Goal: Transaction & Acquisition: Purchase product/service

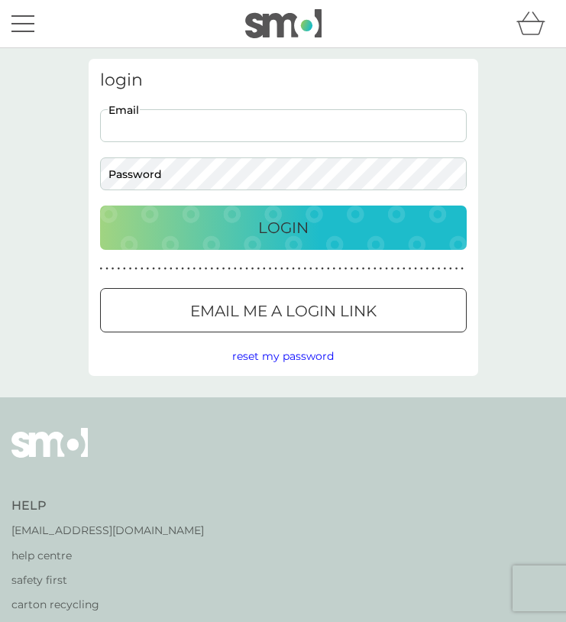
click at [172, 126] on input "Email" at bounding box center [283, 125] width 367 height 33
type input "devisree+2136@smolproducts.com"
click at [173, 192] on div "login devisree+2136@smolproducts.com Email Password Login ● ● ● ● ● ● ● ● ● ● ●…" at bounding box center [284, 217] width 390 height 317
click at [169, 242] on button "Login" at bounding box center [283, 227] width 367 height 44
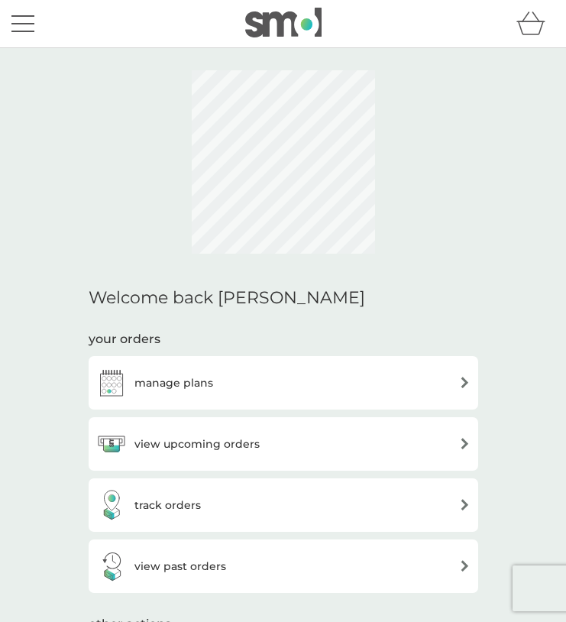
click at [30, 19] on button "menu" at bounding box center [22, 23] width 23 height 29
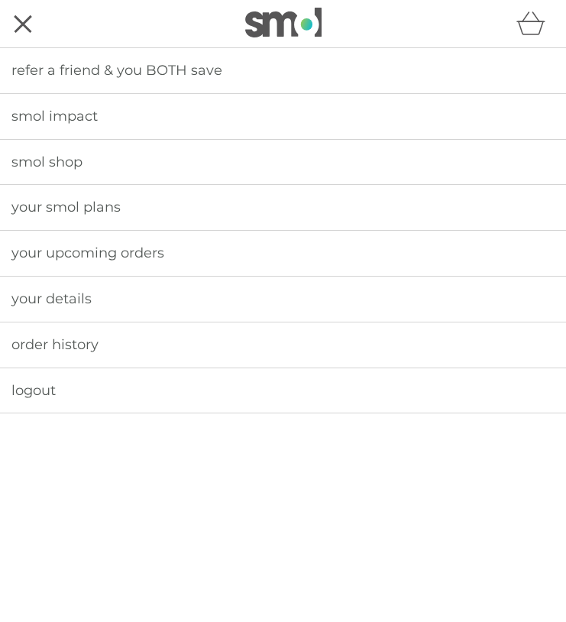
click at [40, 160] on span "smol shop" at bounding box center [46, 162] width 71 height 17
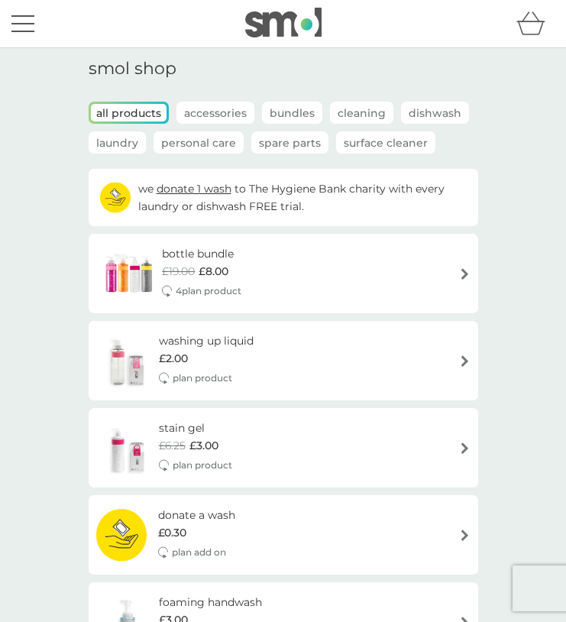
click at [187, 371] on p "plan product" at bounding box center [203, 377] width 60 height 15
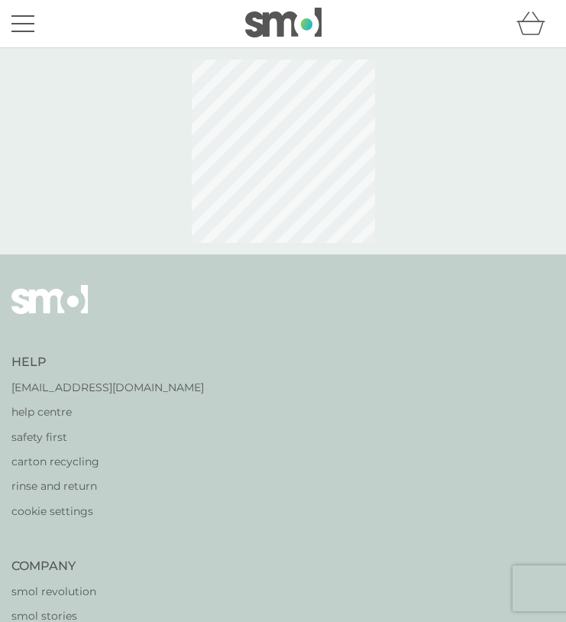
select select "112"
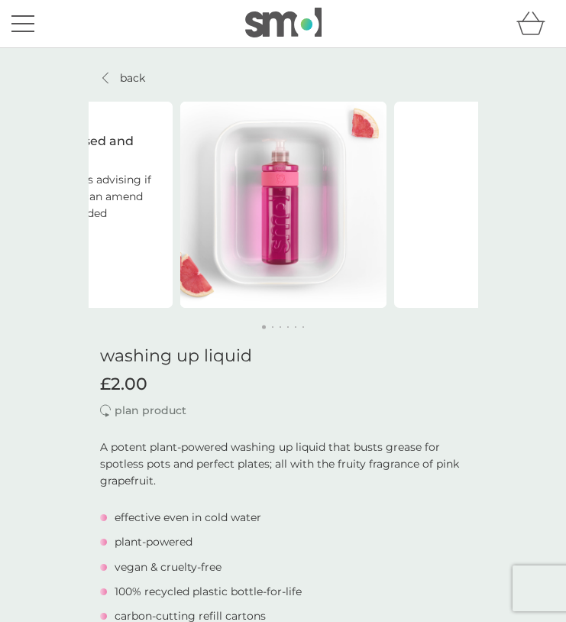
click at [108, 76] on icon at bounding box center [105, 78] width 6 height 12
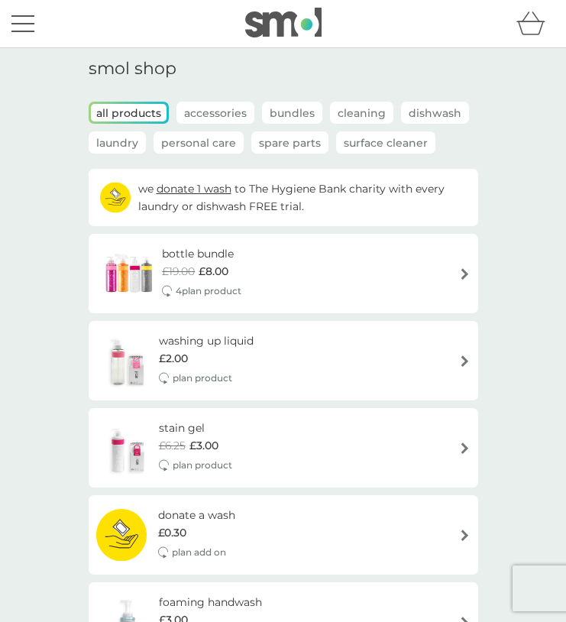
click at [215, 364] on div "£2.00" at bounding box center [206, 358] width 95 height 17
select select "112"
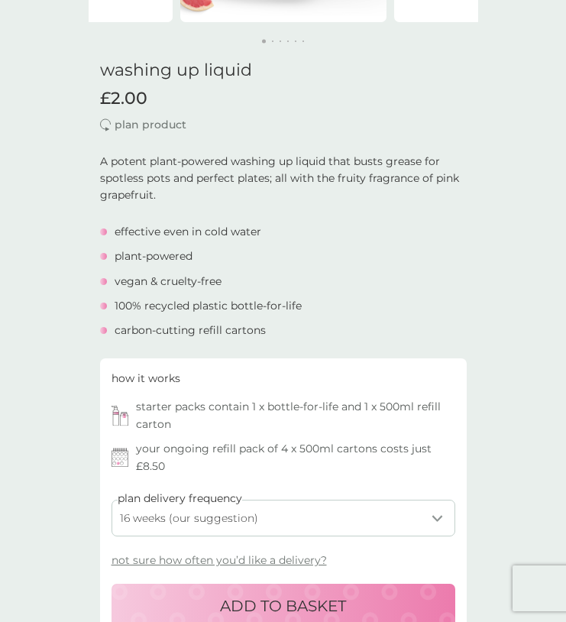
scroll to position [322, 0]
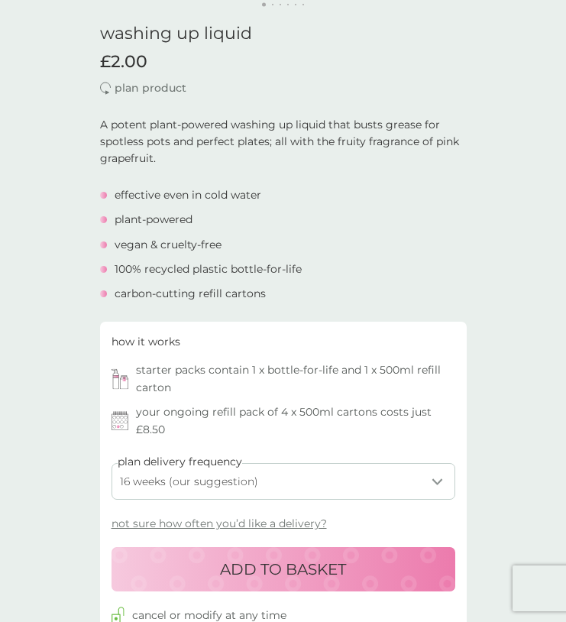
click at [201, 569] on div "ADD TO BASKET" at bounding box center [283, 569] width 313 height 24
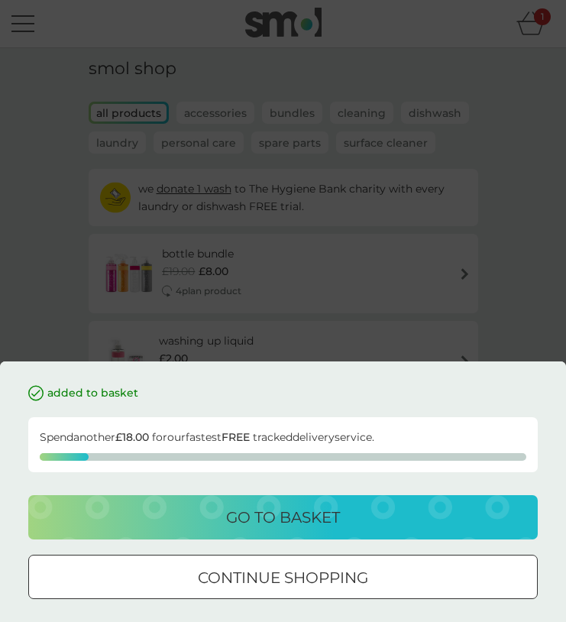
click at [183, 513] on div "go to basket" at bounding box center [283, 517] width 479 height 24
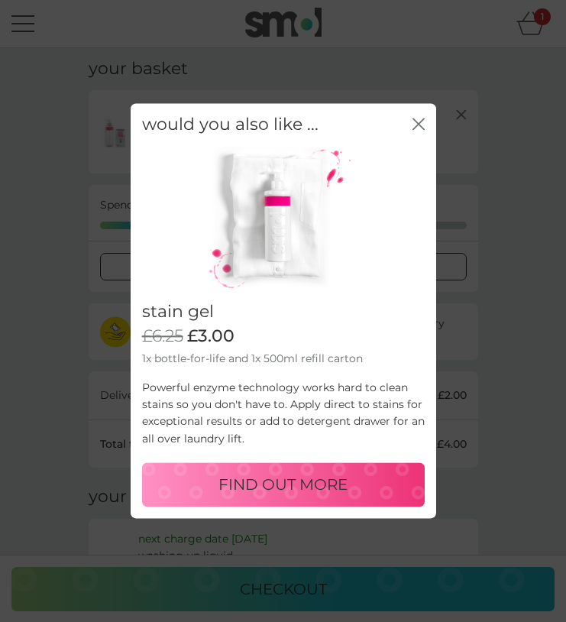
click at [419, 124] on icon "close" at bounding box center [421, 123] width 5 height 11
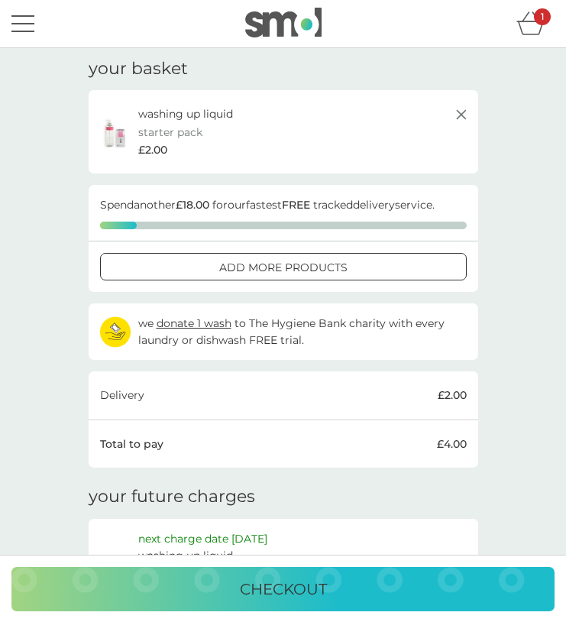
click at [203, 605] on button "checkout" at bounding box center [282, 589] width 543 height 44
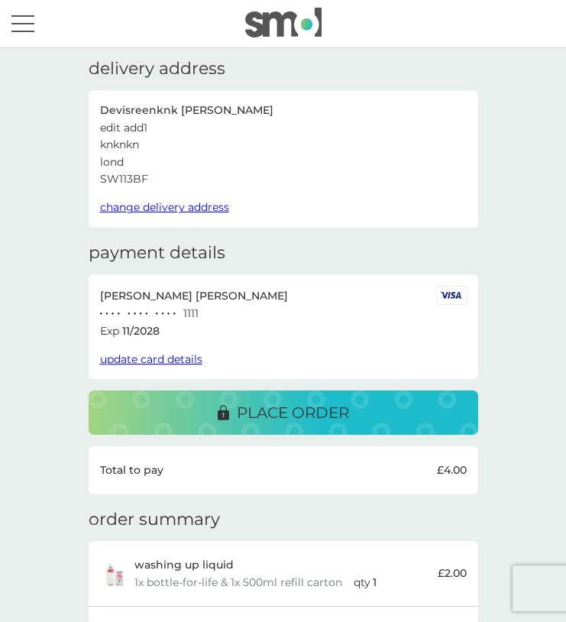
click at [145, 208] on span "change delivery address" at bounding box center [164, 207] width 129 height 14
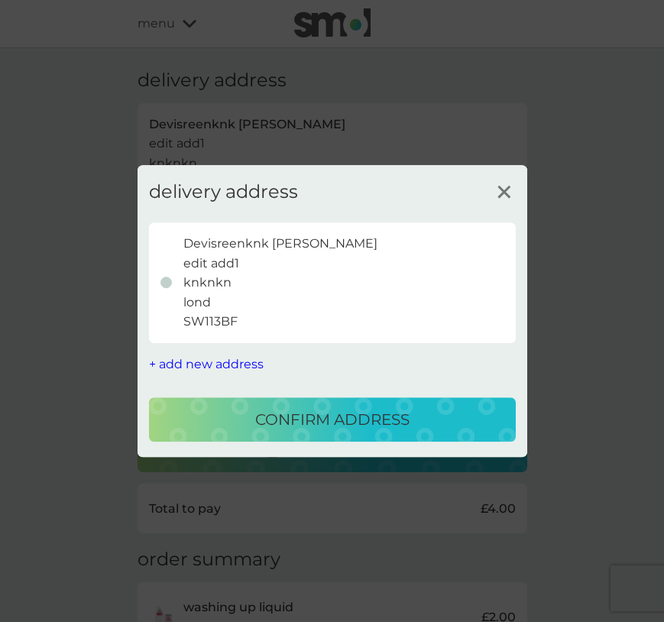
click at [215, 363] on span "+ add new address" at bounding box center [206, 364] width 115 height 15
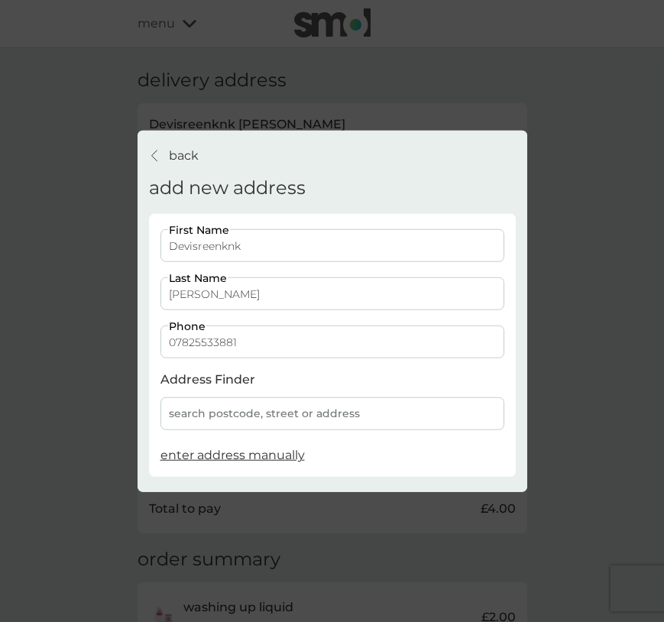
click at [225, 455] on span "enter address manually" at bounding box center [232, 455] width 144 height 15
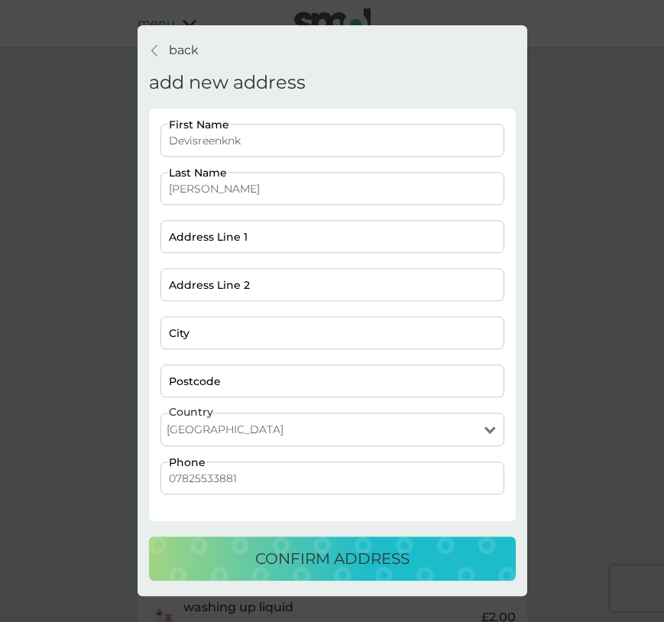
click at [234, 429] on select "[GEOGRAPHIC_DATA] [GEOGRAPHIC_DATA] [GEOGRAPHIC_DATA] [GEOGRAPHIC_DATA]" at bounding box center [332, 430] width 344 height 34
select select "Jersey"
click at [160, 413] on select "[GEOGRAPHIC_DATA] [GEOGRAPHIC_DATA] [GEOGRAPHIC_DATA] [GEOGRAPHIC_DATA]" at bounding box center [332, 430] width 344 height 34
click at [226, 242] on input "Address Line 1" at bounding box center [332, 237] width 344 height 33
type input "knknk"
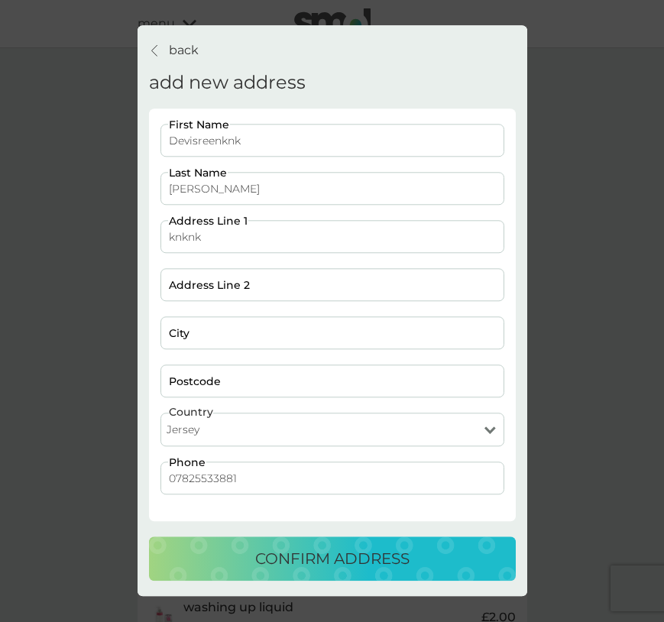
click at [235, 286] on input "Address Line 2" at bounding box center [332, 285] width 344 height 33
type input "ksnf"
click at [198, 336] on input "City" at bounding box center [332, 333] width 344 height 33
type input "slfm"
click at [242, 383] on input "Postcode" at bounding box center [332, 381] width 344 height 33
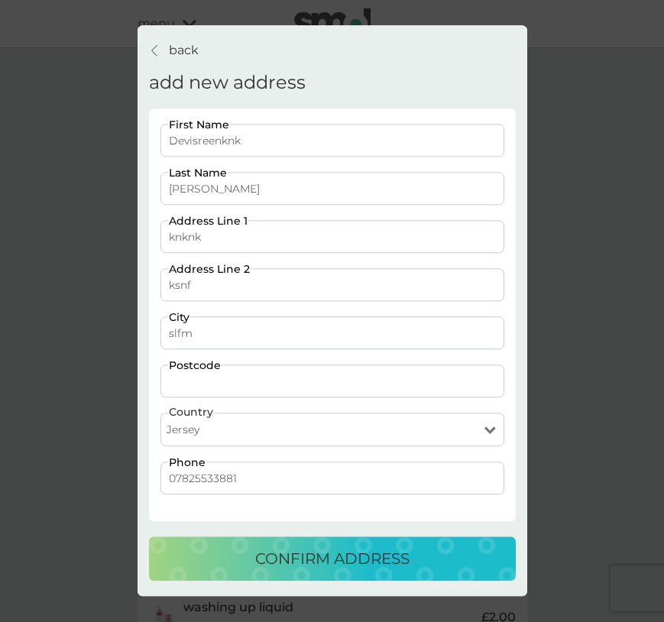
paste input "JE3 1EZ"
drag, startPoint x: 198, startPoint y: 381, endPoint x: 197, endPoint y: 400, distance: 19.1
click at [198, 382] on input "JE3 1EZ" at bounding box center [332, 381] width 344 height 33
click at [233, 381] on input "JE3 1EZ" at bounding box center [332, 381] width 344 height 33
click at [225, 379] on input "JE3 1EZ" at bounding box center [332, 381] width 344 height 33
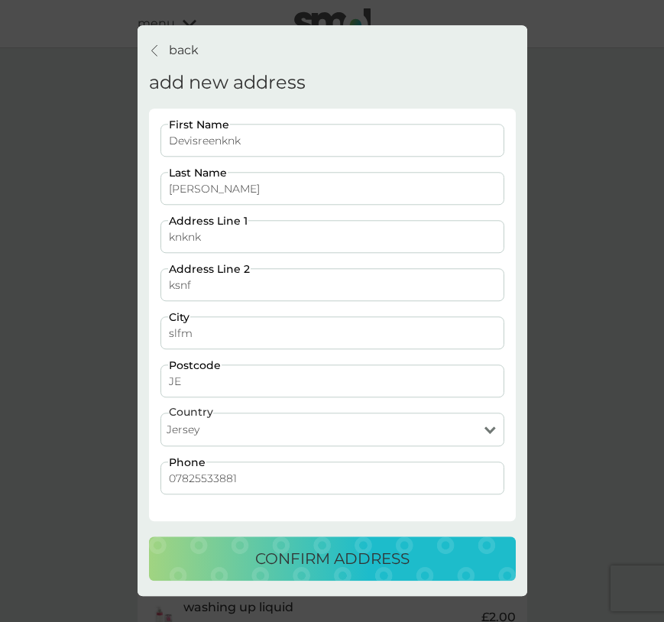
type input "J"
type input "JE2 1NS"
click at [204, 561] on div "confirm address" at bounding box center [332, 559] width 336 height 24
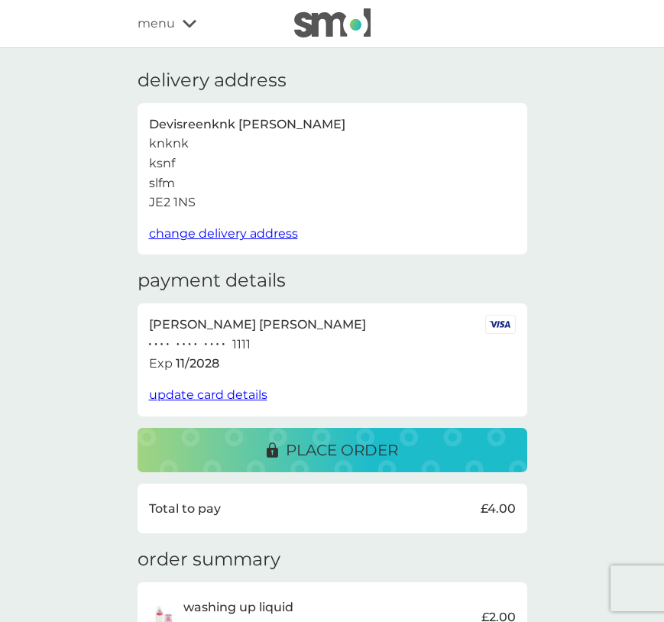
click at [197, 235] on span "change delivery address" at bounding box center [223, 233] width 149 height 15
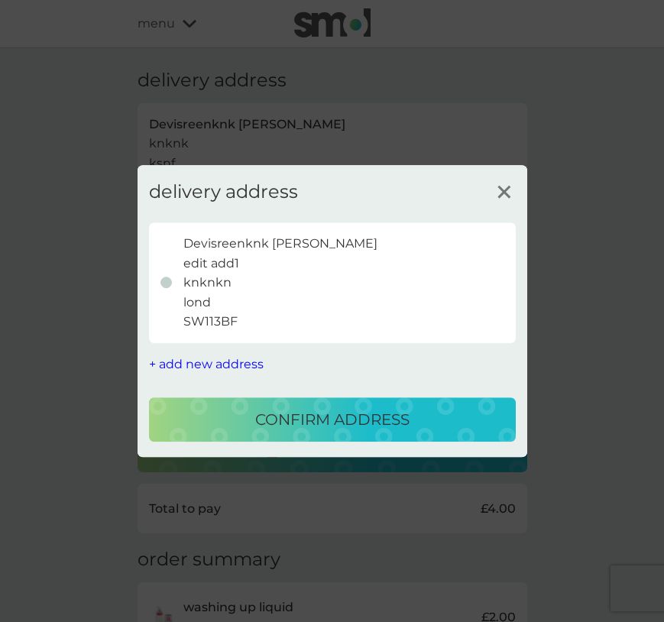
click at [201, 359] on span "+ add new address" at bounding box center [206, 364] width 115 height 15
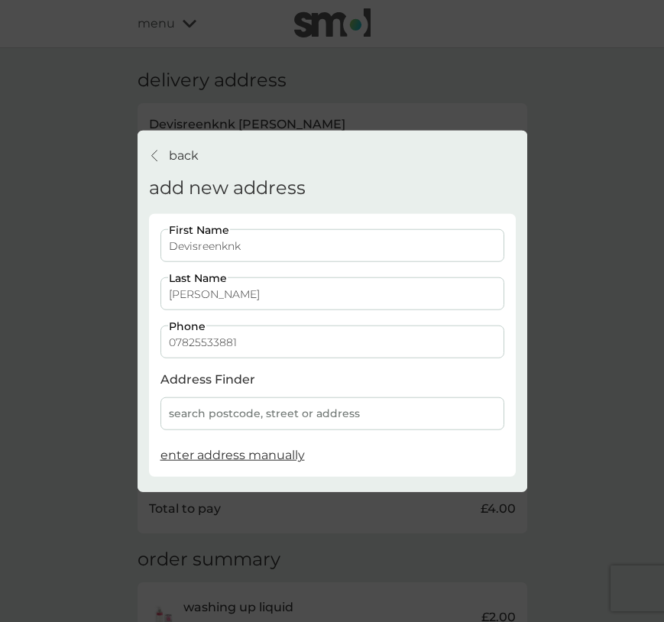
click at [210, 455] on span "enter address manually" at bounding box center [232, 455] width 144 height 15
select select "Jersey"
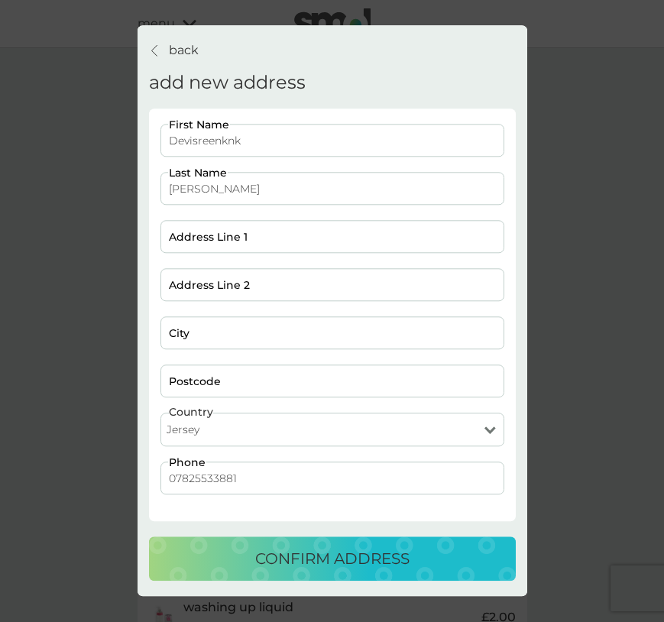
click at [215, 237] on input "Address Line 1" at bounding box center [332, 237] width 344 height 33
type input "jbjbdf"
click at [205, 280] on input "Address Line 2" at bounding box center [332, 285] width 344 height 33
drag, startPoint x: 154, startPoint y: 286, endPoint x: 81, endPoint y: 277, distance: 73.9
click at [81, 277] on div "back back add new address Devisreenknk First Name Satheesh Last Name jbjbdf Add…" at bounding box center [332, 311] width 664 height 622
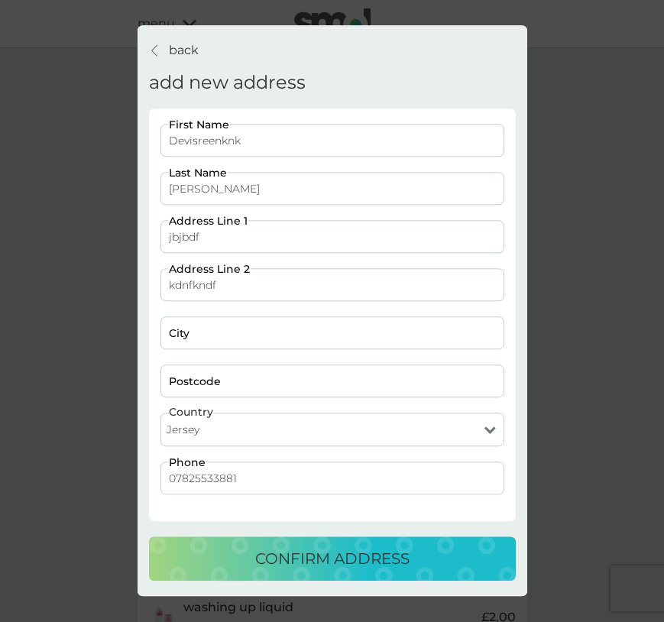
type input "kdnfkndf"
click at [201, 383] on input "Postcode" at bounding box center [332, 381] width 344 height 33
paste input "KDNFK NDF"
type input "KDNFK NDF"
click at [238, 335] on input "City" at bounding box center [332, 333] width 344 height 33
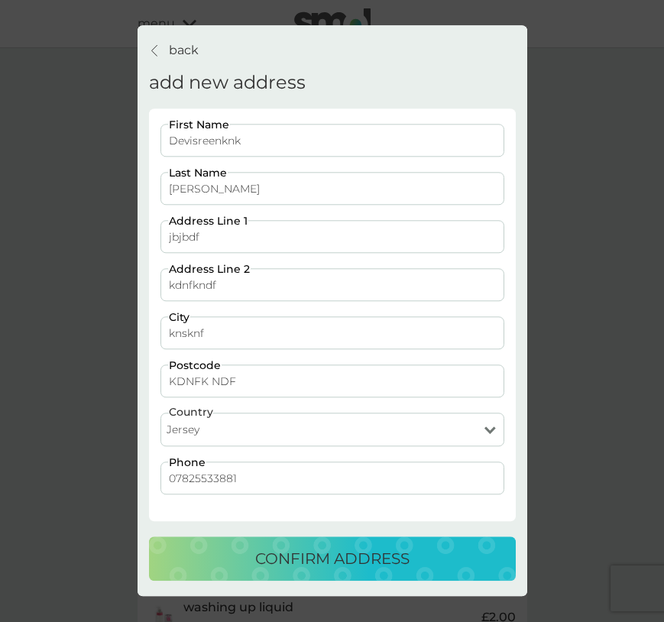
type input "knsknf"
click at [247, 559] on div "confirm address" at bounding box center [332, 559] width 336 height 24
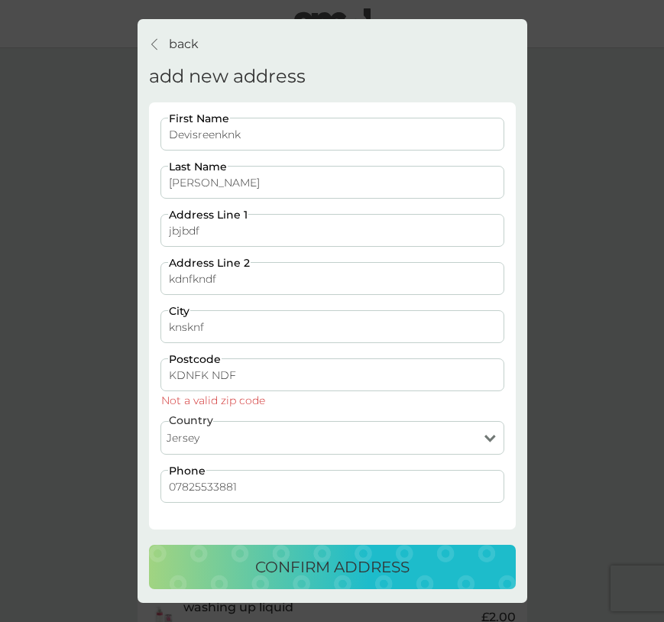
click at [205, 377] on input "KDNFK NDF" at bounding box center [332, 374] width 344 height 33
click at [213, 562] on div "confirm address" at bounding box center [332, 567] width 336 height 24
click at [213, 563] on div "confirm address" at bounding box center [332, 567] width 336 height 24
type input "K"
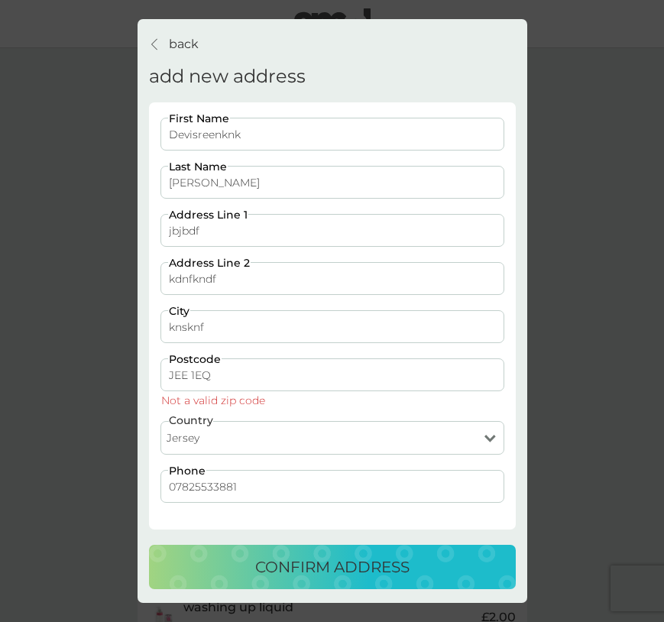
click at [260, 551] on button "confirm address" at bounding box center [332, 567] width 367 height 44
click at [260, 552] on button "confirm address" at bounding box center [332, 567] width 367 height 44
drag, startPoint x: 187, startPoint y: 374, endPoint x: 187, endPoint y: 396, distance: 22.9
click at [187, 374] on input "JEE 1EQ" at bounding box center [332, 374] width 344 height 33
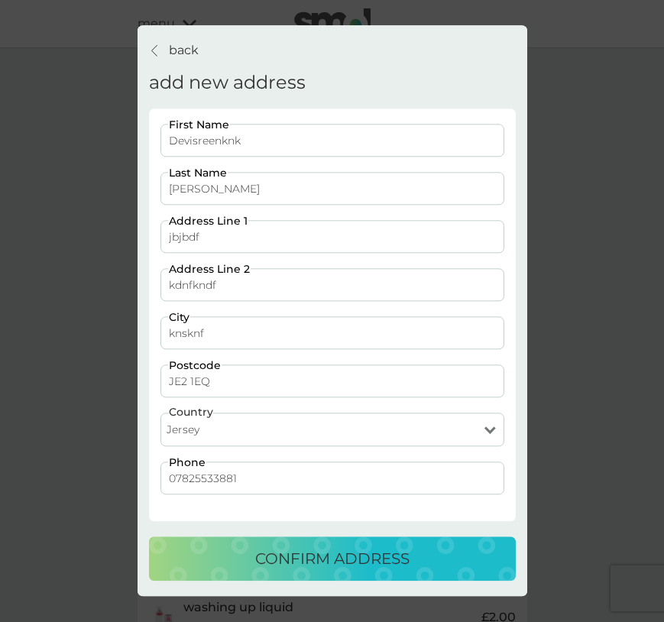
type input "JE2 1EQ"
click at [241, 572] on button "confirm address" at bounding box center [332, 559] width 367 height 44
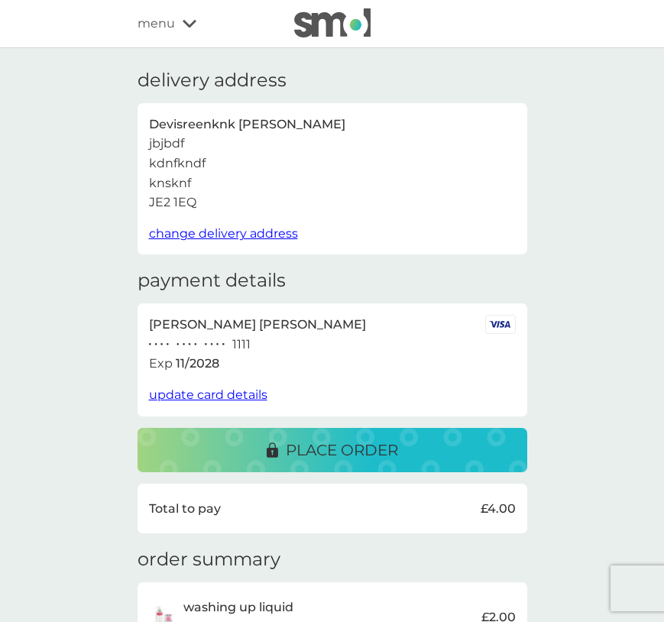
click at [203, 234] on span "change delivery address" at bounding box center [223, 233] width 149 height 15
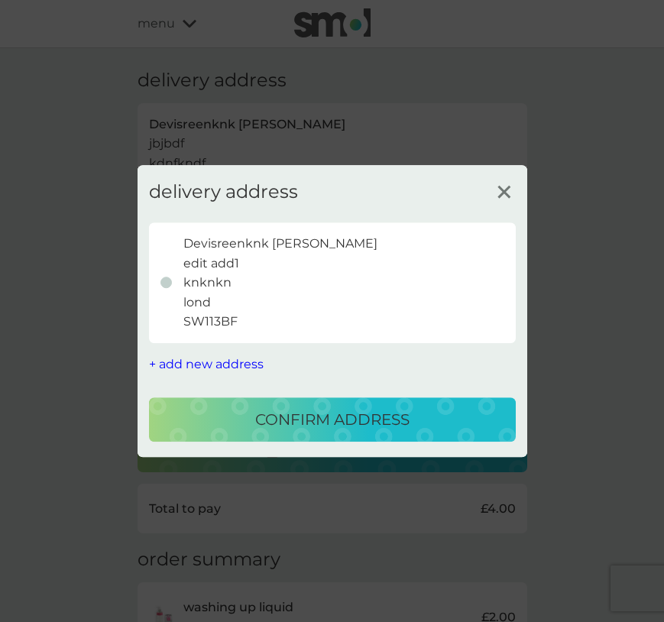
click at [205, 363] on span "+ add new address" at bounding box center [206, 364] width 115 height 15
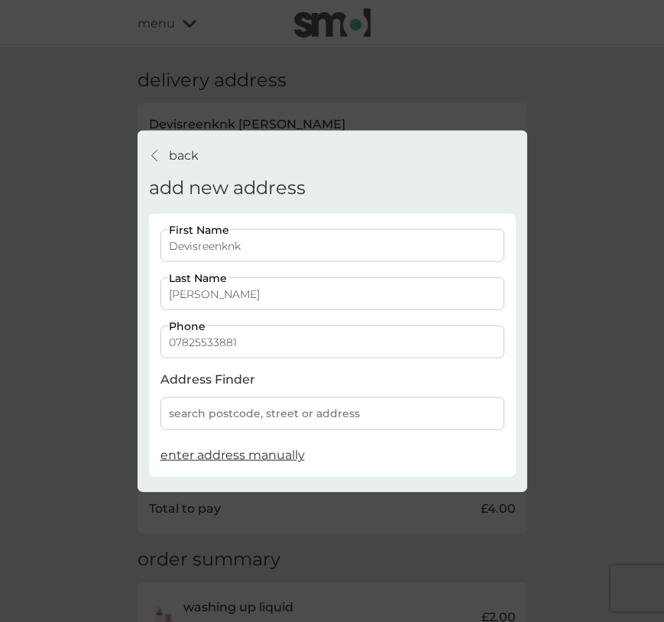
click at [217, 450] on span "enter address manually" at bounding box center [232, 455] width 144 height 15
select select "Jersey"
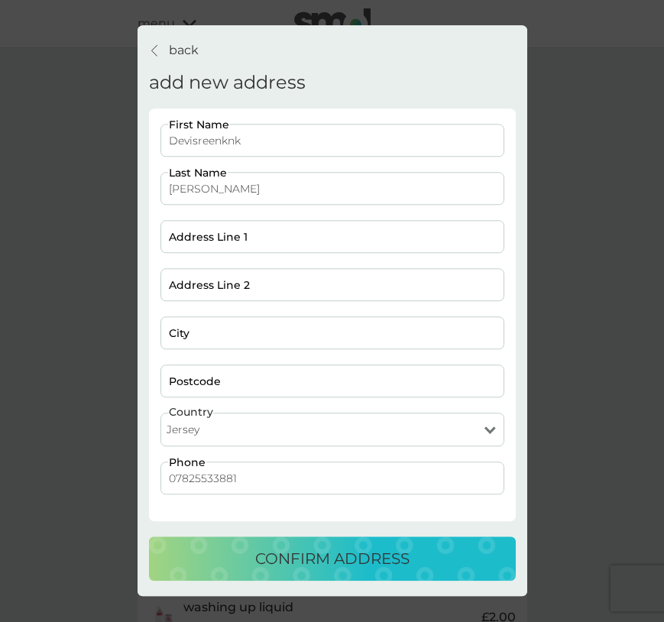
click at [212, 374] on input "Postcode" at bounding box center [332, 381] width 344 height 33
type input "JE2 WQM"
click at [231, 321] on input "City" at bounding box center [332, 333] width 344 height 33
type input "ksnf"
click at [213, 286] on input "Address Line 2" at bounding box center [332, 285] width 344 height 33
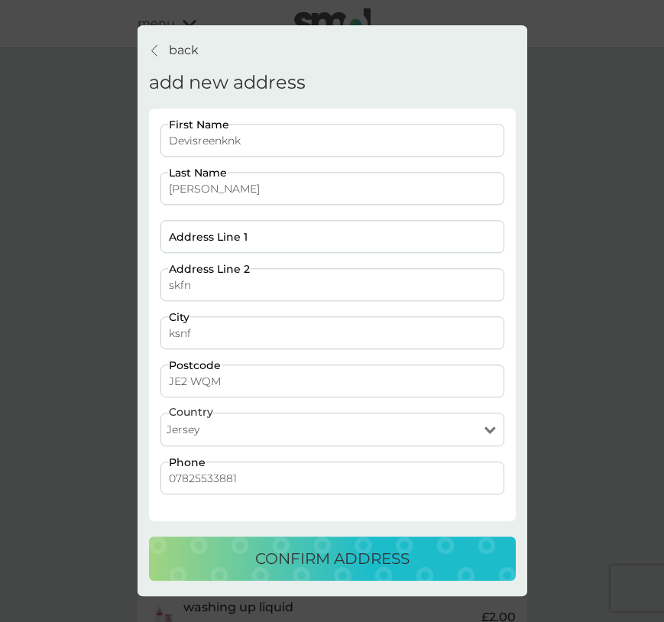
type input "skfn"
click at [202, 239] on input "Address Line 1" at bounding box center [332, 237] width 344 height 33
type input "slfn"
click at [265, 383] on input "JE2 WQM" at bounding box center [332, 381] width 344 height 33
drag, startPoint x: 264, startPoint y: 380, endPoint x: 154, endPoint y: 379, distance: 110.0
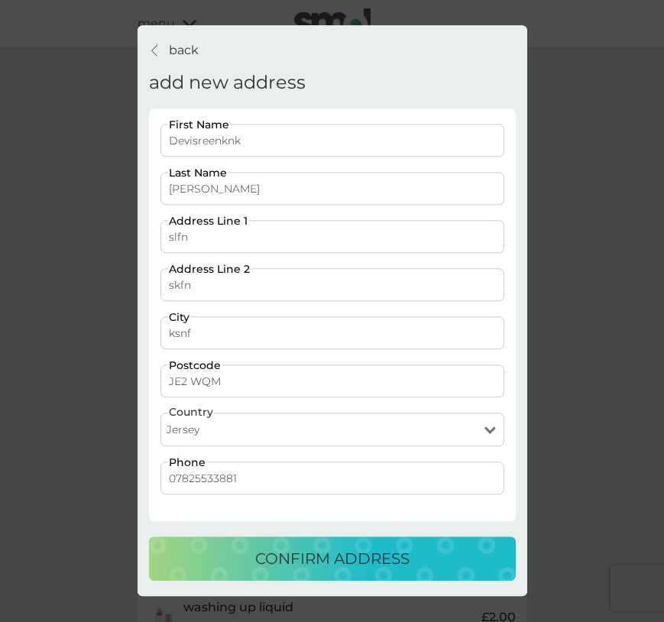
click at [154, 379] on div "Devisreenknk First Name Satheesh Last Name slfn Address Line 1 skfn Address Lin…" at bounding box center [331, 318] width 355 height 386
paste input "JE3 1EZ"
click at [231, 397] on input "JE3 1EZ" at bounding box center [332, 381] width 344 height 33
click at [229, 388] on input "JE3 1EZ" at bounding box center [332, 381] width 344 height 33
click at [190, 383] on input "JE3 1EZ" at bounding box center [332, 381] width 344 height 33
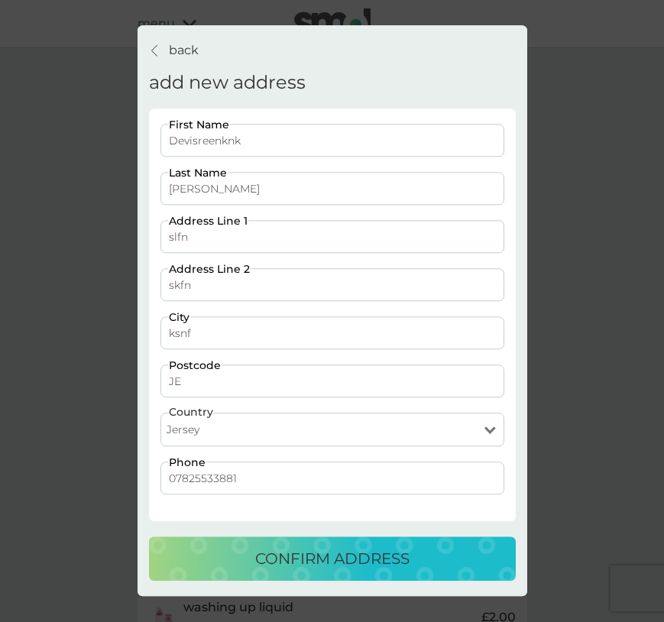
type input "J"
type input "KN23 KNA"
click at [263, 434] on select "United Kingdom Jersey Guernsey Isle of Man" at bounding box center [332, 430] width 344 height 34
select select "[GEOGRAPHIC_DATA]"
click at [160, 413] on select "United Kingdom Jersey Guernsey Isle of Man" at bounding box center [332, 430] width 344 height 34
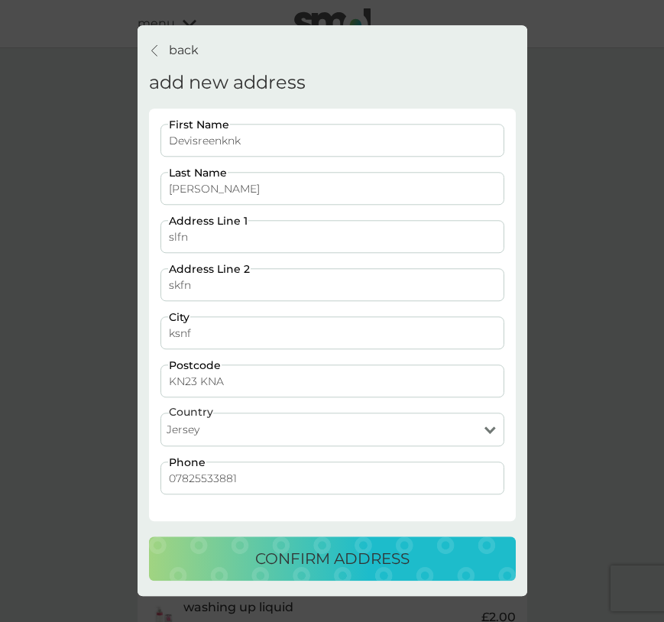
click at [243, 432] on select "United Kingdom Jersey Guernsey Isle of Man" at bounding box center [332, 430] width 344 height 34
click at [160, 413] on select "United Kingdom Jersey Guernsey Isle of Man" at bounding box center [332, 430] width 344 height 34
drag, startPoint x: 251, startPoint y: 383, endPoint x: 105, endPoint y: 368, distance: 146.7
click at [105, 368] on div "back back add new address Devisreenknk First Name Satheesh Last Name slfn Addre…" at bounding box center [332, 311] width 664 height 622
paste input "GY1 1AJ"
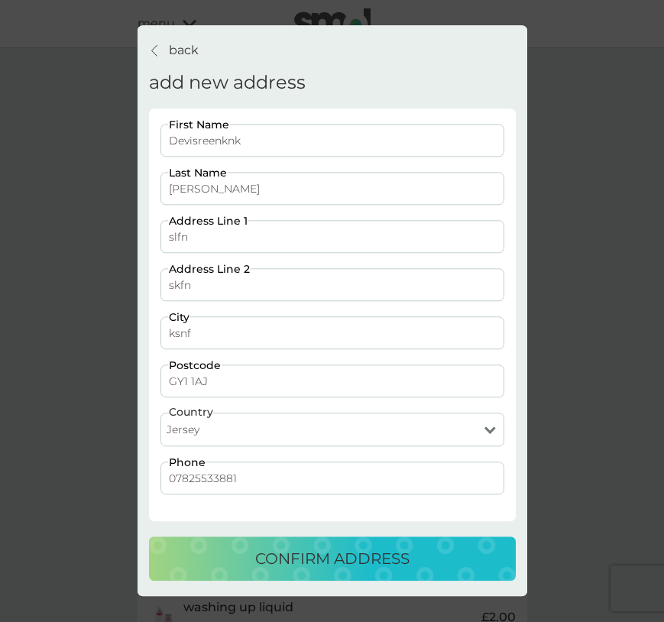
type input "GY1 1AJ"
click at [251, 568] on div "confirm address" at bounding box center [332, 559] width 336 height 24
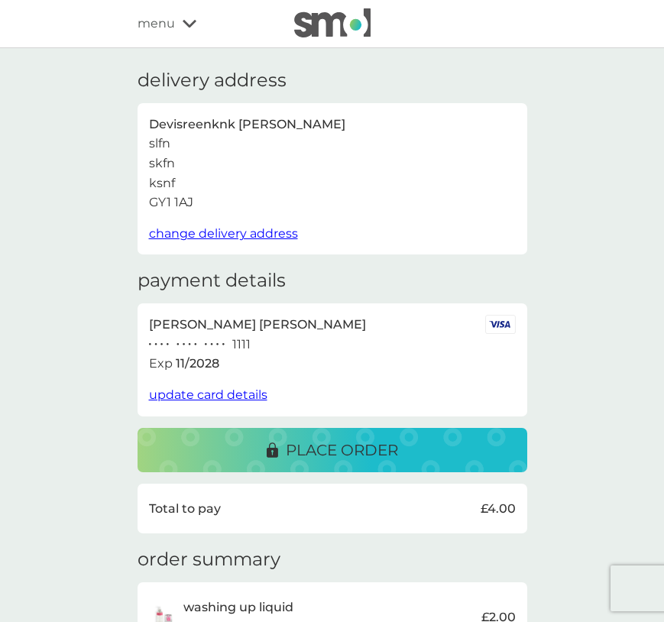
click at [176, 247] on div "Devisreenknk Satheesh slfn skfn ksnf GY1 1AJ change delivery address" at bounding box center [332, 179] width 390 height 152
click at [178, 235] on span "change delivery address" at bounding box center [223, 233] width 149 height 15
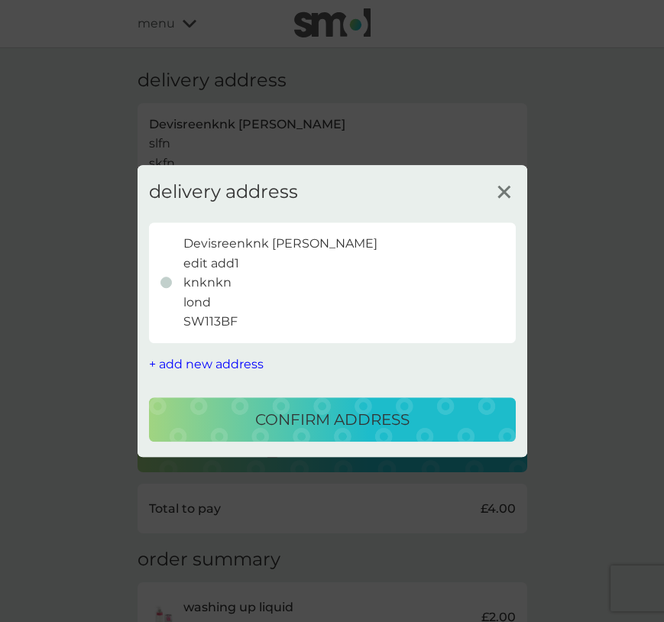
click at [508, 192] on icon at bounding box center [504, 191] width 23 height 23
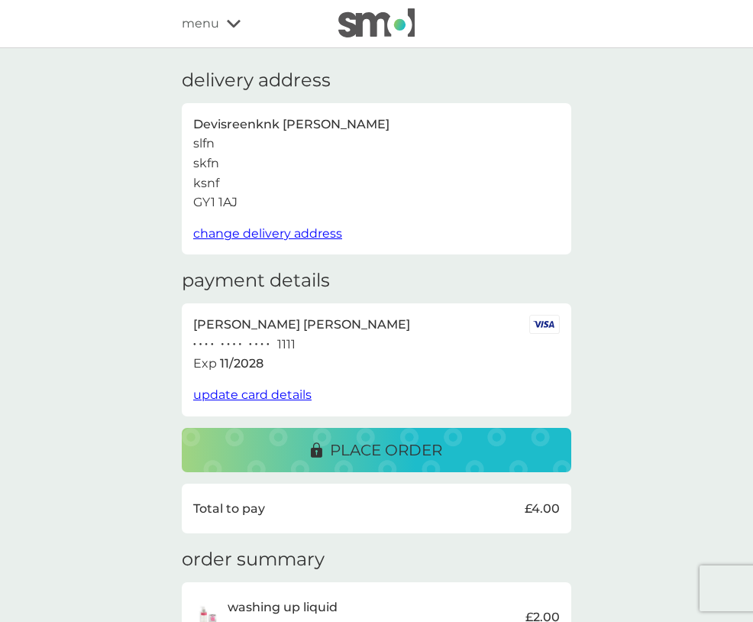
click at [213, 236] on span "change delivery address" at bounding box center [267, 233] width 149 height 15
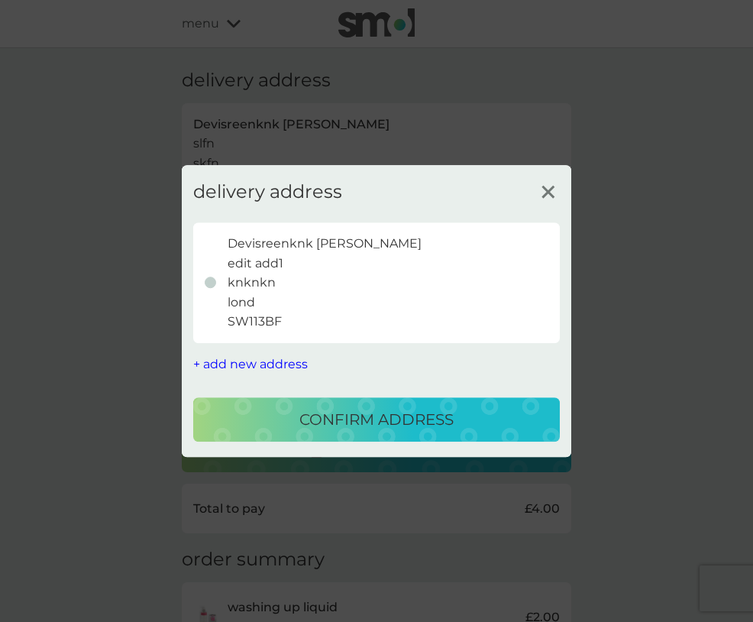
click at [210, 283] on div at bounding box center [210, 282] width 11 height 11
click at [249, 425] on div "confirm address" at bounding box center [377, 419] width 336 height 24
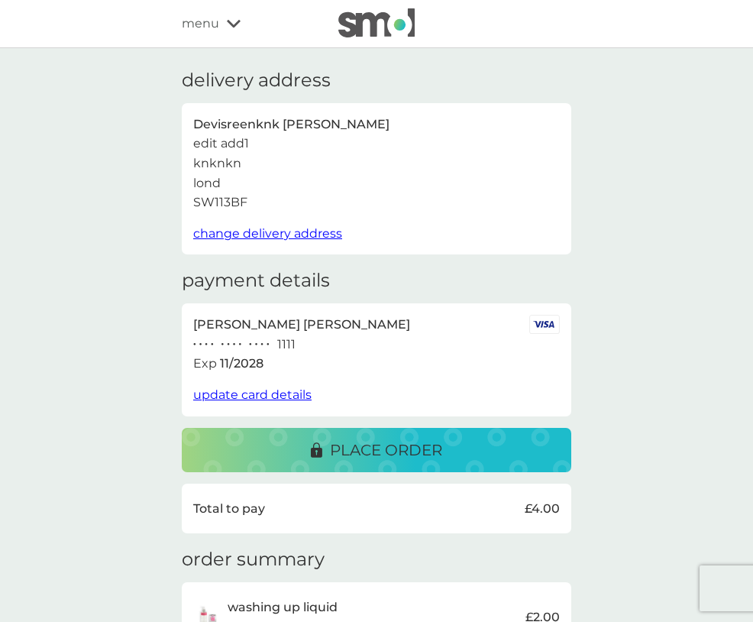
click at [242, 231] on span "change delivery address" at bounding box center [267, 233] width 149 height 15
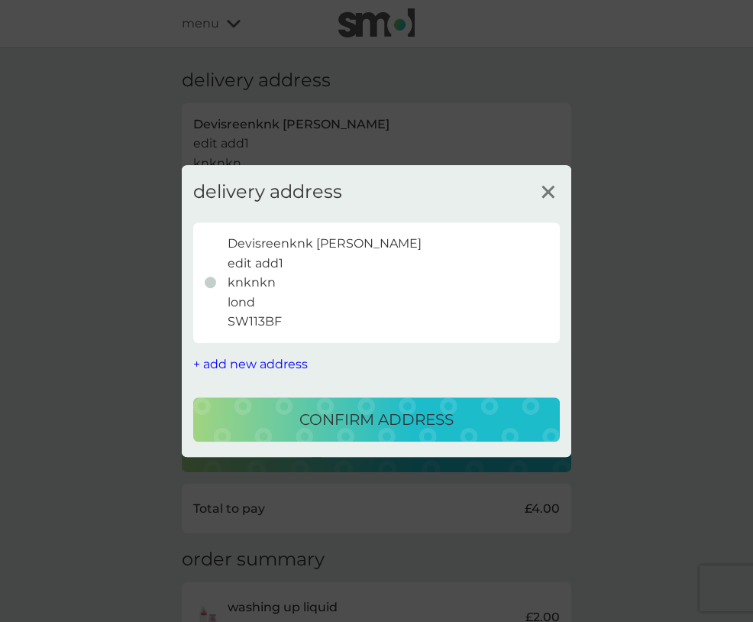
click at [209, 281] on div at bounding box center [210, 282] width 11 height 11
click at [234, 363] on span "+ add new address" at bounding box center [250, 364] width 115 height 15
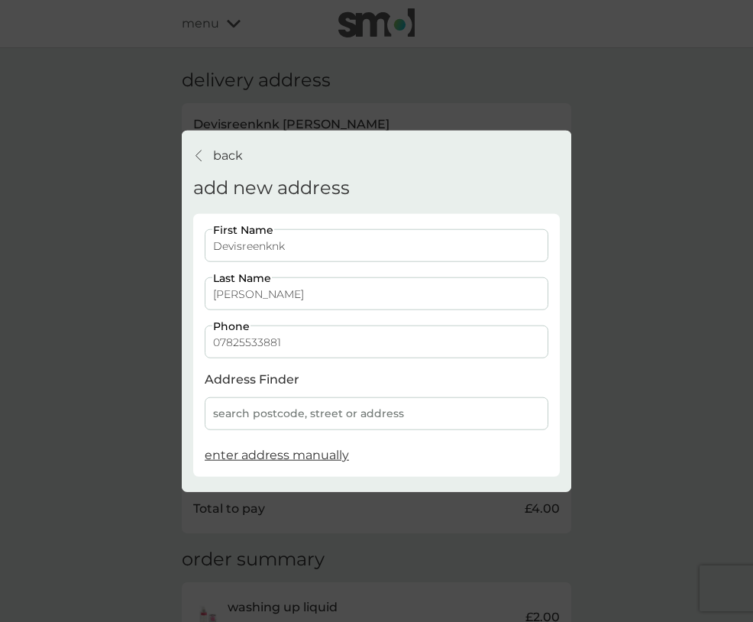
click at [237, 454] on span "enter address manually" at bounding box center [277, 455] width 144 height 15
select select "[GEOGRAPHIC_DATA]"
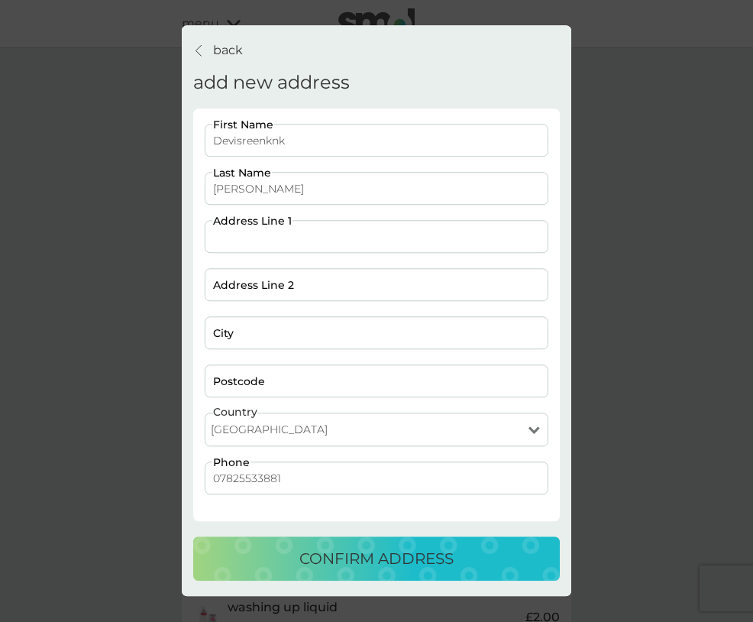
click at [254, 228] on input "Address Line 1" at bounding box center [377, 237] width 344 height 33
type input "12 Leyscroftes Road, Ash"
type input "Aldershot"
type input "GU12 6TT"
click at [272, 429] on select "[GEOGRAPHIC_DATA] [GEOGRAPHIC_DATA] [GEOGRAPHIC_DATA] [GEOGRAPHIC_DATA]" at bounding box center [377, 430] width 344 height 34
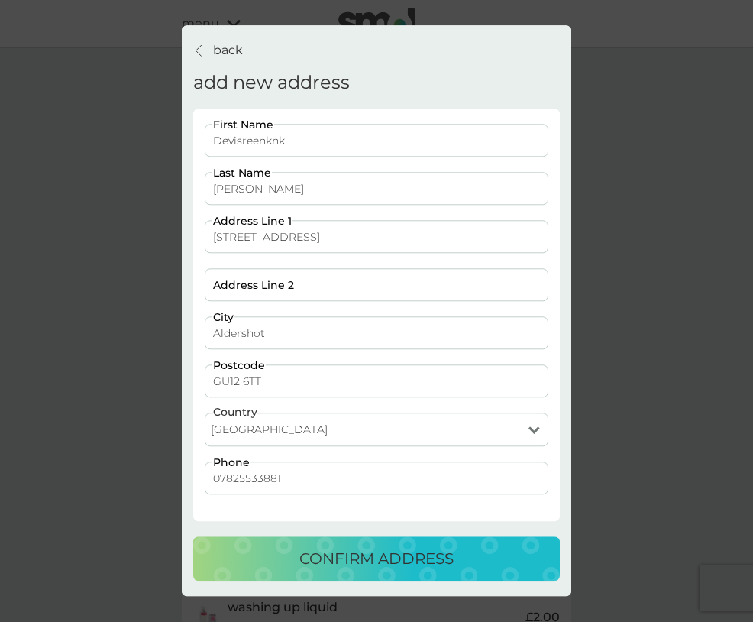
select select "[GEOGRAPHIC_DATA]"
click at [205, 413] on select "[GEOGRAPHIC_DATA] [GEOGRAPHIC_DATA] [GEOGRAPHIC_DATA] [GEOGRAPHIC_DATA]" at bounding box center [377, 430] width 344 height 34
click at [267, 558] on div "confirm address" at bounding box center [377, 559] width 336 height 24
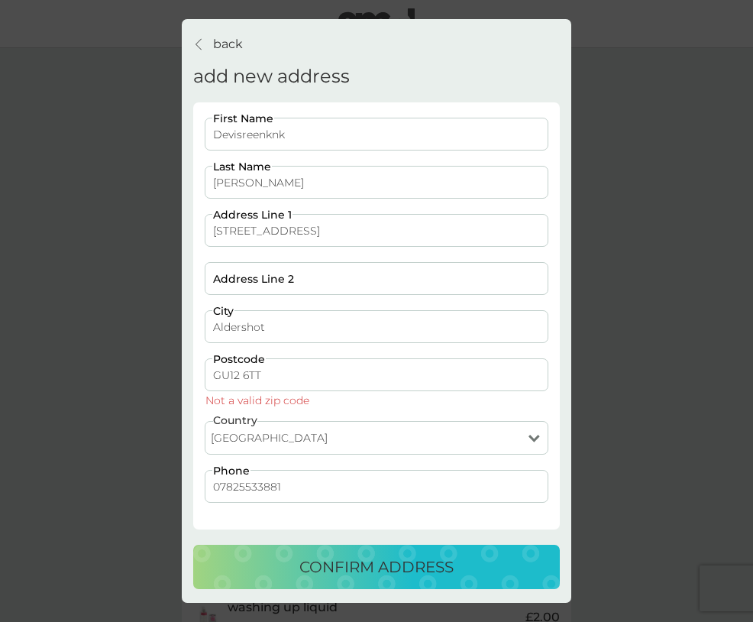
drag, startPoint x: 273, startPoint y: 383, endPoint x: 202, endPoint y: 347, distance: 79.3
click at [202, 347] on div "Devisreenknk First Name Satheesh Last Name 12 Leyscroftes Road, Ash Address Lin…" at bounding box center [376, 318] width 355 height 400
paste input "GY1 1AJ"
click at [293, 571] on div "confirm address" at bounding box center [377, 567] width 336 height 24
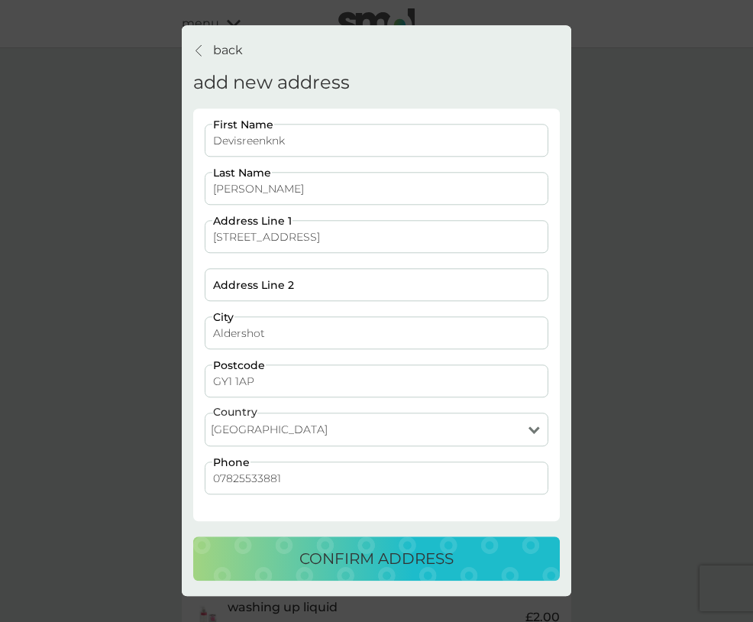
click at [235, 380] on input "GY1 1AP" at bounding box center [377, 381] width 344 height 33
click at [232, 380] on input "GY1 1AP" at bounding box center [377, 381] width 344 height 33
click at [231, 382] on input "GY1 1AP" at bounding box center [377, 381] width 344 height 33
type input "GY1 1AP"
click at [259, 564] on div "confirm address" at bounding box center [377, 559] width 336 height 24
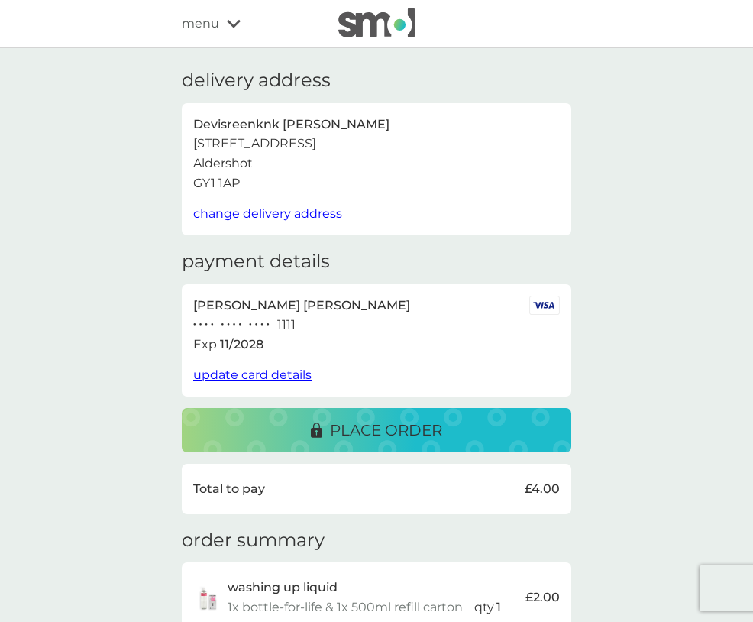
click at [275, 429] on div "place order" at bounding box center [376, 430] width 359 height 24
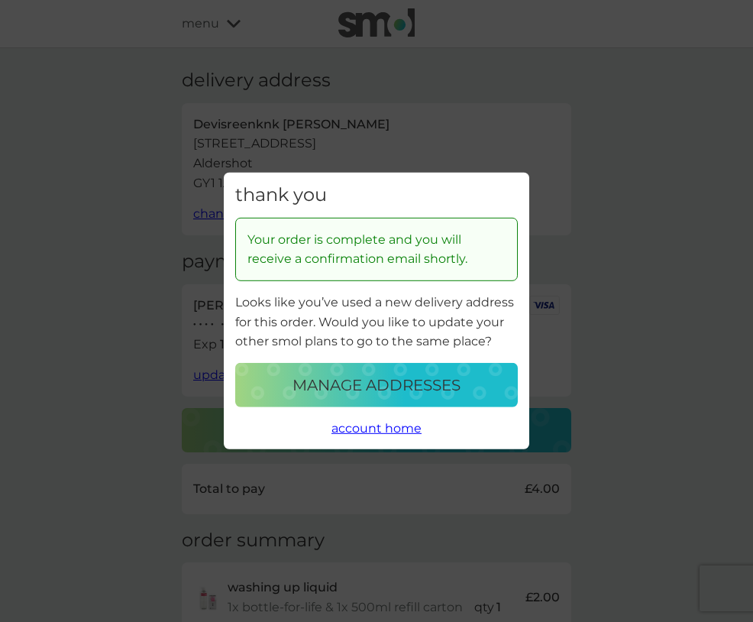
click at [366, 392] on p "manage addresses" at bounding box center [377, 385] width 168 height 24
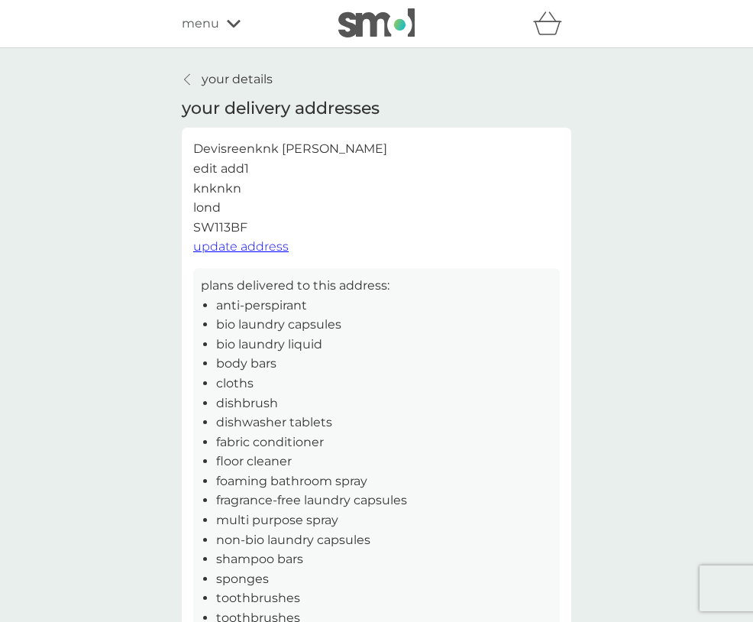
click at [208, 73] on p "your details" at bounding box center [237, 80] width 71 height 20
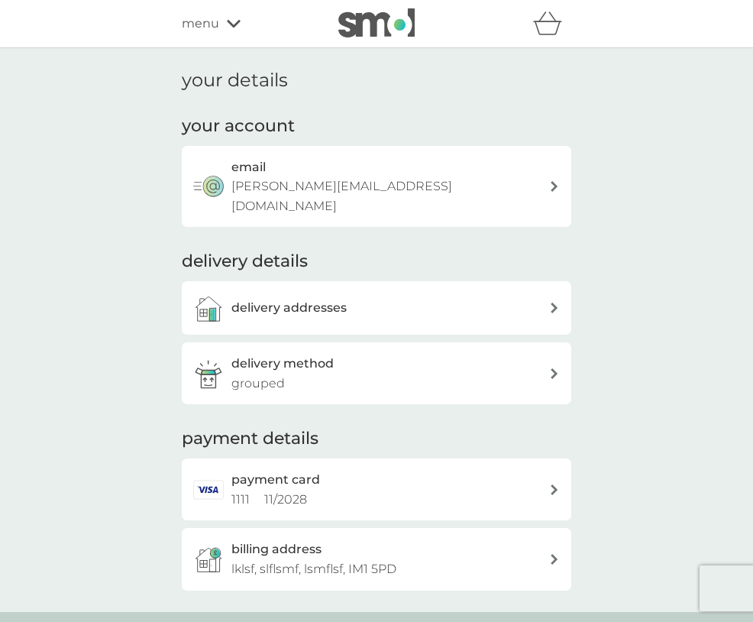
click at [212, 18] on span "menu" at bounding box center [200, 24] width 37 height 20
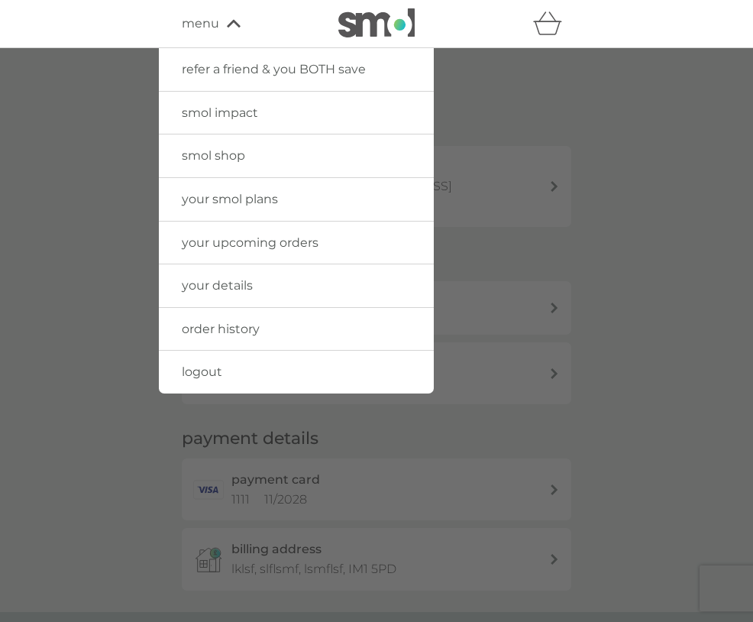
click at [249, 242] on span "your upcoming orders" at bounding box center [250, 242] width 137 height 15
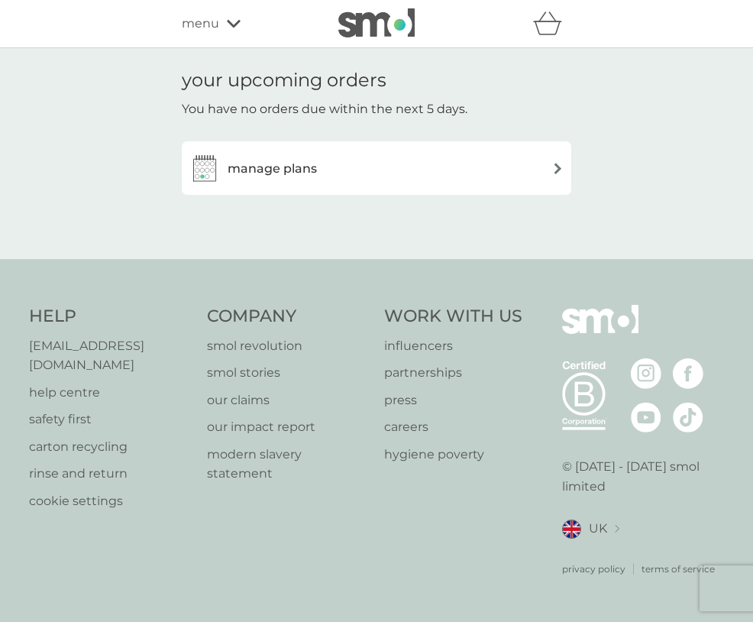
click at [227, 26] on icon at bounding box center [234, 23] width 14 height 9
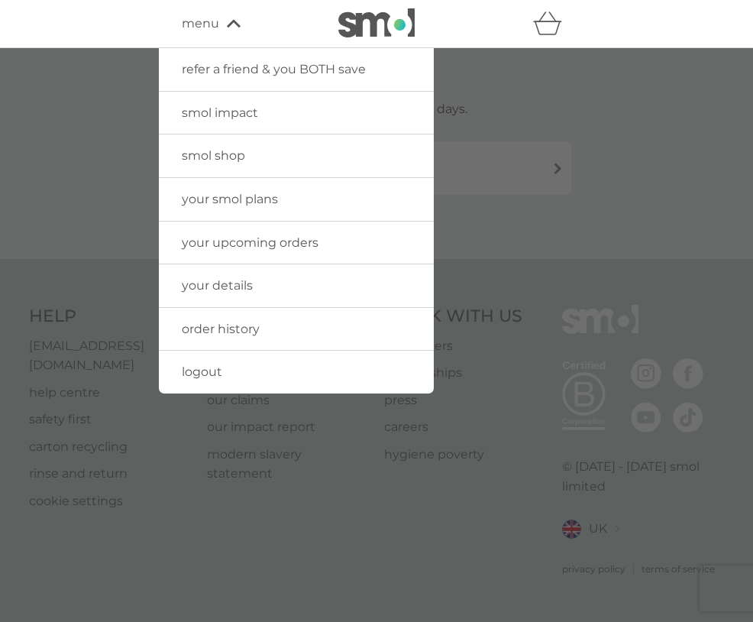
click at [235, 293] on link "your details" at bounding box center [296, 285] width 275 height 43
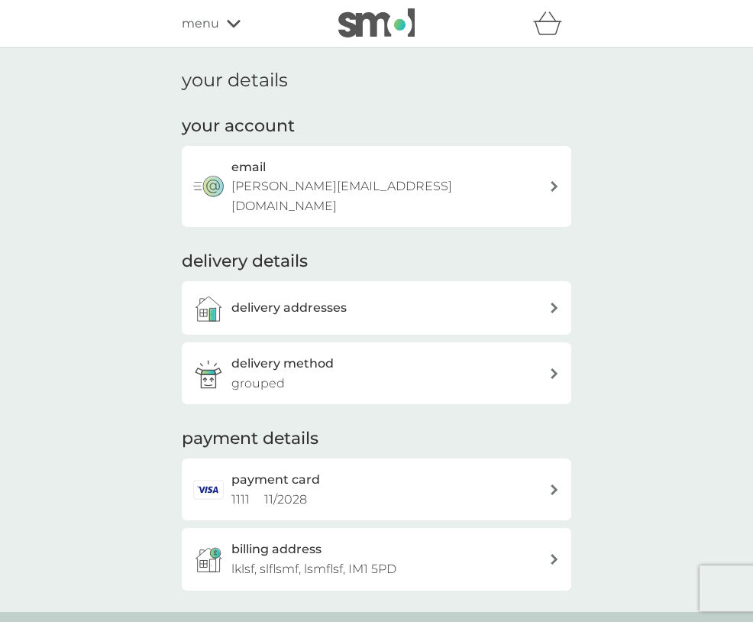
click at [241, 298] on h3 "delivery addresses" at bounding box center [288, 308] width 115 height 20
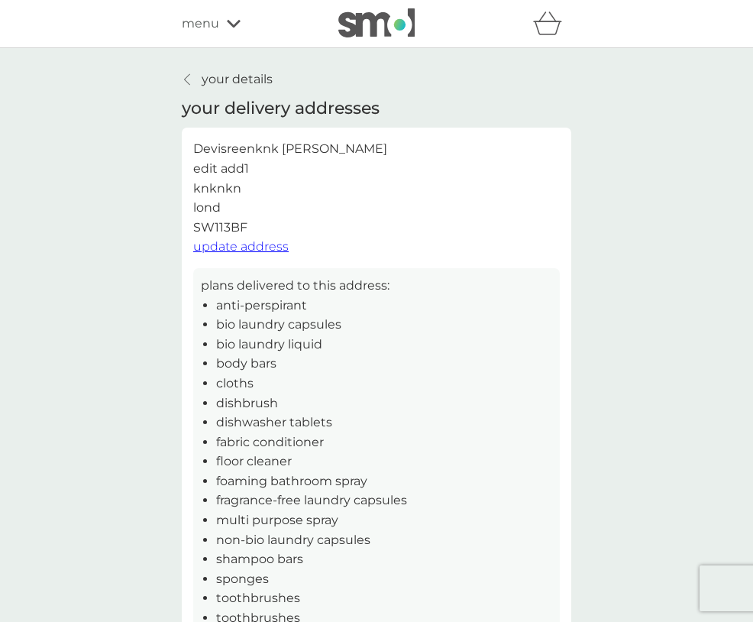
click at [196, 82] on link "your details" at bounding box center [227, 80] width 91 height 20
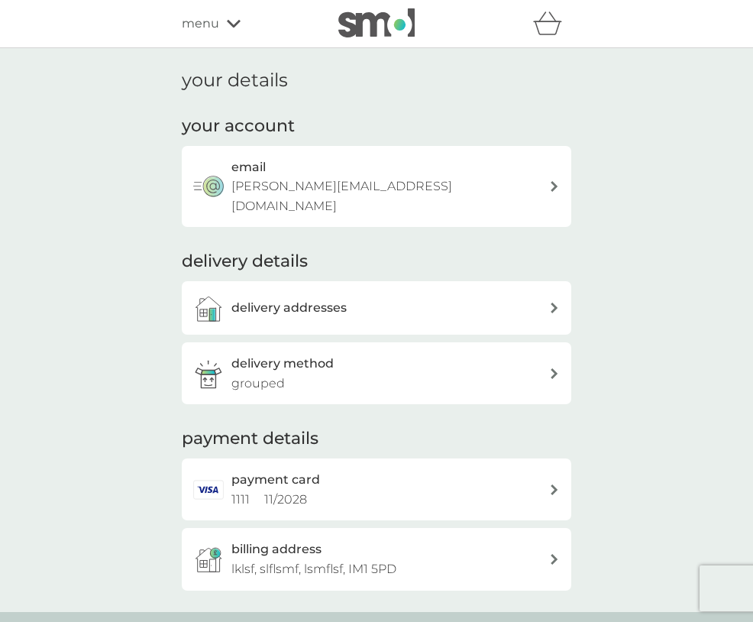
click at [218, 26] on span "menu" at bounding box center [200, 24] width 37 height 20
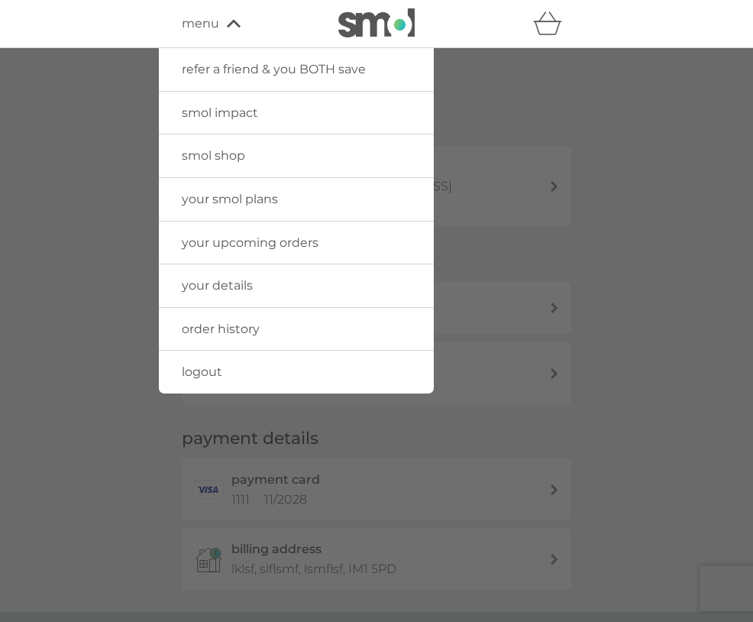
click at [221, 157] on span "smol shop" at bounding box center [213, 155] width 63 height 15
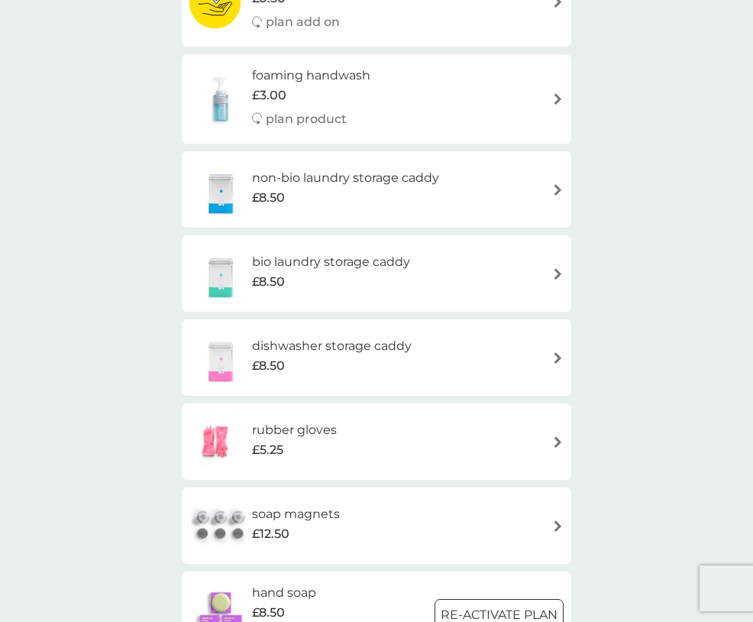
scroll to position [494, 0]
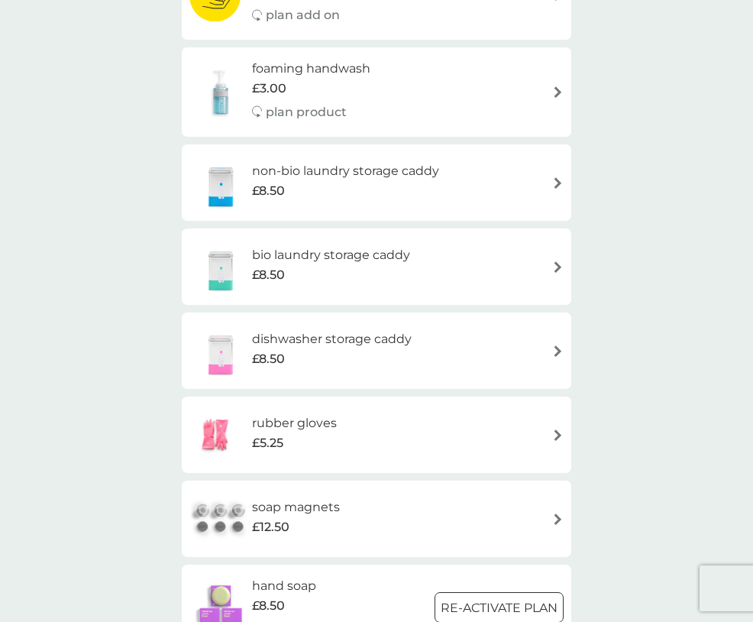
click at [275, 425] on h6 "rubber gloves" at bounding box center [294, 423] width 85 height 20
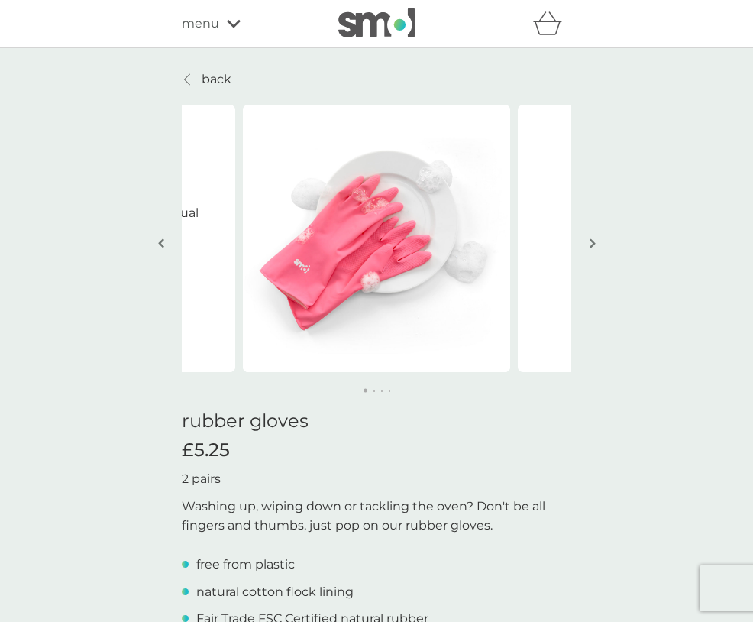
click at [222, 73] on p "back" at bounding box center [217, 80] width 30 height 20
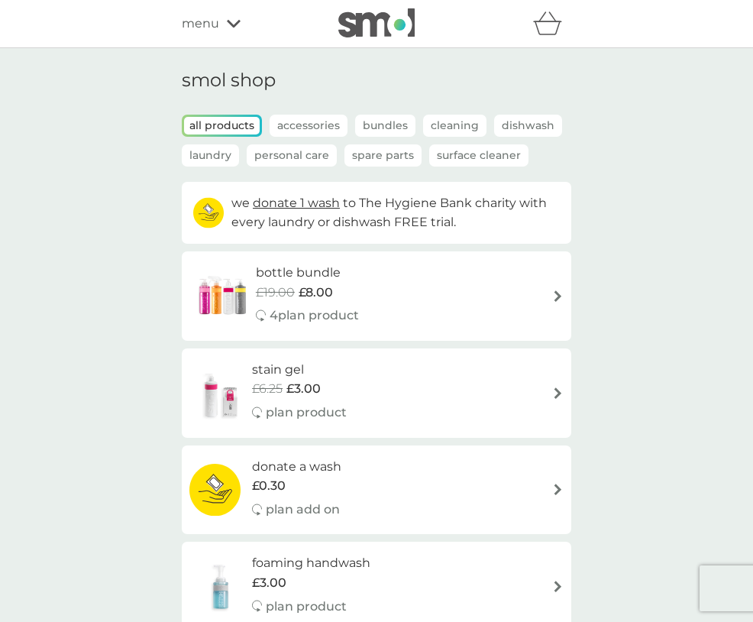
click at [260, 366] on h6 "stain gel" at bounding box center [299, 370] width 95 height 20
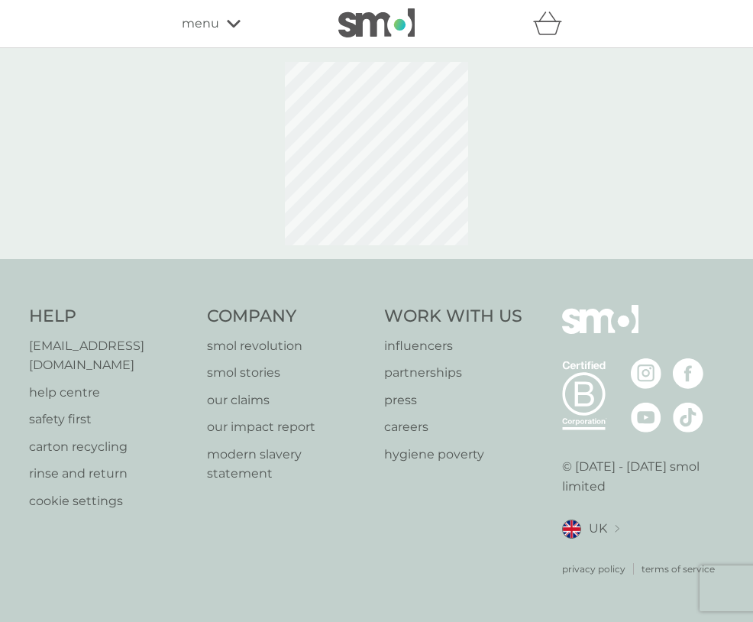
select select "182"
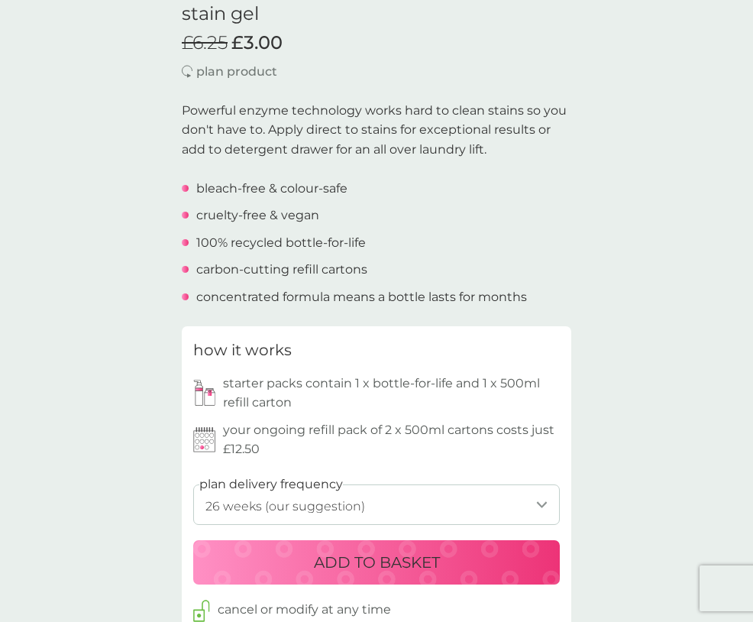
scroll to position [419, 0]
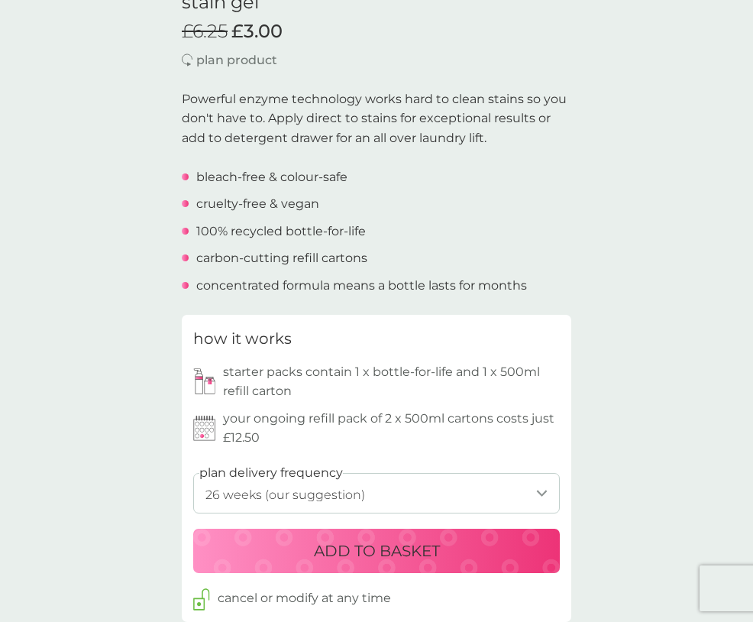
click at [284, 559] on div "ADD TO BASKET" at bounding box center [377, 551] width 336 height 24
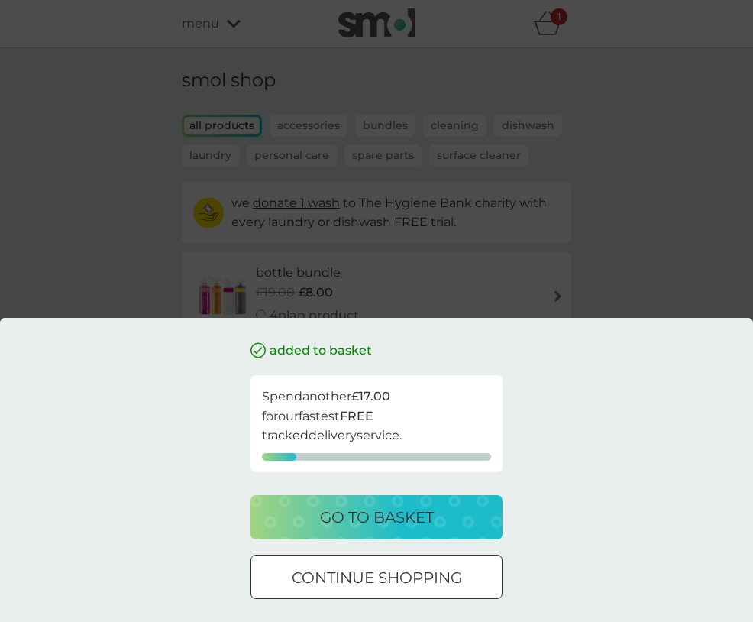
click at [396, 519] on p "go to basket" at bounding box center [377, 517] width 114 height 24
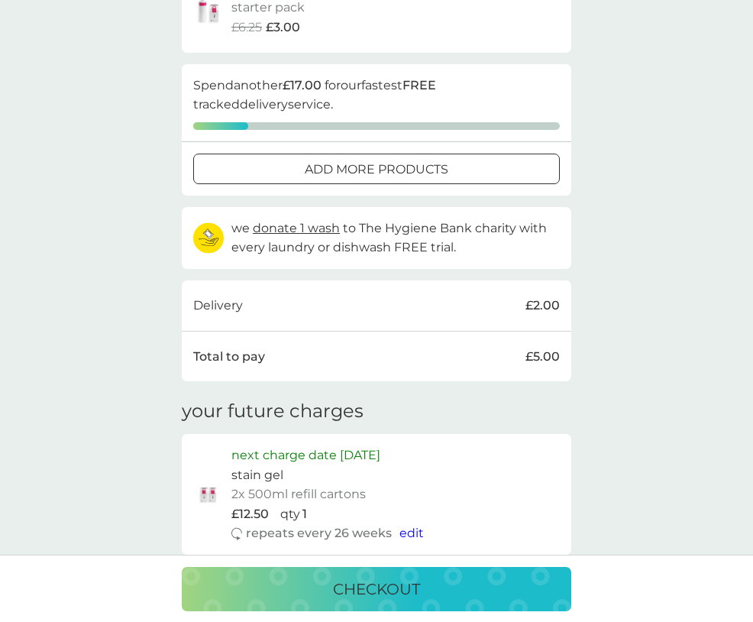
scroll to position [159, 0]
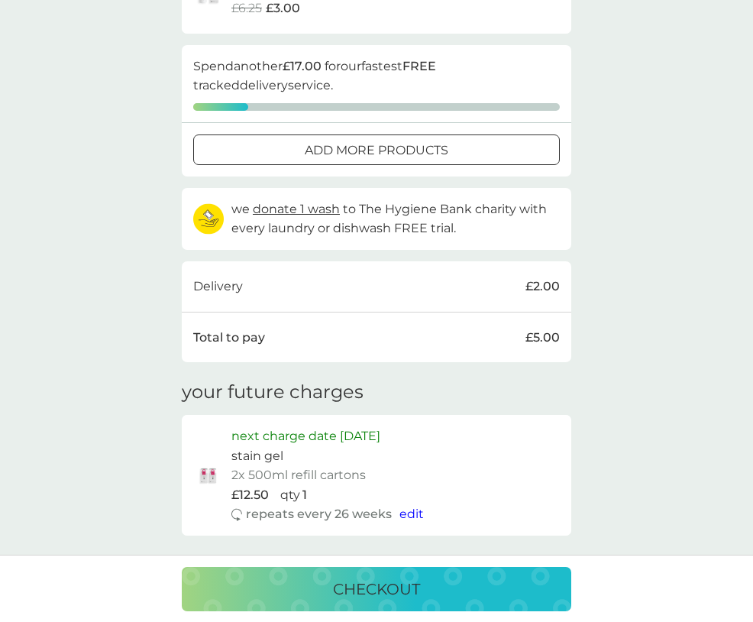
click at [370, 587] on p "checkout" at bounding box center [376, 589] width 87 height 24
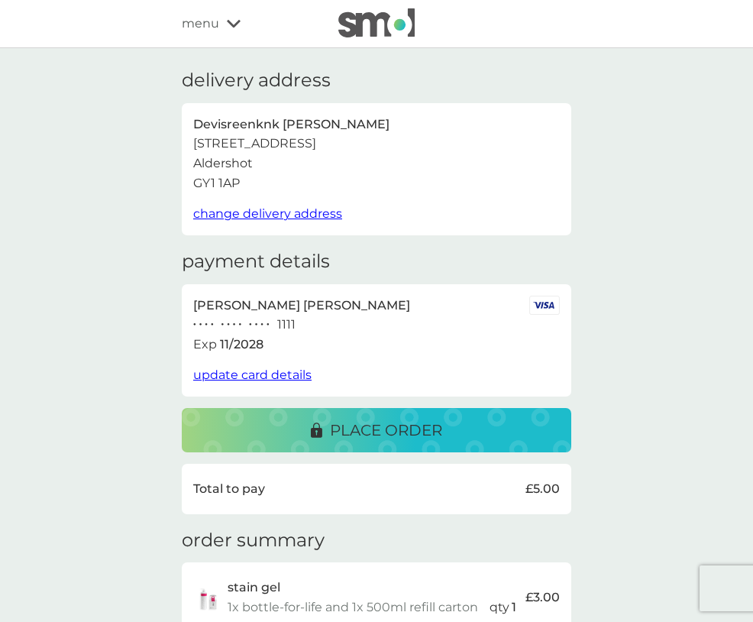
click at [228, 211] on span "change delivery address" at bounding box center [267, 213] width 149 height 15
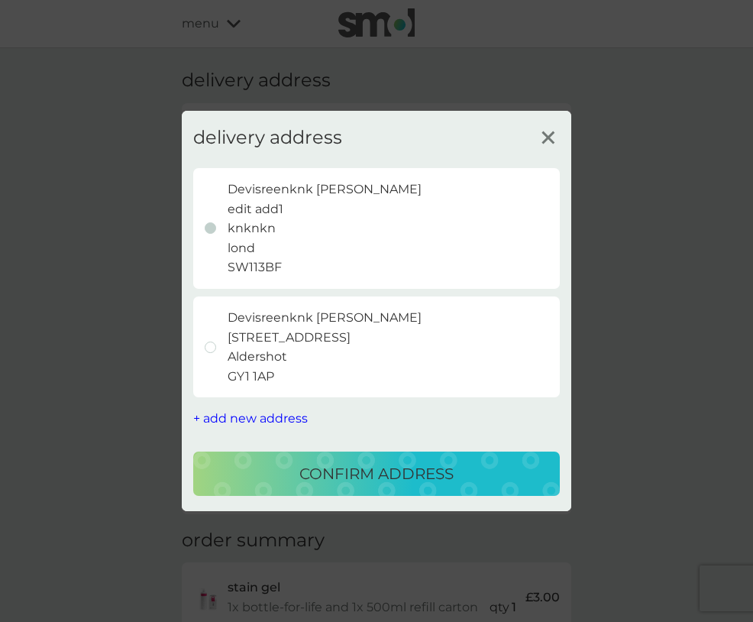
click at [212, 348] on div at bounding box center [210, 346] width 11 height 11
click at [270, 475] on div "confirm address" at bounding box center [377, 473] width 336 height 24
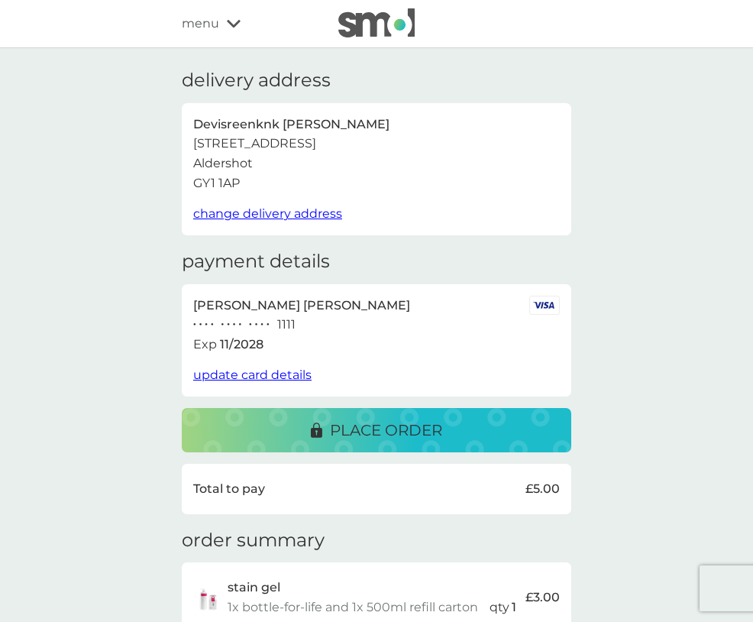
click at [229, 218] on span "change delivery address" at bounding box center [267, 213] width 149 height 15
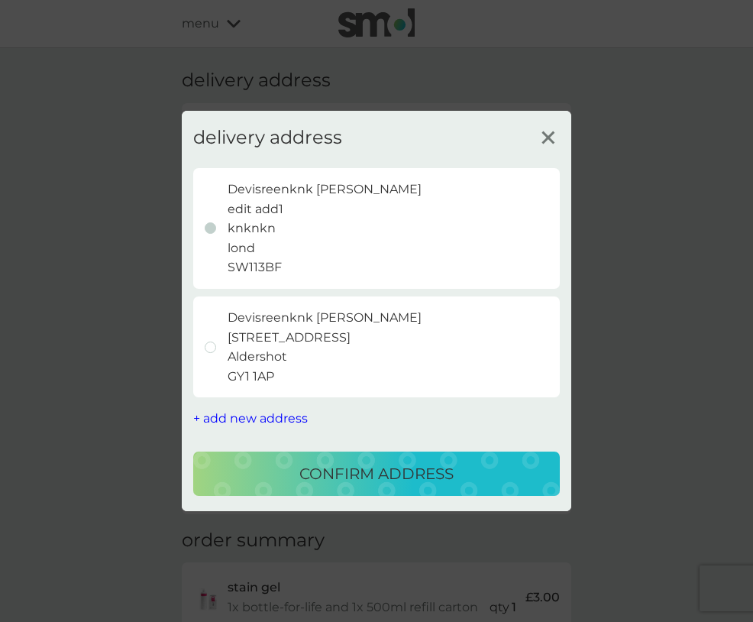
drag, startPoint x: 210, startPoint y: 343, endPoint x: 221, endPoint y: 410, distance: 68.1
click at [221, 410] on div "delivery address Devisreenknk Satheesh edit add1 knknkn lond SW113BF Devisreenk…" at bounding box center [376, 311] width 367 height 370
click at [548, 137] on line at bounding box center [547, 137] width 11 height 11
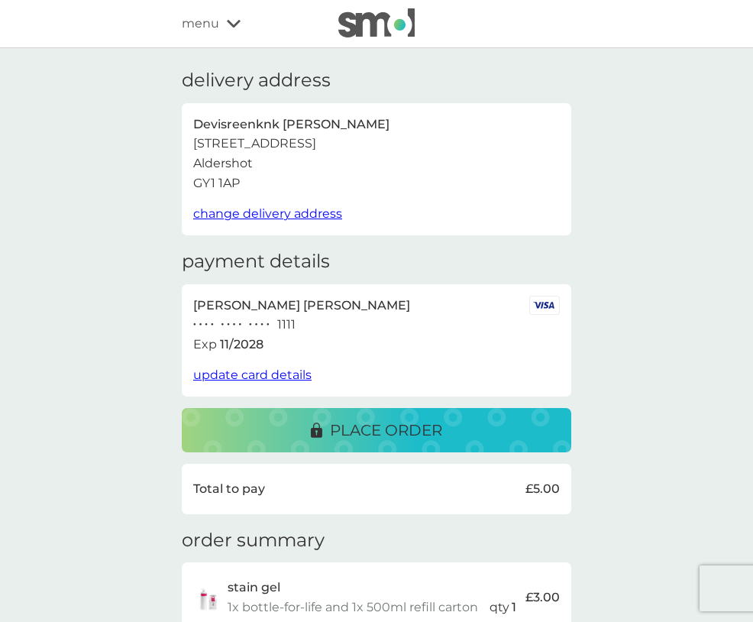
click at [272, 211] on span "change delivery address" at bounding box center [267, 213] width 149 height 15
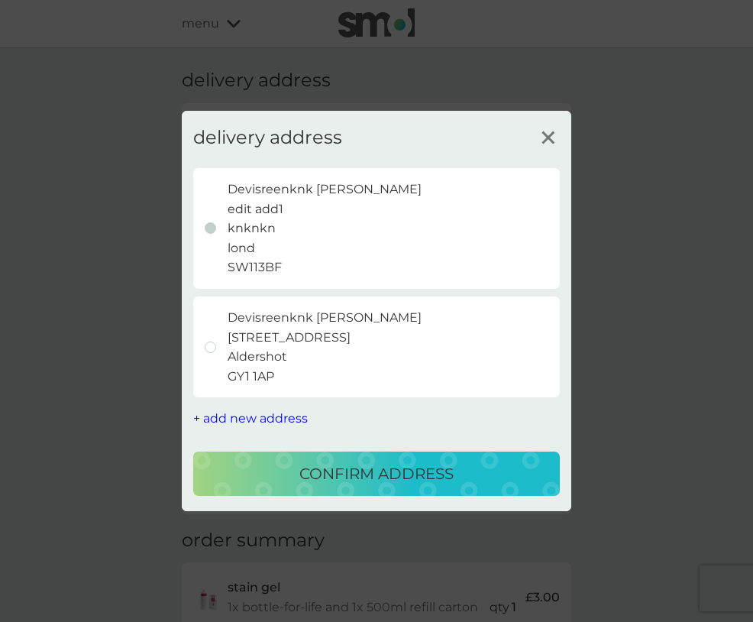
click at [209, 341] on div at bounding box center [210, 346] width 11 height 11
click at [210, 223] on div at bounding box center [210, 228] width 11 height 11
click at [306, 477] on p "confirm address" at bounding box center [376, 473] width 154 height 24
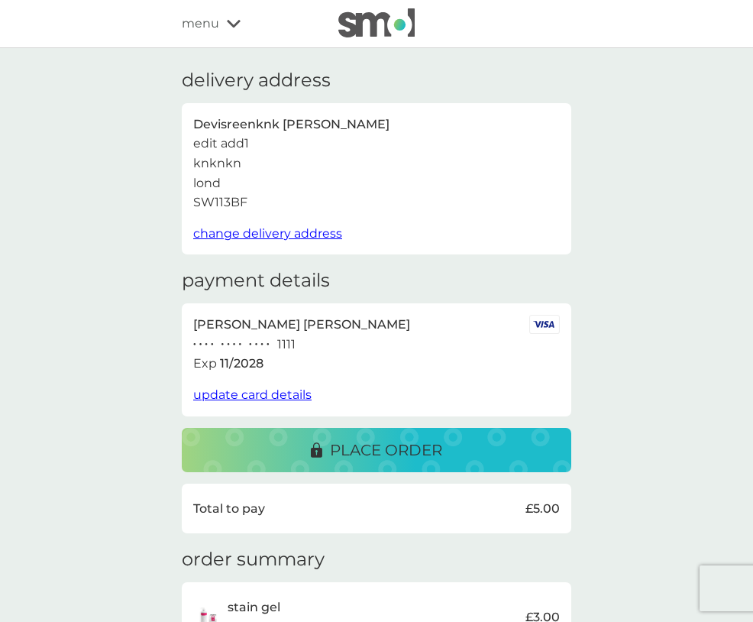
click at [210, 231] on span "change delivery address" at bounding box center [267, 233] width 149 height 15
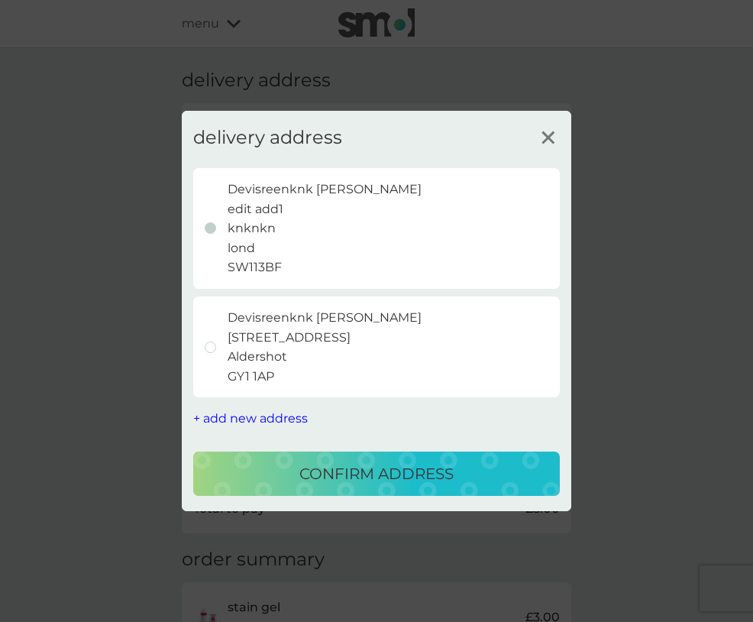
click at [209, 357] on div "Devisreenknk Satheesh 12 Leyscroftes Road, Ash Aldershot GY1 1AP" at bounding box center [313, 347] width 217 height 78
click at [251, 474] on div "confirm address" at bounding box center [377, 473] width 336 height 24
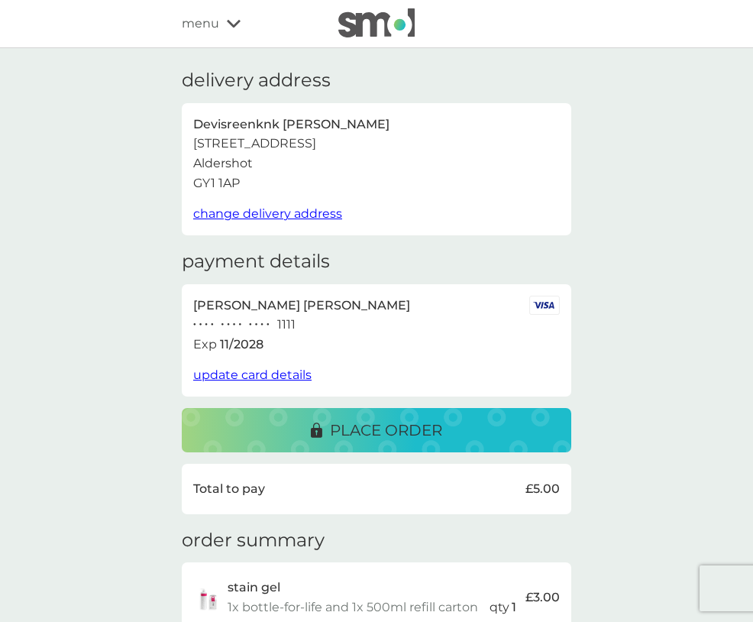
click at [257, 212] on span "change delivery address" at bounding box center [267, 213] width 149 height 15
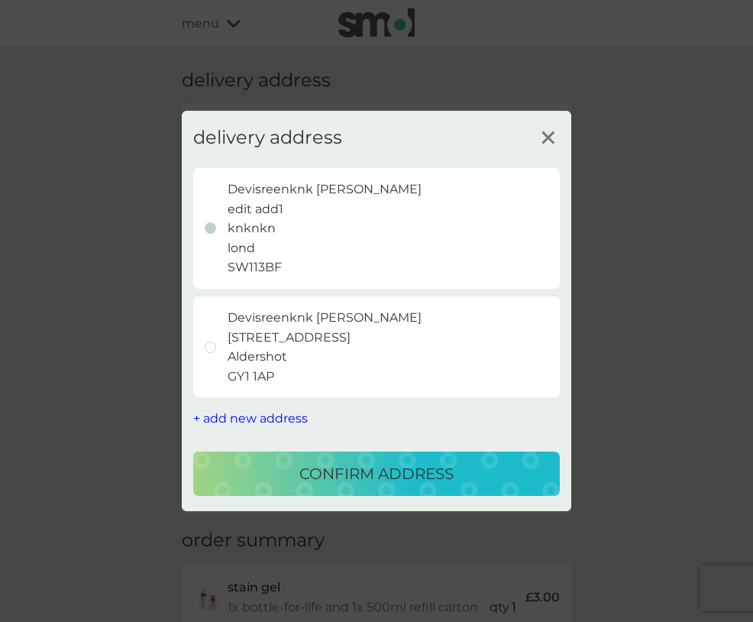
click at [252, 414] on span "+ add new address" at bounding box center [250, 418] width 115 height 15
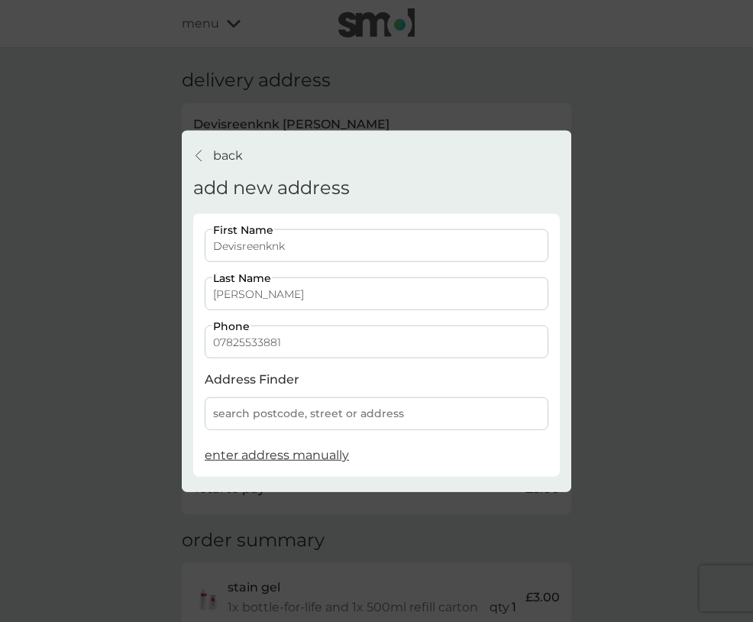
click at [244, 455] on span "enter address manually" at bounding box center [277, 455] width 144 height 15
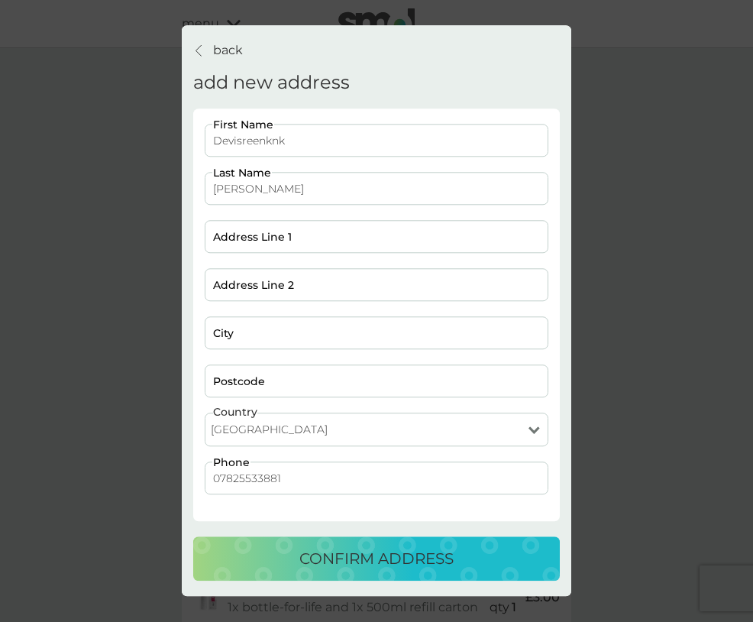
click at [245, 431] on select "[GEOGRAPHIC_DATA] [GEOGRAPHIC_DATA] [GEOGRAPHIC_DATA] [GEOGRAPHIC_DATA]" at bounding box center [377, 430] width 344 height 34
select select "Jersey"
click at [205, 413] on select "[GEOGRAPHIC_DATA] [GEOGRAPHIC_DATA] [GEOGRAPHIC_DATA] [GEOGRAPHIC_DATA]" at bounding box center [377, 430] width 344 height 34
click at [251, 381] on input "Postcode" at bounding box center [377, 381] width 344 height 33
paste input "JE3 1EZ"
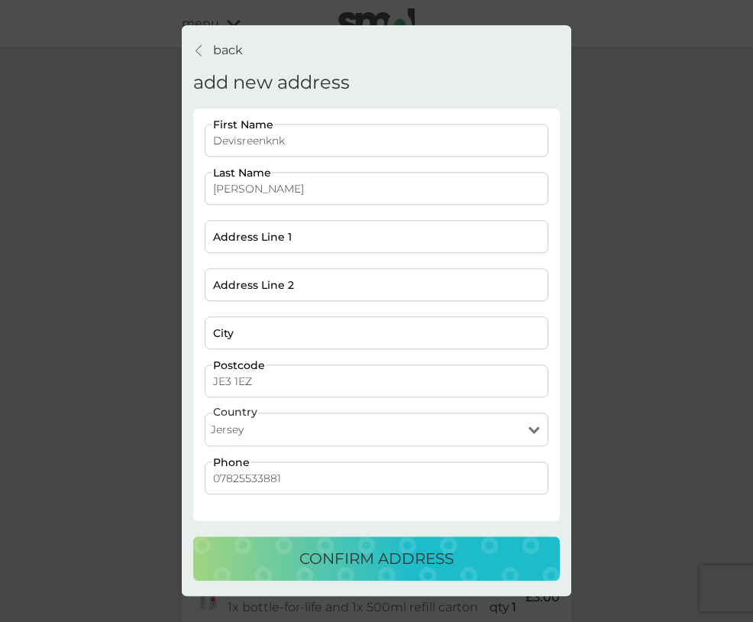
click at [235, 386] on input "JE3 1EZ" at bounding box center [377, 381] width 344 height 33
click at [267, 565] on div "confirm address" at bounding box center [377, 559] width 336 height 24
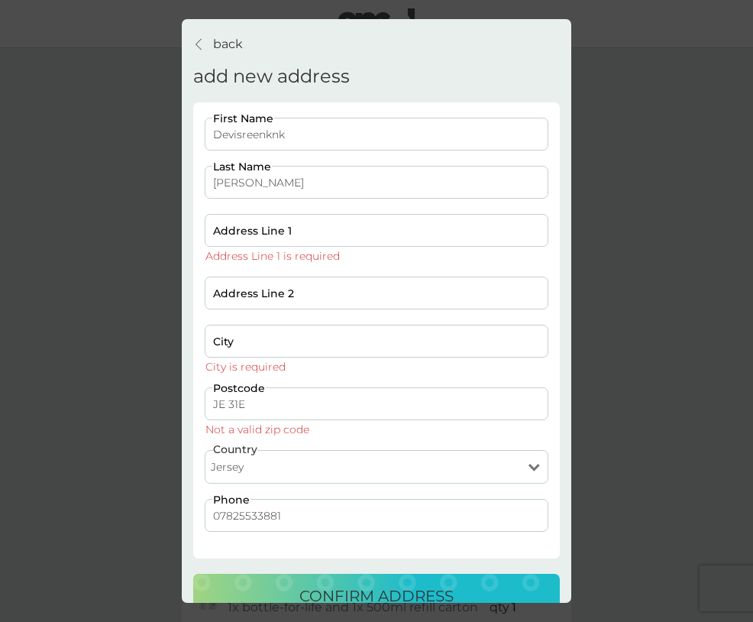
click at [252, 409] on input "JE 31E" at bounding box center [377, 403] width 344 height 33
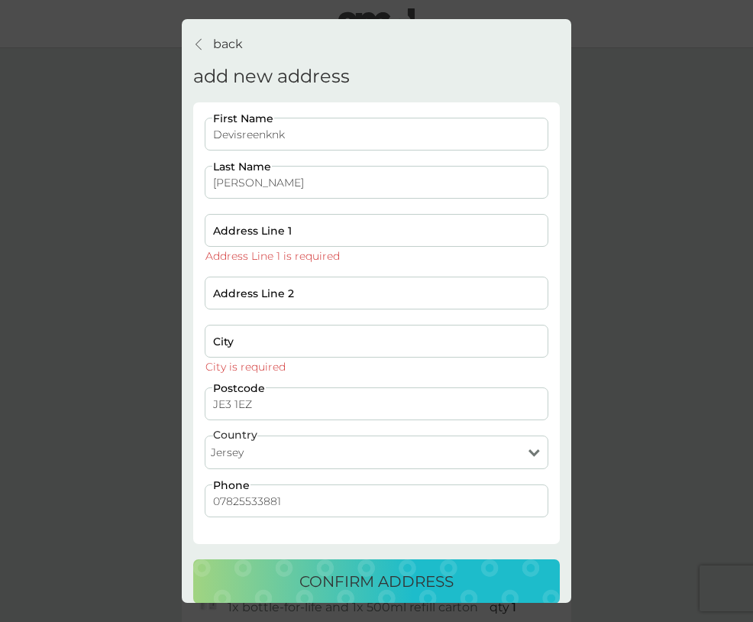
type input "JE3 1EZ"
click at [239, 238] on input "Address Line 1" at bounding box center [377, 230] width 344 height 33
type input "12 Leyscroftes Road, Ash"
type input "Aldershot"
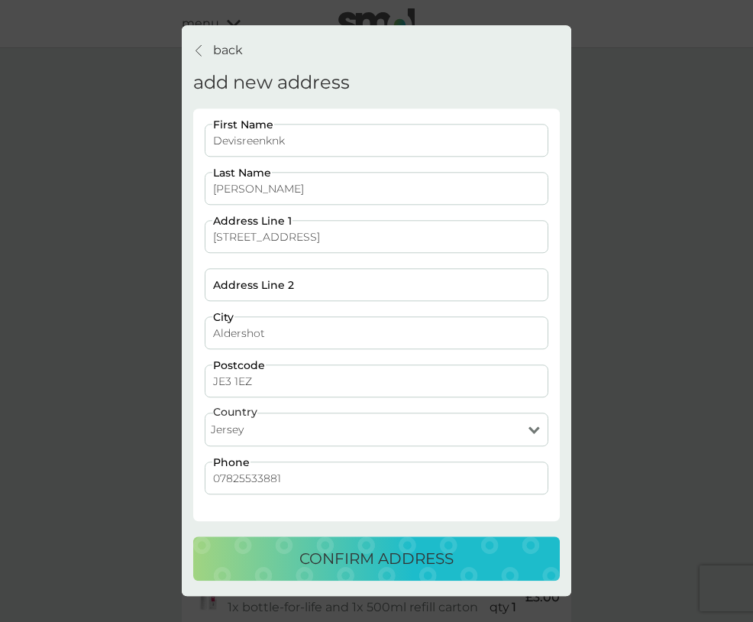
click at [223, 384] on input "JE3 1EZ" at bounding box center [377, 381] width 344 height 33
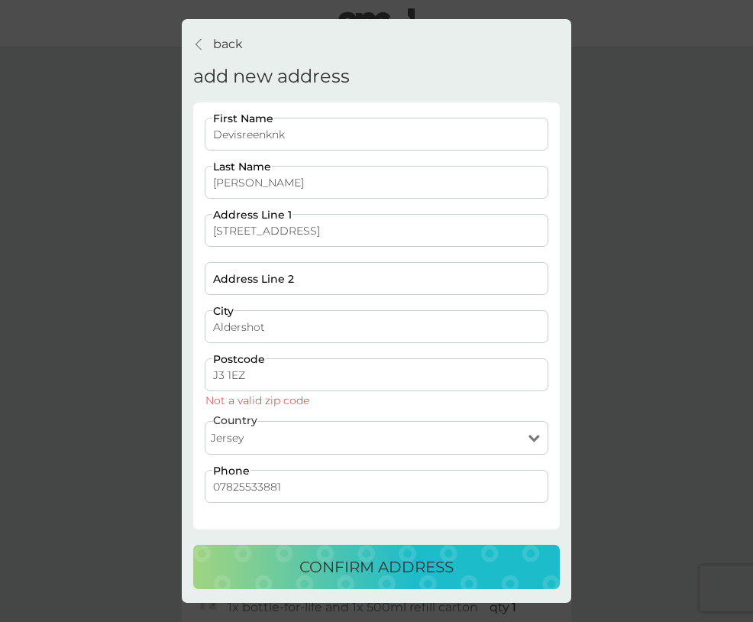
click at [268, 568] on div "confirm address" at bounding box center [377, 567] width 336 height 24
click at [264, 561] on div "confirm address" at bounding box center [377, 567] width 336 height 24
click at [223, 379] on input "JP3 1EZ" at bounding box center [377, 374] width 344 height 33
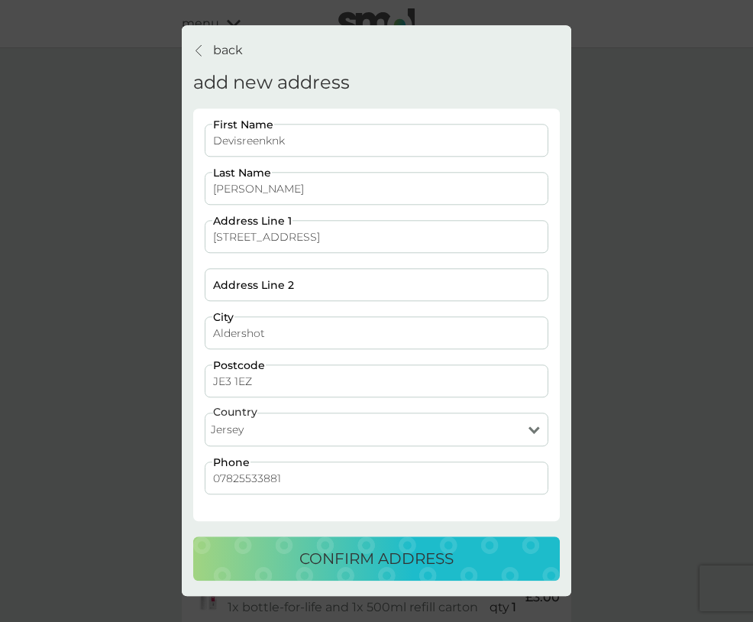
type input "JE3 1EZ"
click at [266, 547] on div "confirm address" at bounding box center [377, 559] width 336 height 24
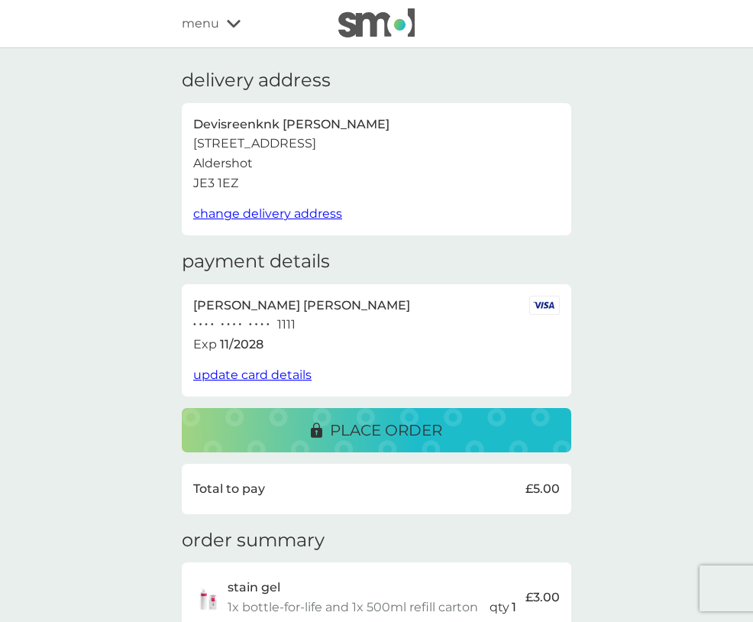
click at [235, 216] on span "change delivery address" at bounding box center [267, 213] width 149 height 15
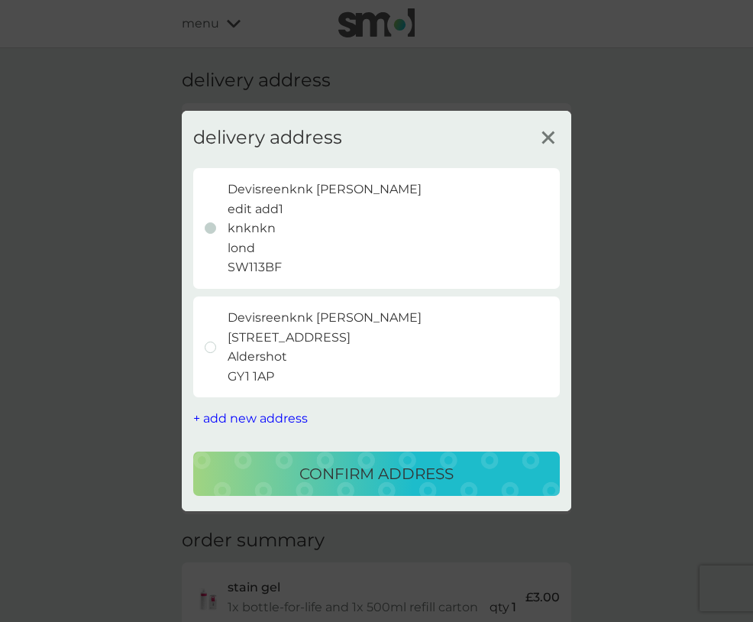
click at [261, 423] on span "+ add new address" at bounding box center [250, 418] width 115 height 15
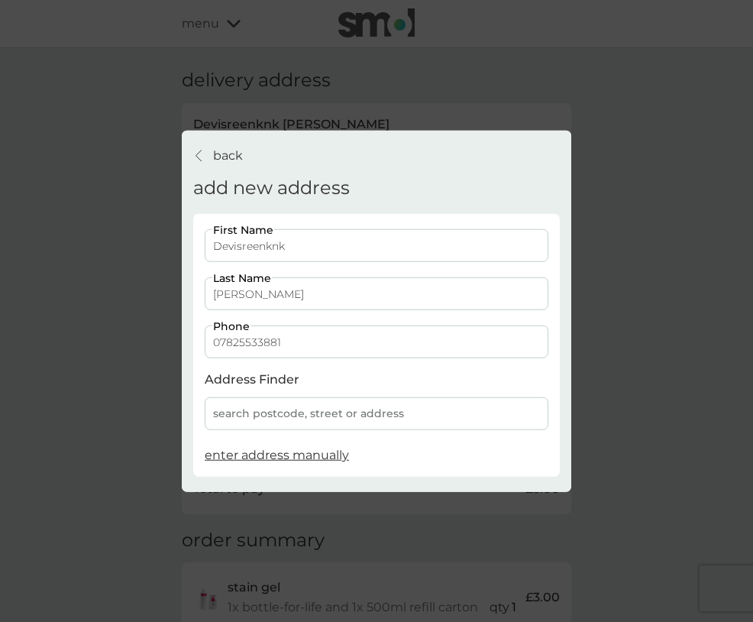
click at [262, 452] on span "enter address manually" at bounding box center [277, 455] width 144 height 15
select select "Jersey"
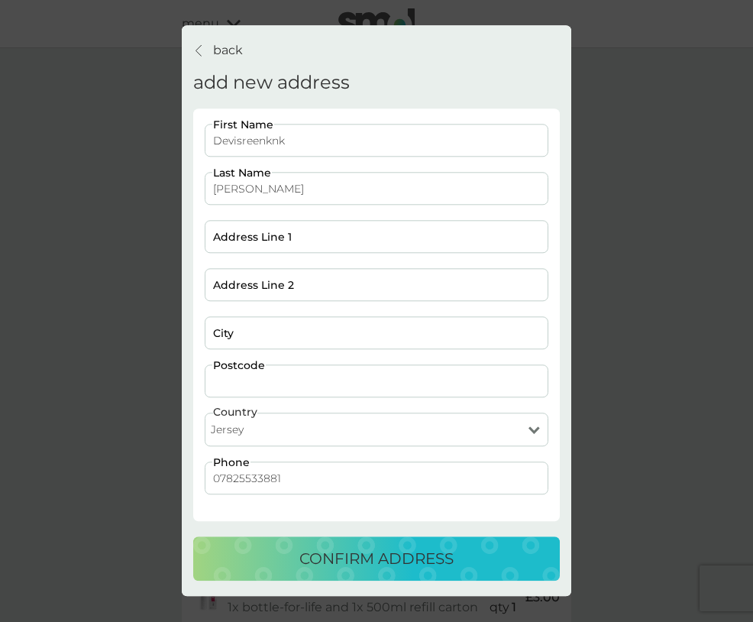
click at [243, 377] on input "Postcode" at bounding box center [377, 381] width 344 height 33
type input "LK"
click at [412, 433] on select "[GEOGRAPHIC_DATA] [GEOGRAPHIC_DATA] [GEOGRAPHIC_DATA] [GEOGRAPHIC_DATA]" at bounding box center [377, 430] width 344 height 34
select select "[GEOGRAPHIC_DATA]"
click at [205, 413] on select "[GEOGRAPHIC_DATA] [GEOGRAPHIC_DATA] [GEOGRAPHIC_DATA] [GEOGRAPHIC_DATA]" at bounding box center [377, 430] width 344 height 34
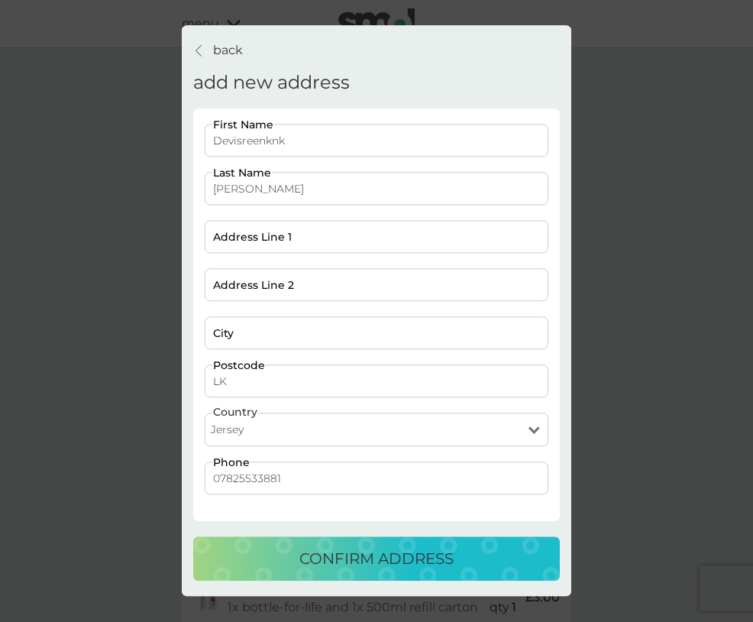
click at [290, 379] on input "LK" at bounding box center [377, 381] width 344 height 33
type input "L"
type input "S"
type input "SW11 3BF"
click at [306, 331] on input "City" at bounding box center [377, 333] width 344 height 33
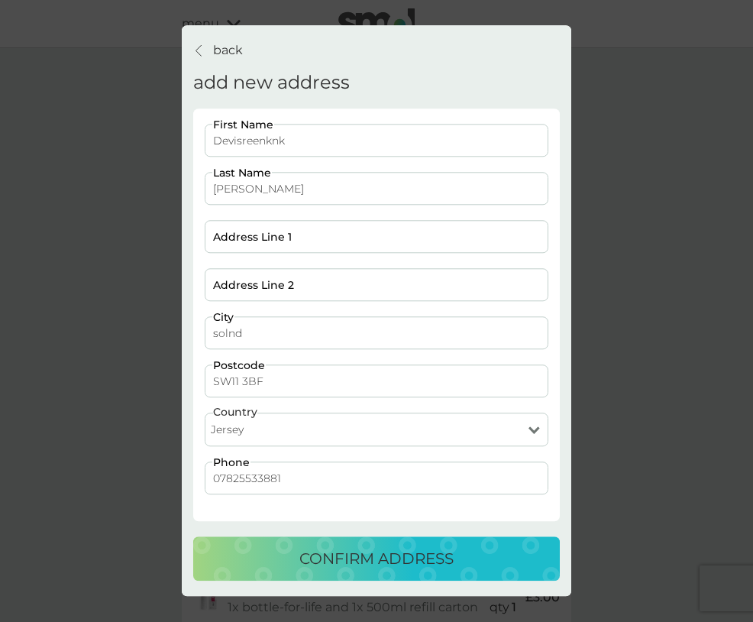
type input "solnd"
click at [264, 293] on input "Address Line 2" at bounding box center [377, 285] width 344 height 33
type input "skdn"
click at [243, 235] on input "Address Line 1" at bounding box center [377, 237] width 344 height 33
type input "ksnd"
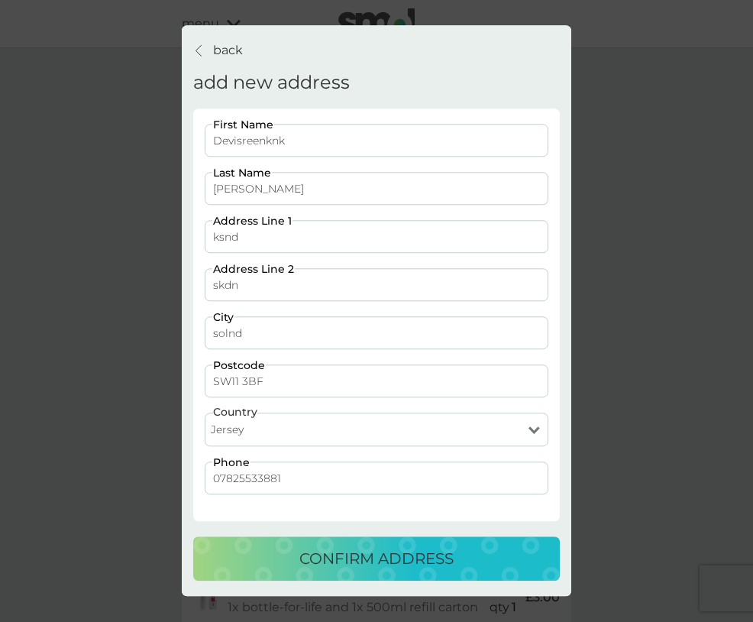
drag, startPoint x: 277, startPoint y: 388, endPoint x: 203, endPoint y: 384, distance: 74.2
click at [203, 384] on div "Devisreenknk First Name Satheesh Last Name ksnd Address Line 1 skdn Address Lin…" at bounding box center [376, 318] width 355 height 386
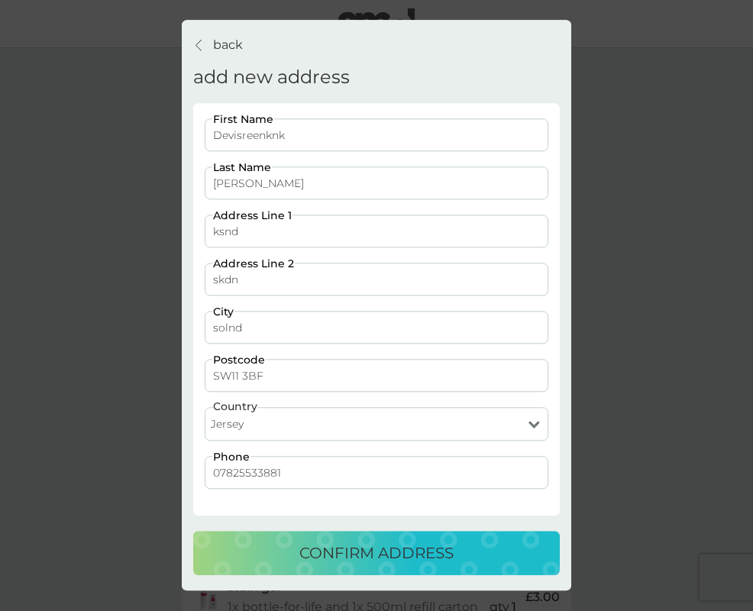
click at [306, 370] on input "SW11 3BF" at bounding box center [377, 376] width 344 height 33
type input "SW11 3BF"
click at [243, 377] on input "SW11 3BF" at bounding box center [377, 376] width 344 height 33
click at [310, 568] on button "confirm address" at bounding box center [376, 554] width 367 height 44
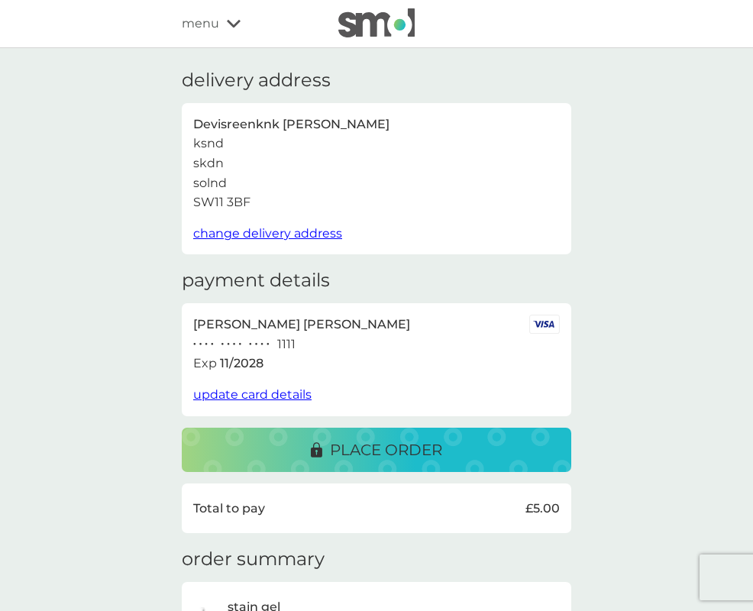
click at [289, 230] on span "change delivery address" at bounding box center [267, 233] width 149 height 15
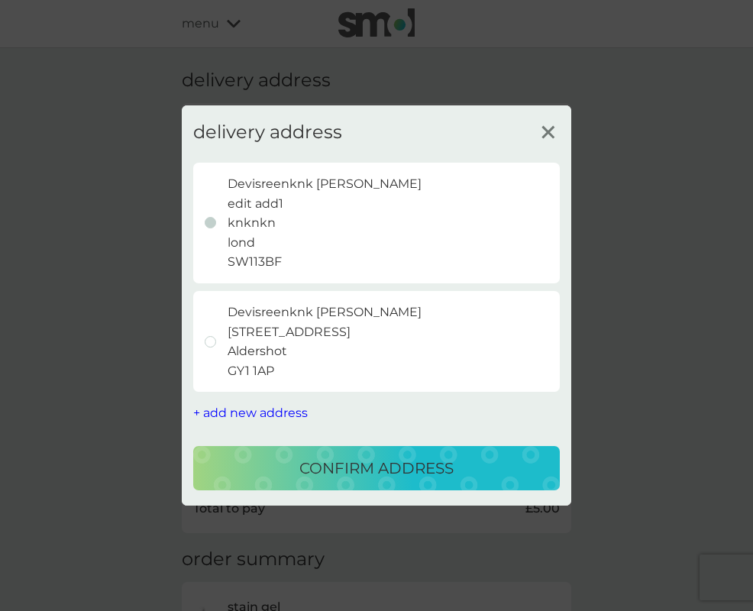
click at [548, 132] on line at bounding box center [547, 132] width 11 height 11
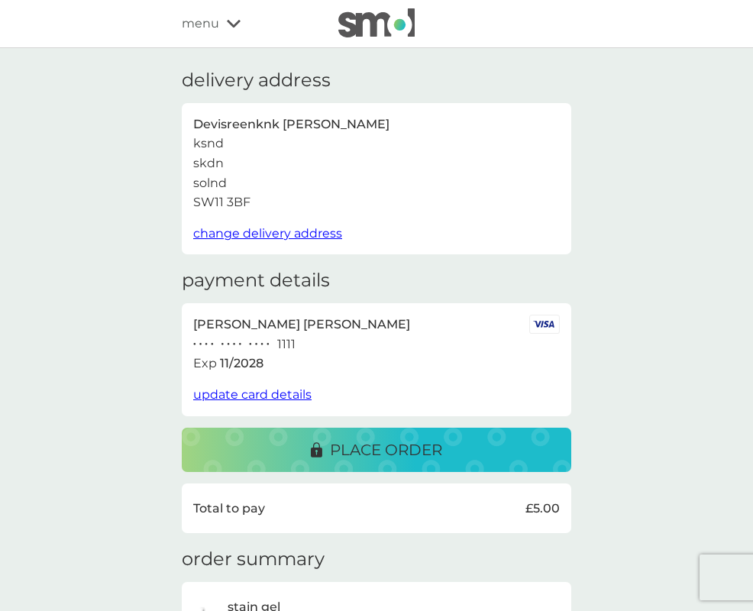
click at [286, 235] on span "change delivery address" at bounding box center [267, 233] width 149 height 15
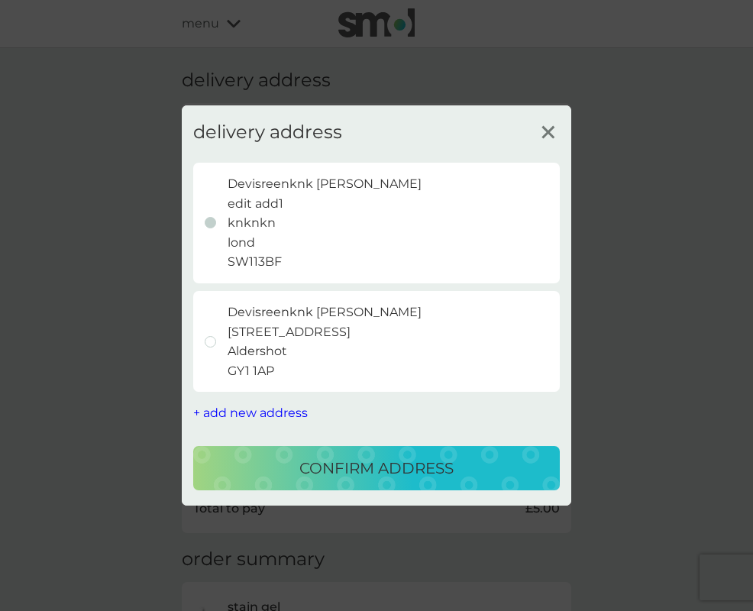
click at [235, 409] on span "+ add new address" at bounding box center [250, 413] width 115 height 15
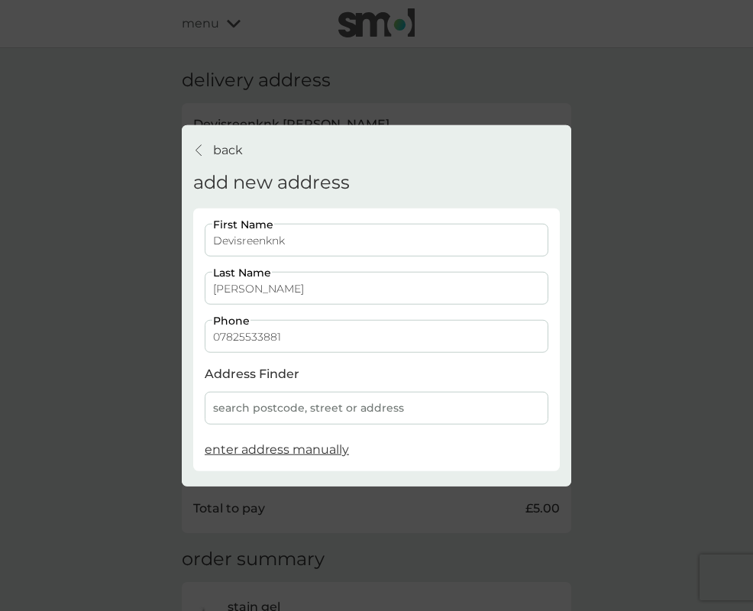
click at [251, 445] on span "enter address manually" at bounding box center [277, 449] width 144 height 15
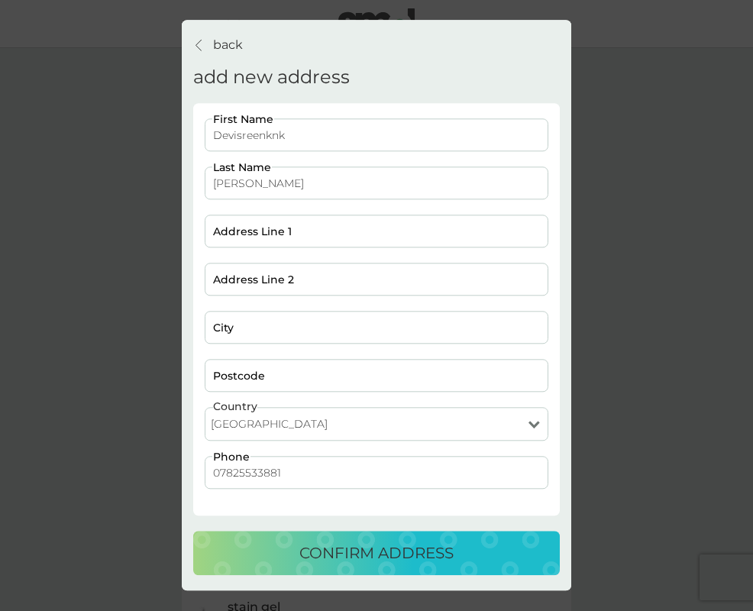
click at [257, 425] on select "[GEOGRAPHIC_DATA] [GEOGRAPHIC_DATA] [GEOGRAPHIC_DATA] [GEOGRAPHIC_DATA]" at bounding box center [377, 425] width 344 height 34
select select "Isle of Man"
click at [205, 408] on select "[GEOGRAPHIC_DATA] [GEOGRAPHIC_DATA] [GEOGRAPHIC_DATA] [GEOGRAPHIC_DATA]" at bounding box center [377, 425] width 344 height 34
click at [282, 380] on input "Postcode" at bounding box center [377, 376] width 344 height 33
paste input "IM1 5PD"
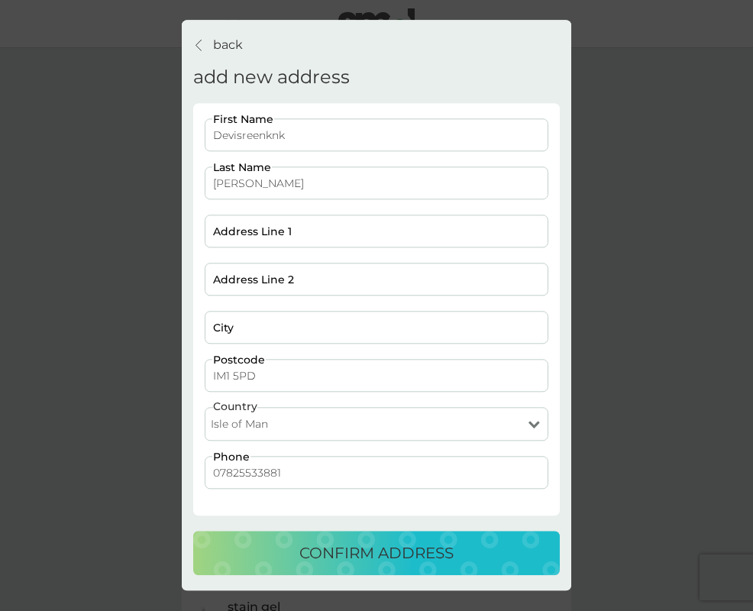
click at [233, 374] on input "IM1 5PD" at bounding box center [377, 376] width 344 height 33
click at [267, 560] on div "confirm address" at bounding box center [377, 554] width 336 height 24
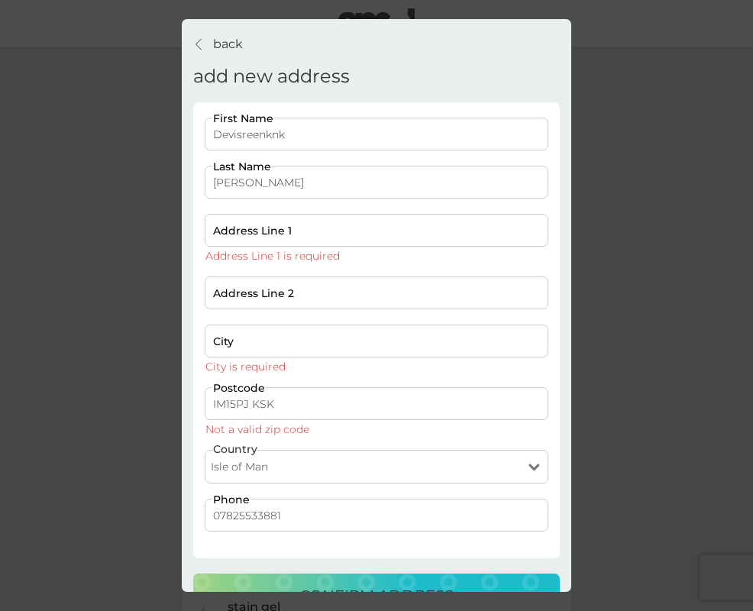
click at [286, 400] on input "IM15PJ KSK" at bounding box center [377, 403] width 344 height 33
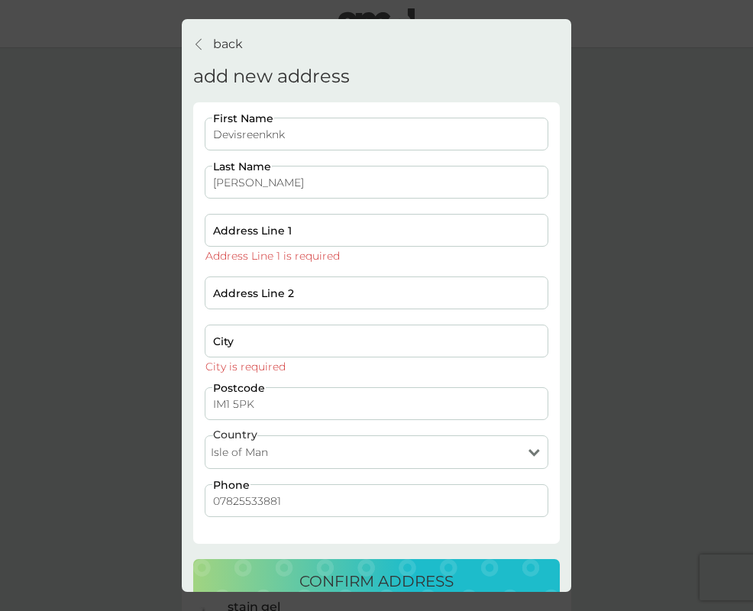
scroll to position [26, 0]
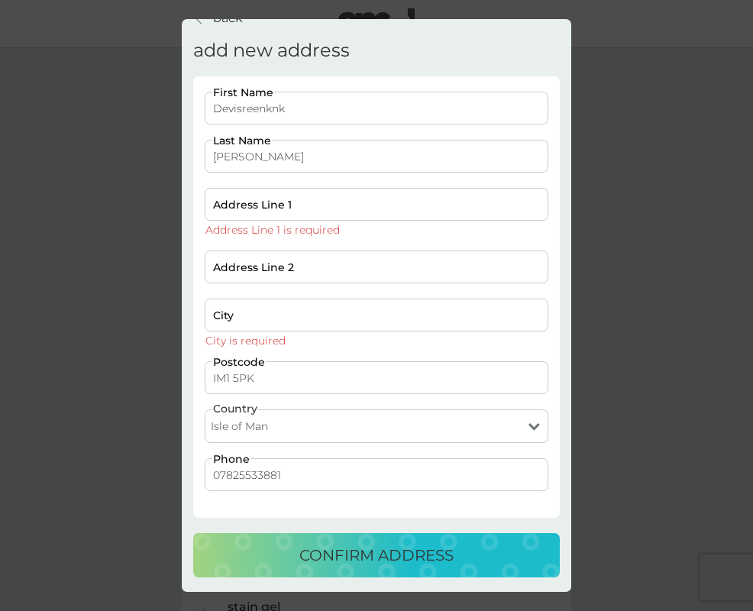
type input "IM1 5PK"
click at [238, 306] on input "City" at bounding box center [377, 315] width 344 height 33
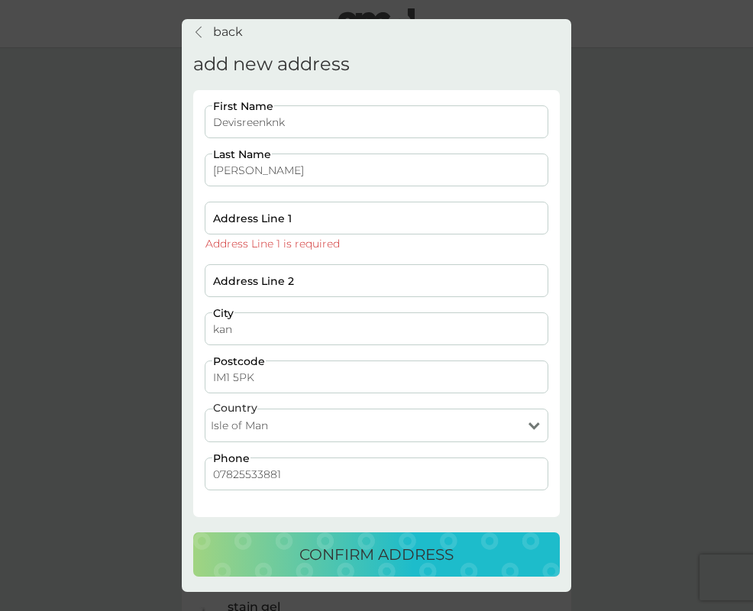
scroll to position [12, 0]
type input "kand"
click at [240, 220] on input "Address Line 1" at bounding box center [377, 218] width 344 height 33
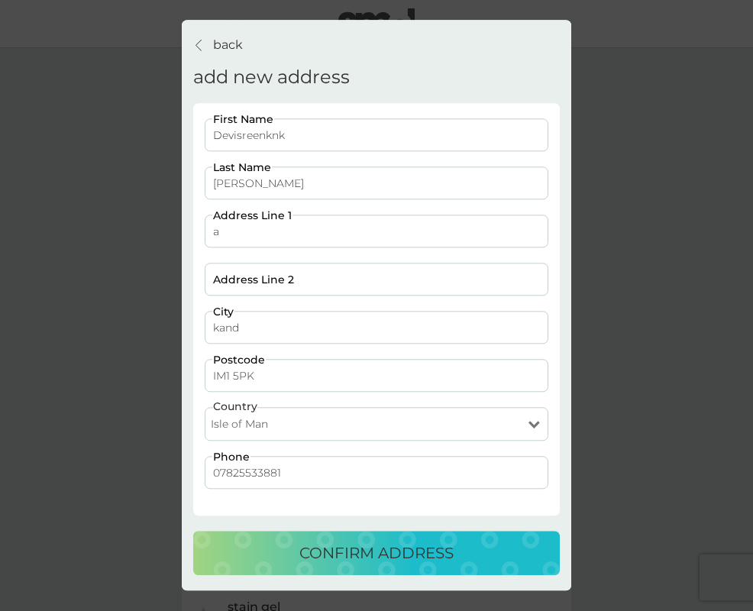
scroll to position [0, 0]
type input "akdn"
click at [232, 270] on input "Address Line 2" at bounding box center [377, 280] width 344 height 33
type input "aldknlkand"
click at [280, 558] on div "confirm address" at bounding box center [377, 554] width 336 height 24
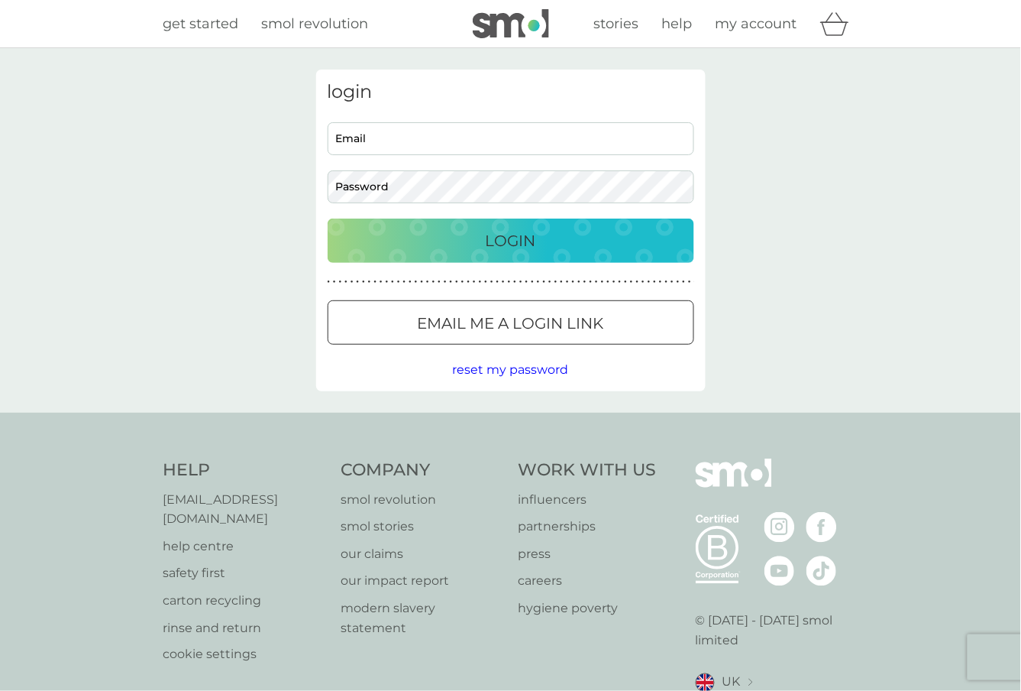
click at [456, 139] on input "Email" at bounding box center [511, 138] width 367 height 33
type input "[PERSON_NAME][EMAIL_ADDRESS][DOMAIN_NAME]"
click at [488, 225] on button "Login" at bounding box center [511, 240] width 367 height 44
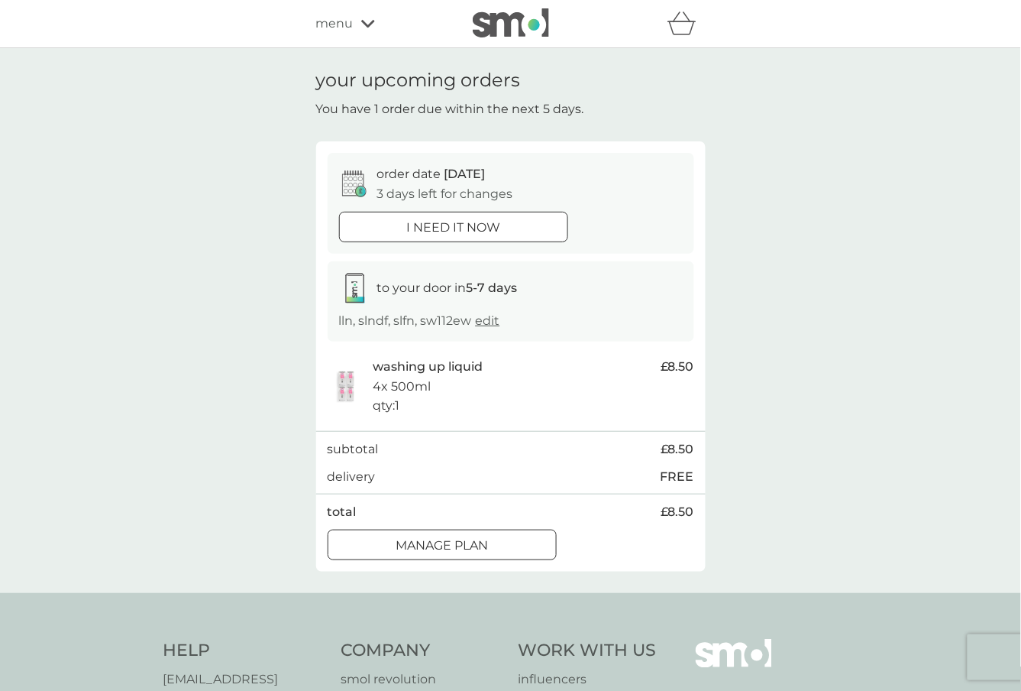
click at [333, 24] on span "menu" at bounding box center [334, 24] width 37 height 20
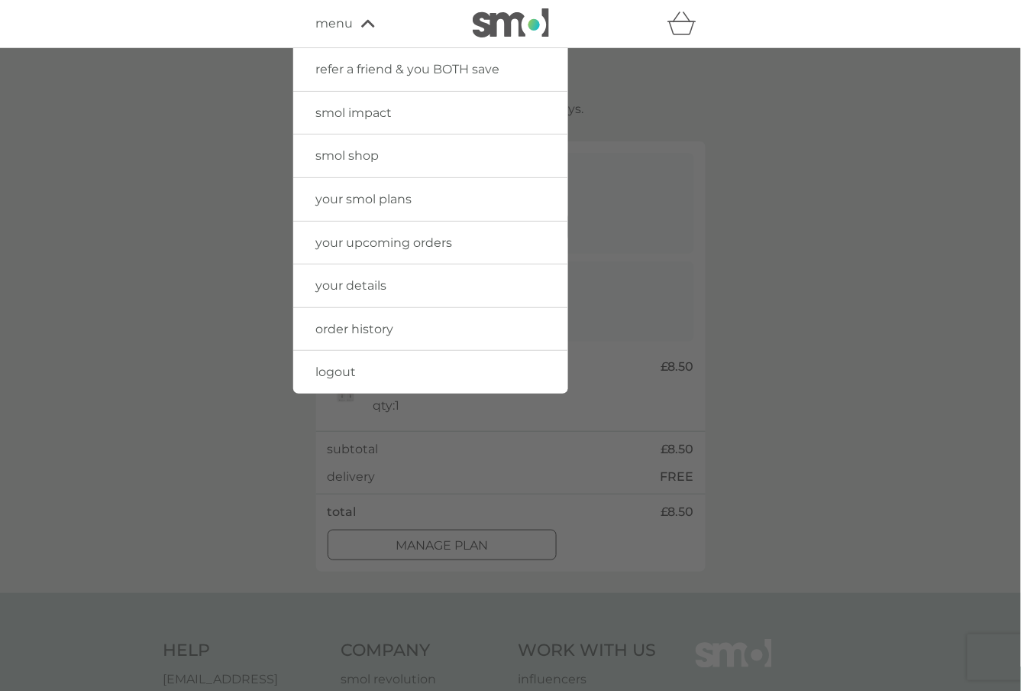
click at [364, 163] on link "smol shop" at bounding box center [430, 155] width 275 height 43
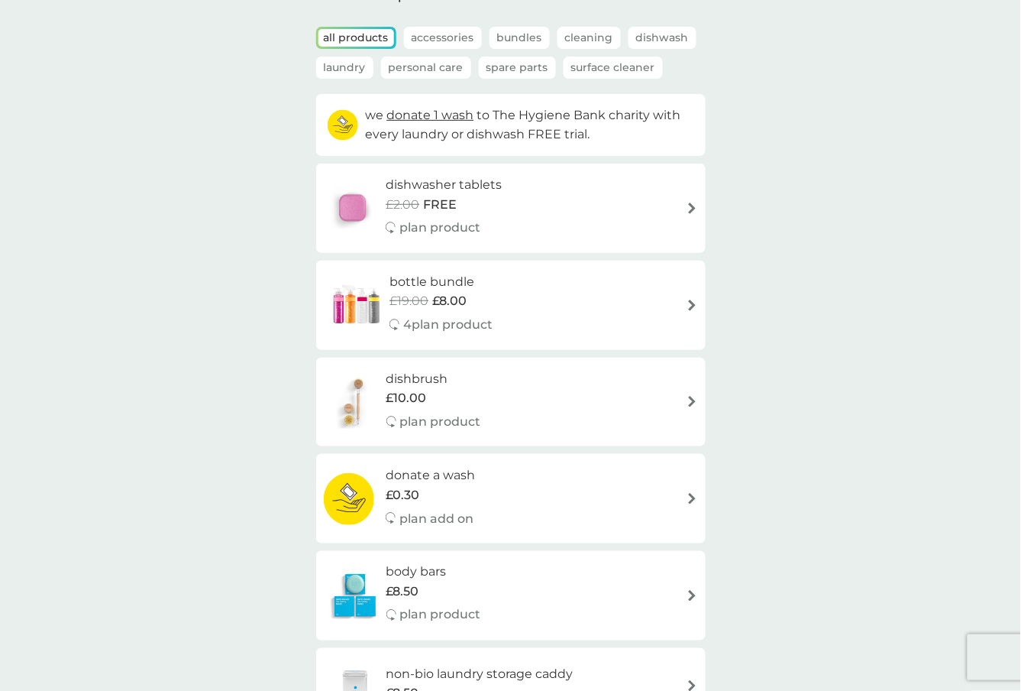
scroll to position [150, 0]
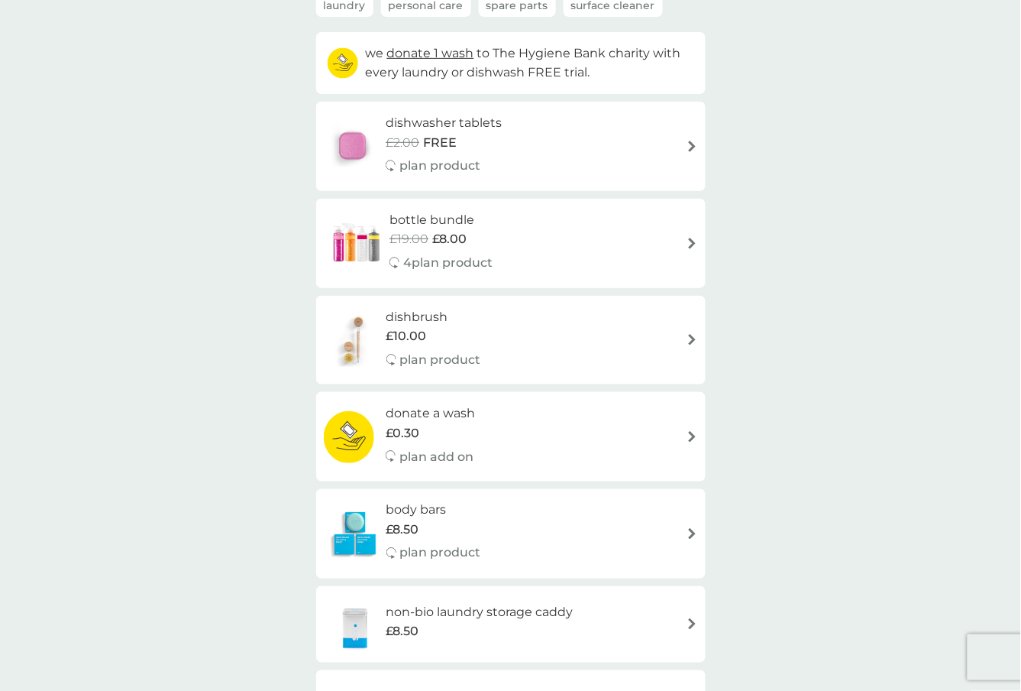
click at [413, 345] on span "£10.00" at bounding box center [407, 336] width 40 height 20
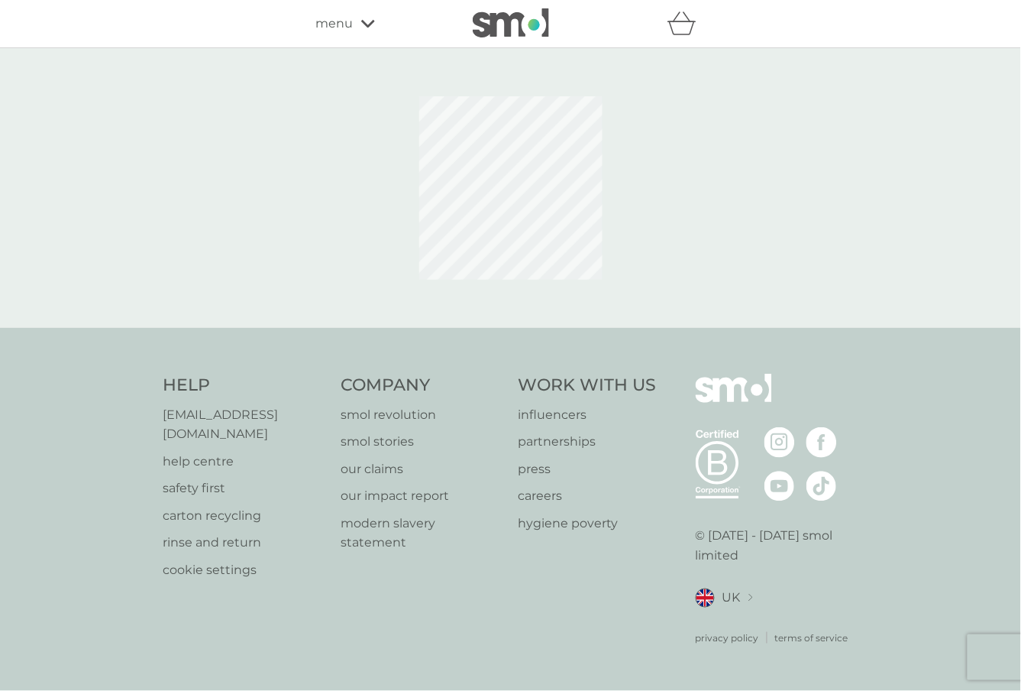
select select "245"
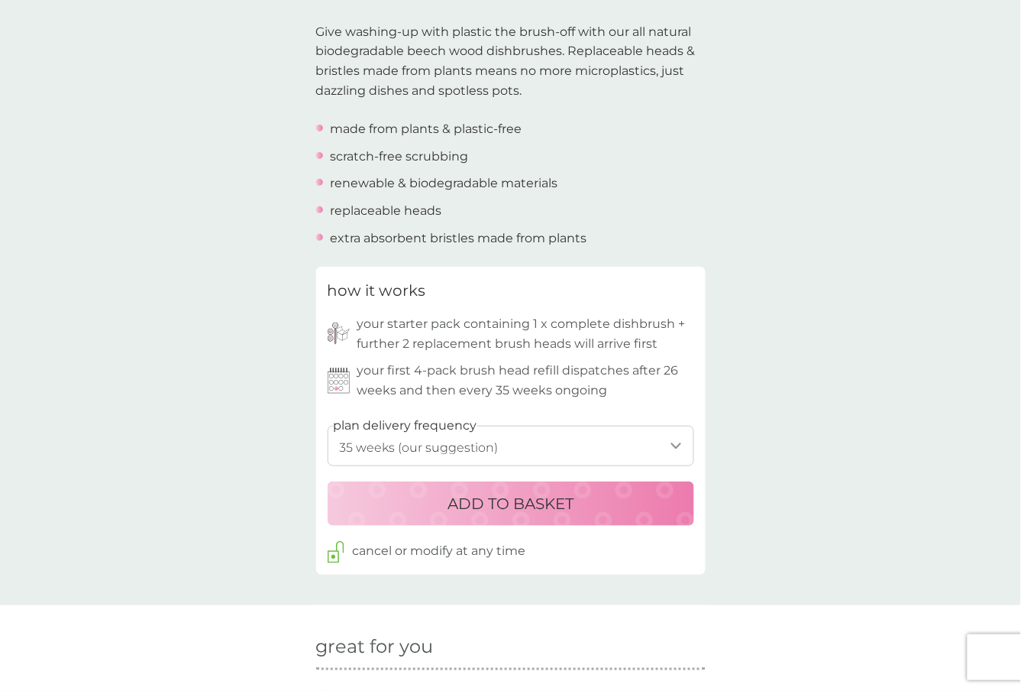
scroll to position [543, 0]
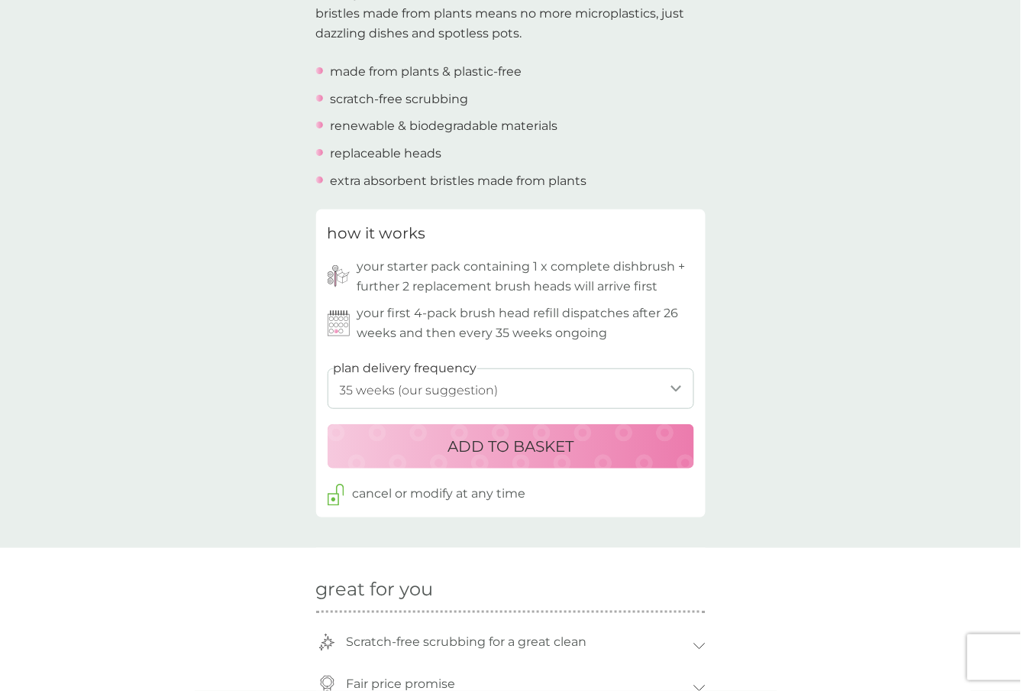
click at [451, 447] on p "ADD TO BASKET" at bounding box center [511, 446] width 126 height 24
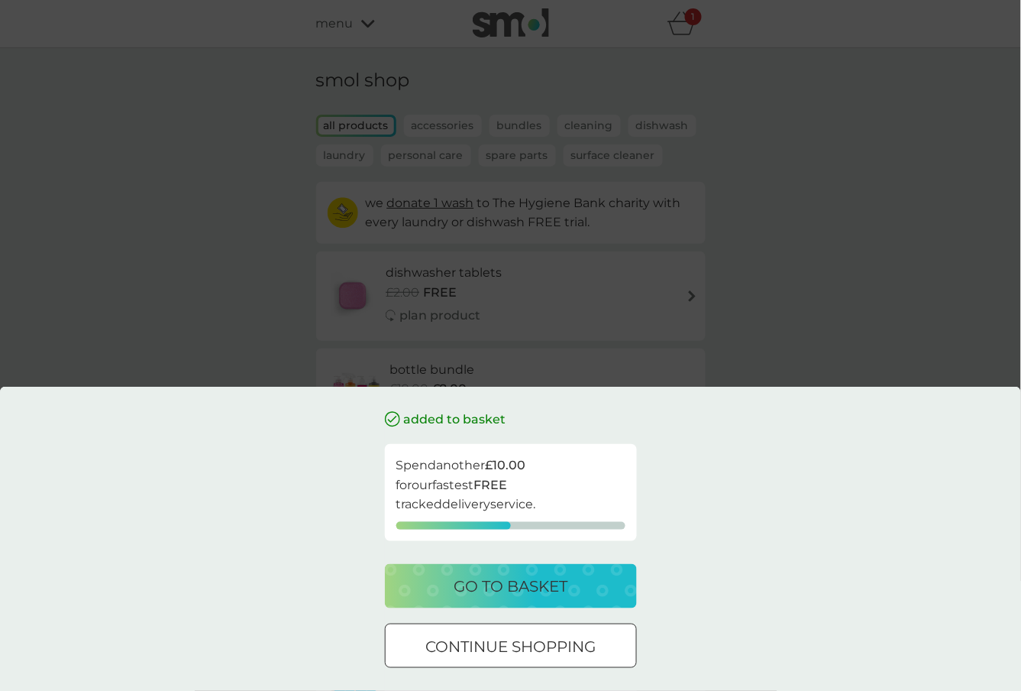
click at [471, 589] on p "go to basket" at bounding box center [511, 586] width 114 height 24
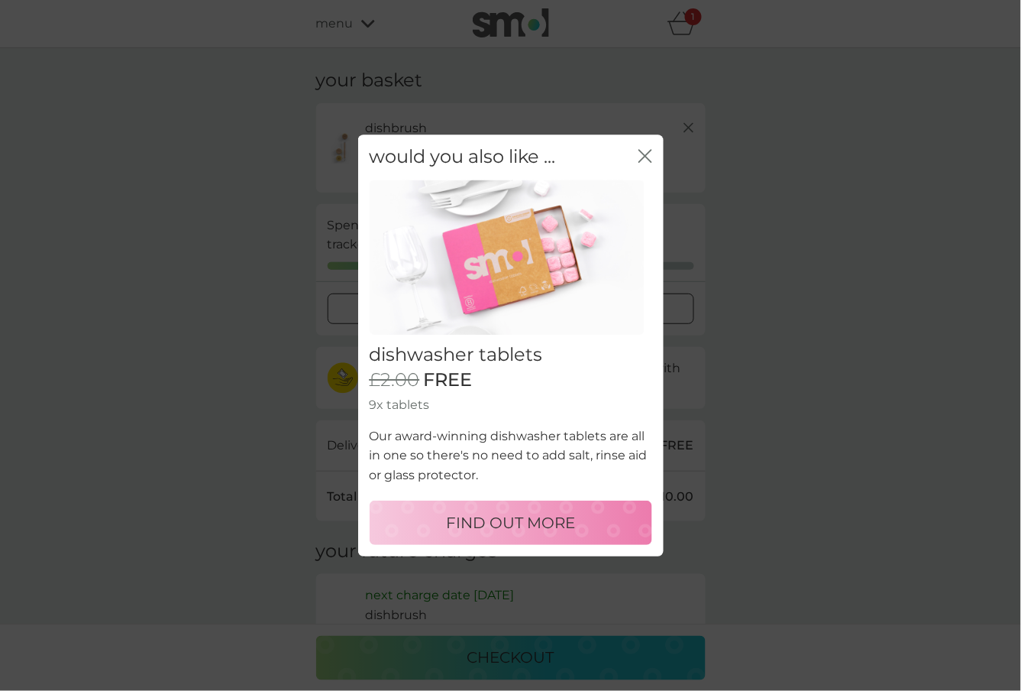
click at [639, 154] on icon "close" at bounding box center [646, 156] width 14 height 14
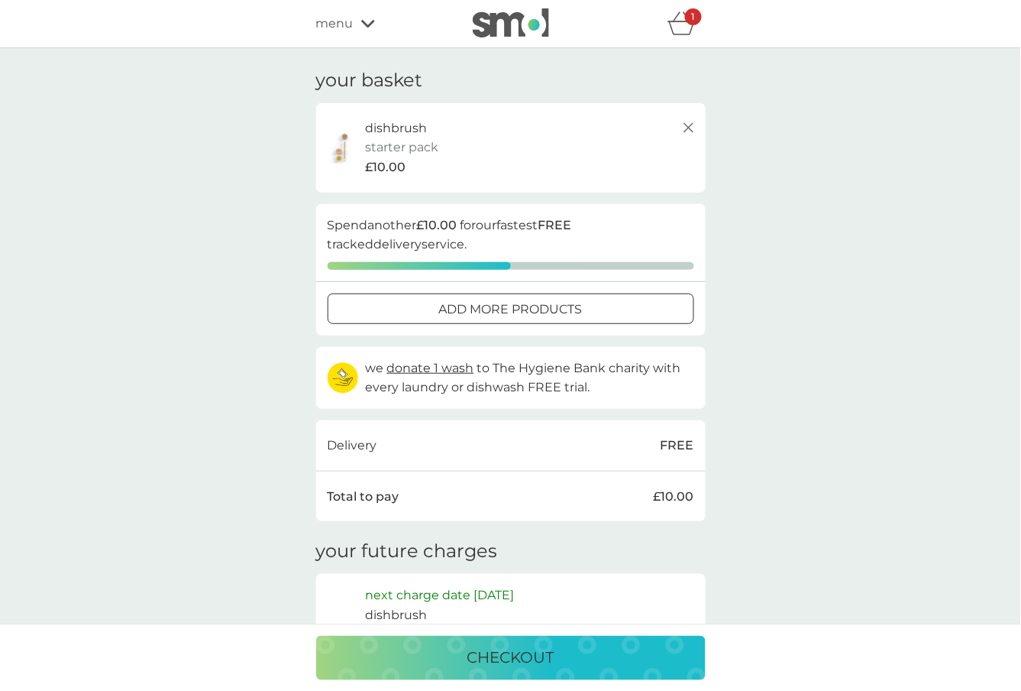
click at [455, 655] on div "checkout" at bounding box center [511, 657] width 359 height 24
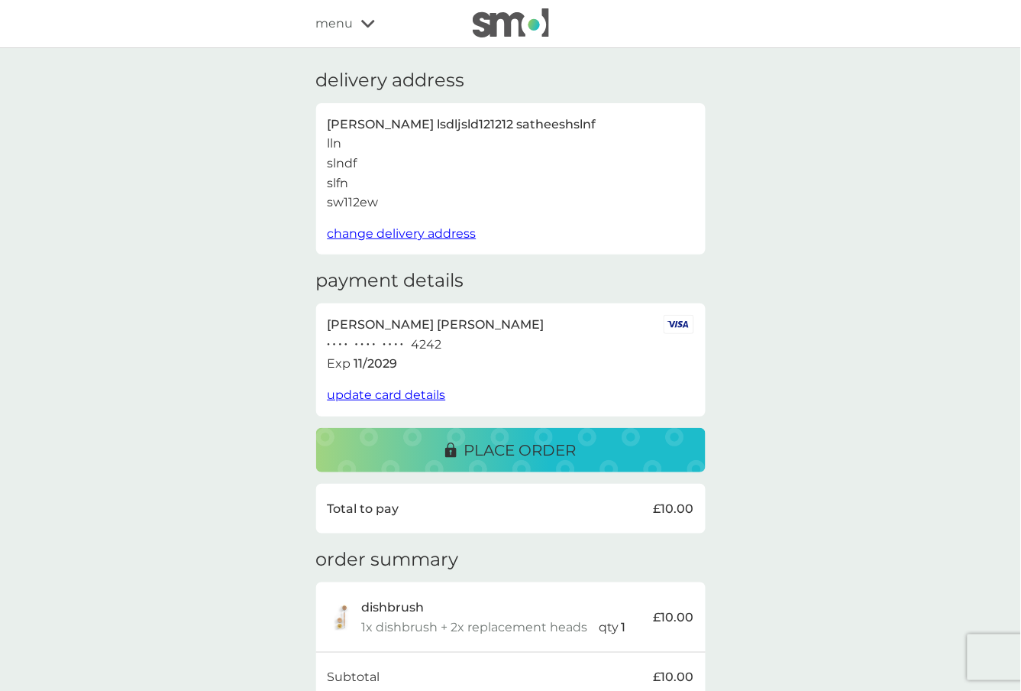
click at [400, 232] on span "change delivery address" at bounding box center [402, 233] width 149 height 15
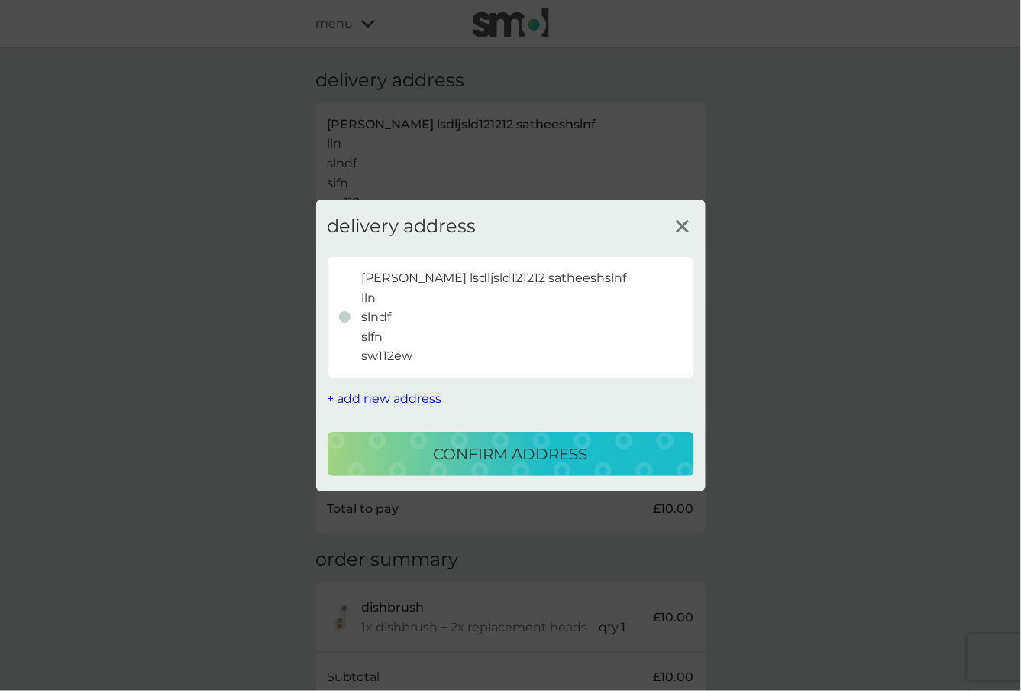
click at [376, 393] on span "+ add new address" at bounding box center [385, 398] width 115 height 15
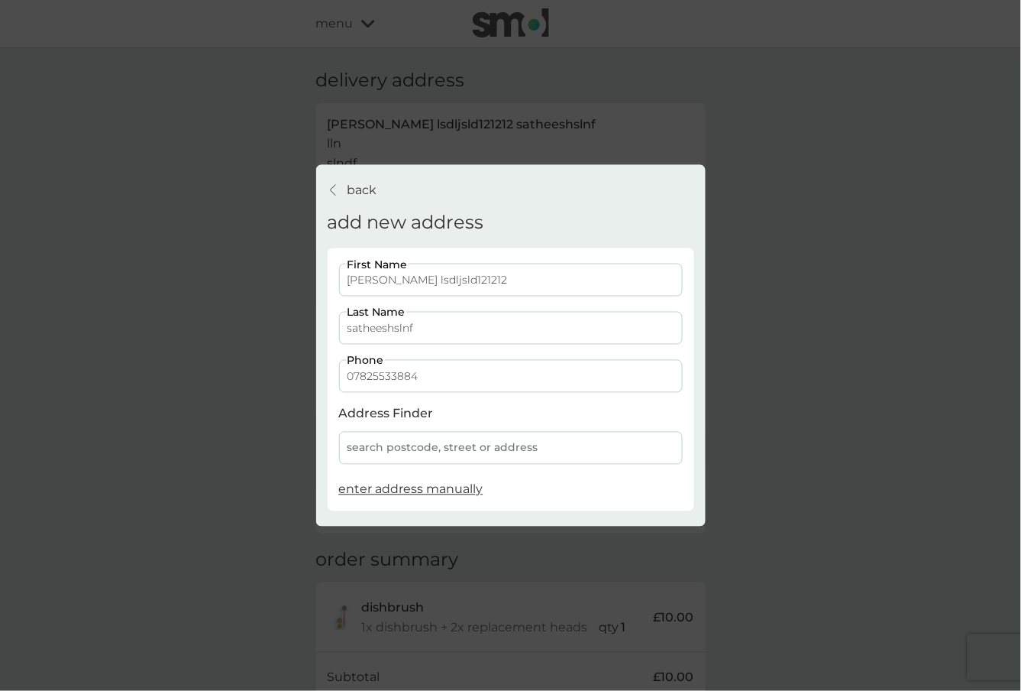
click at [385, 490] on span "enter address manually" at bounding box center [411, 489] width 144 height 15
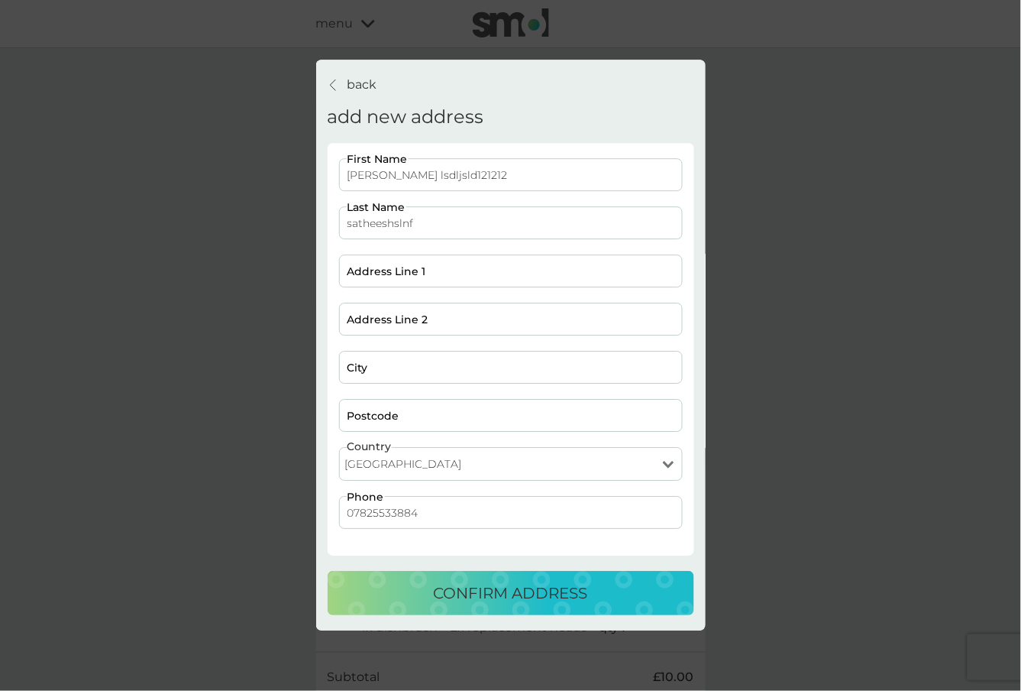
click at [387, 416] on input "Postcode" at bounding box center [511, 416] width 344 height 33
type input "k"
click at [406, 601] on div "confirm address" at bounding box center [511, 593] width 336 height 24
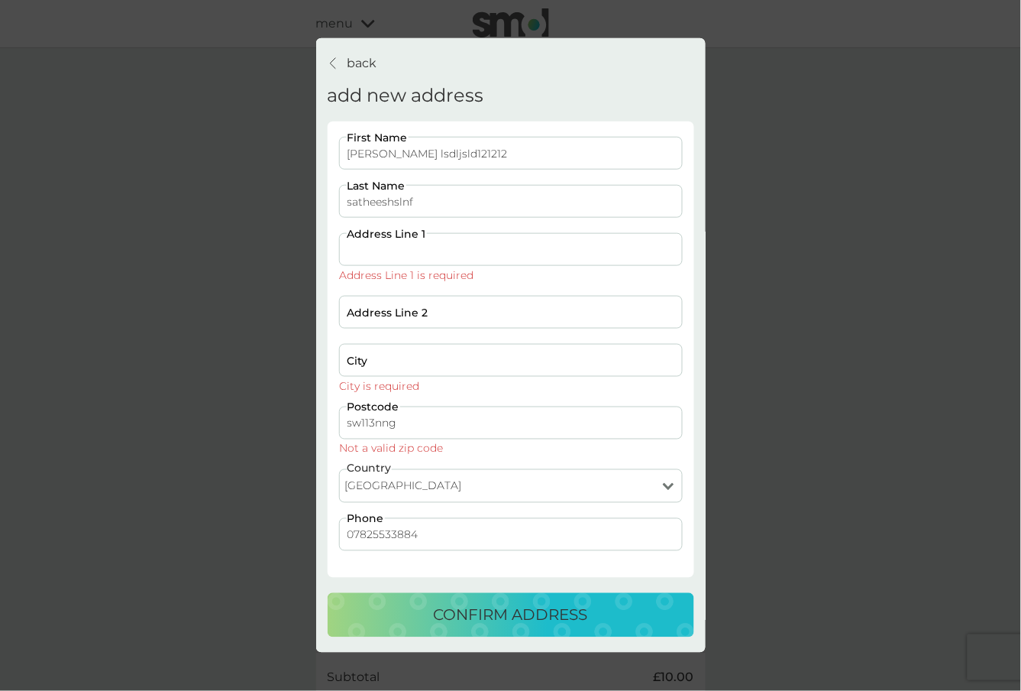
click at [405, 423] on input "sw113nng" at bounding box center [511, 422] width 344 height 33
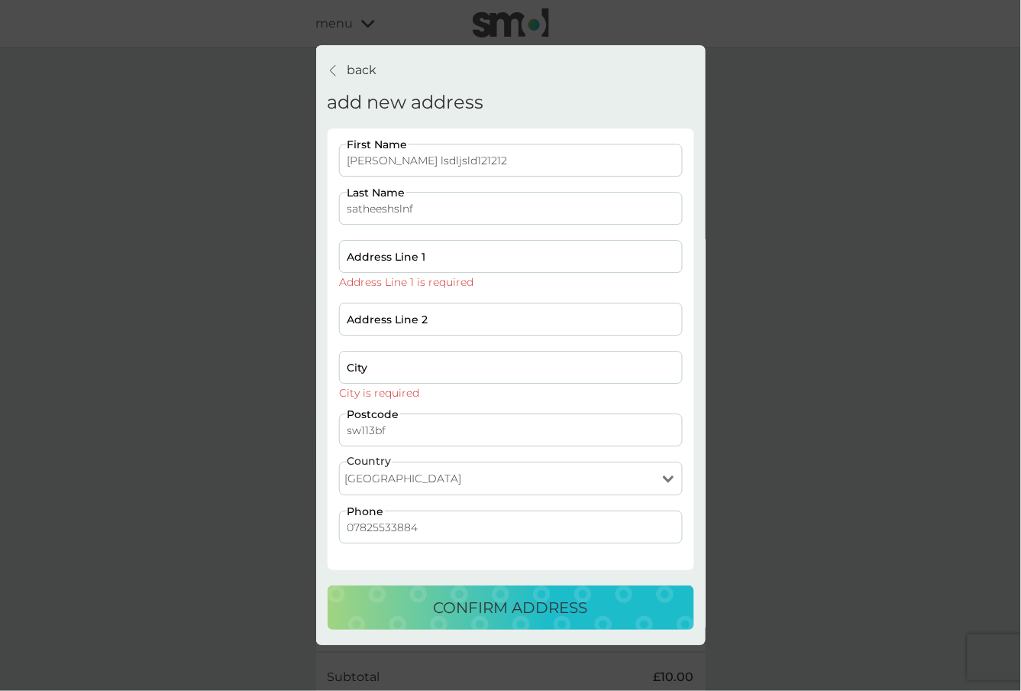
type input "sw113bf"
click at [401, 616] on div "confirm address" at bounding box center [511, 608] width 336 height 24
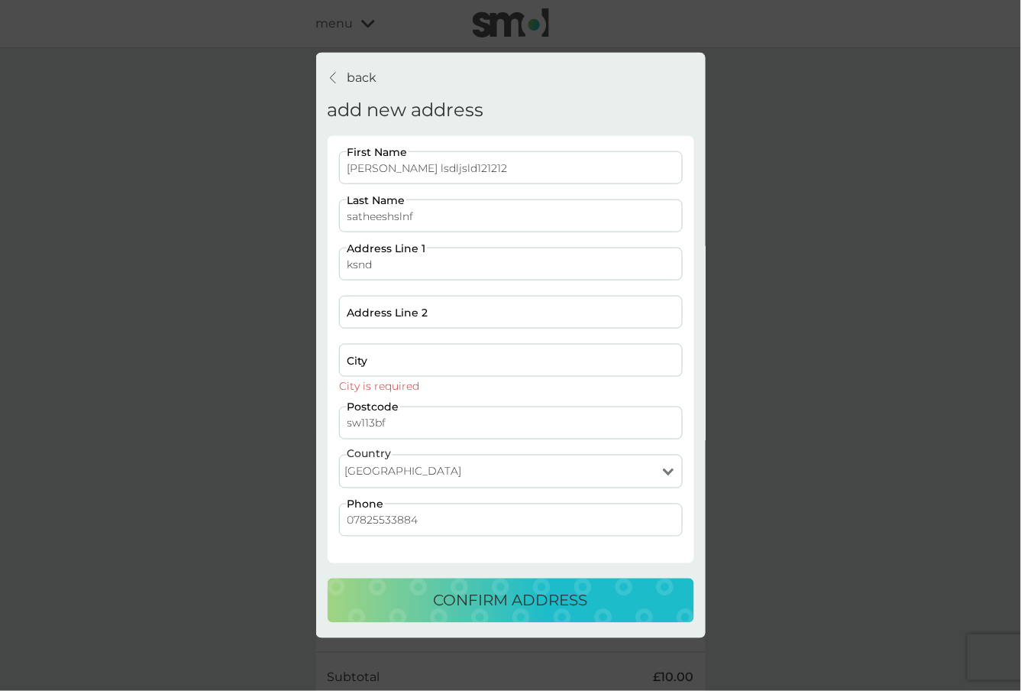
type input "ksnd"
click at [404, 315] on input "Address Line 2" at bounding box center [511, 312] width 344 height 33
type input "skdn"
click at [389, 364] on input "City" at bounding box center [511, 360] width 344 height 33
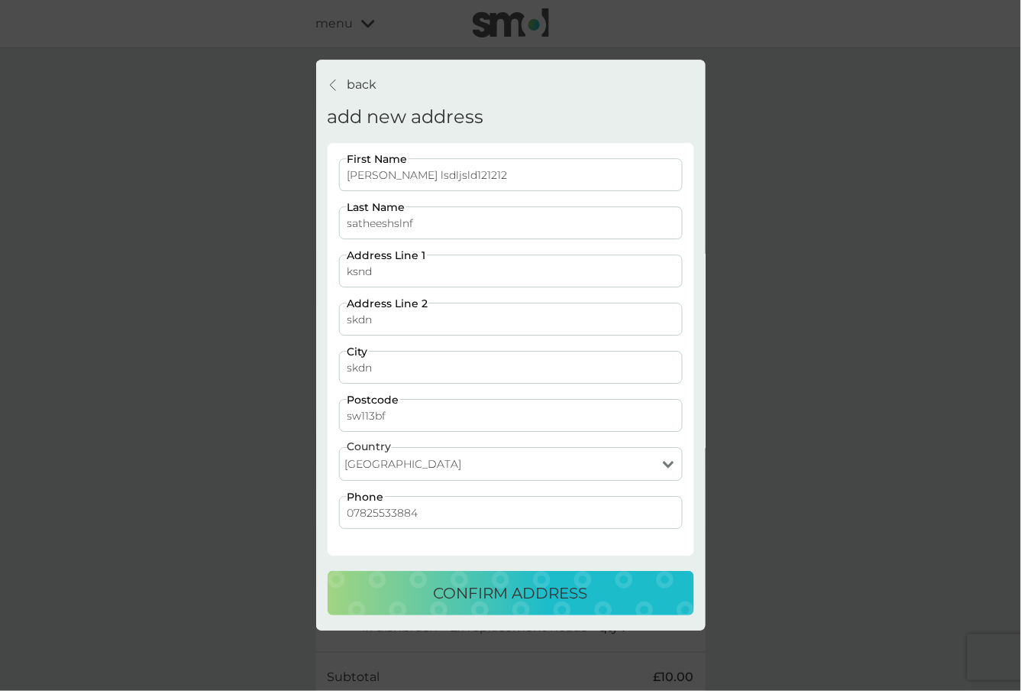
type input "skdn"
click at [467, 598] on p "confirm address" at bounding box center [511, 593] width 154 height 24
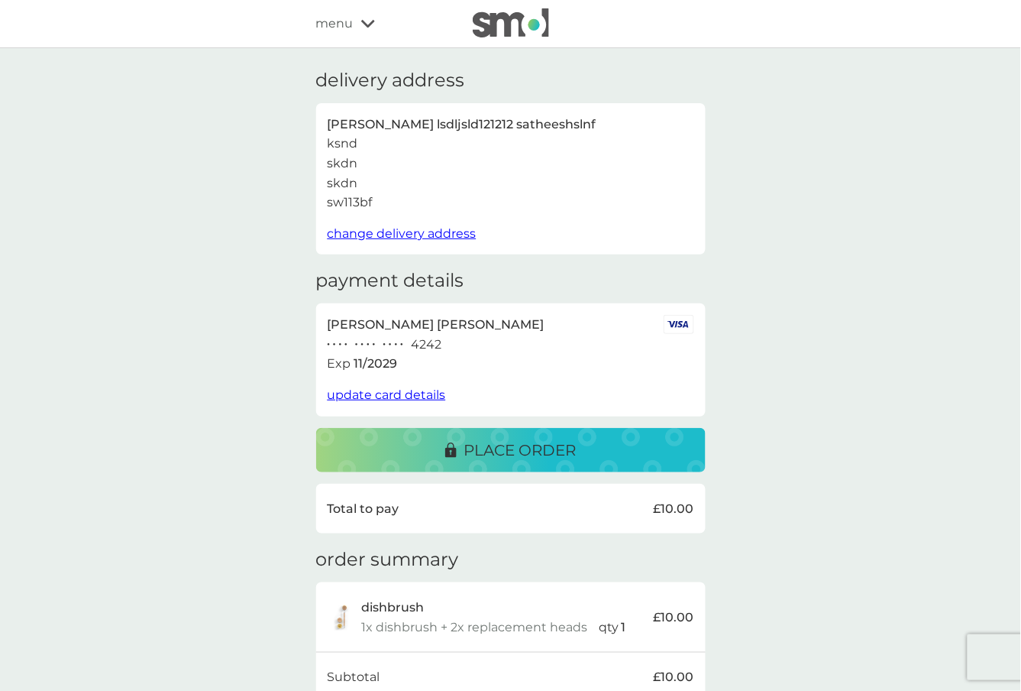
click at [374, 235] on span "change delivery address" at bounding box center [402, 233] width 149 height 15
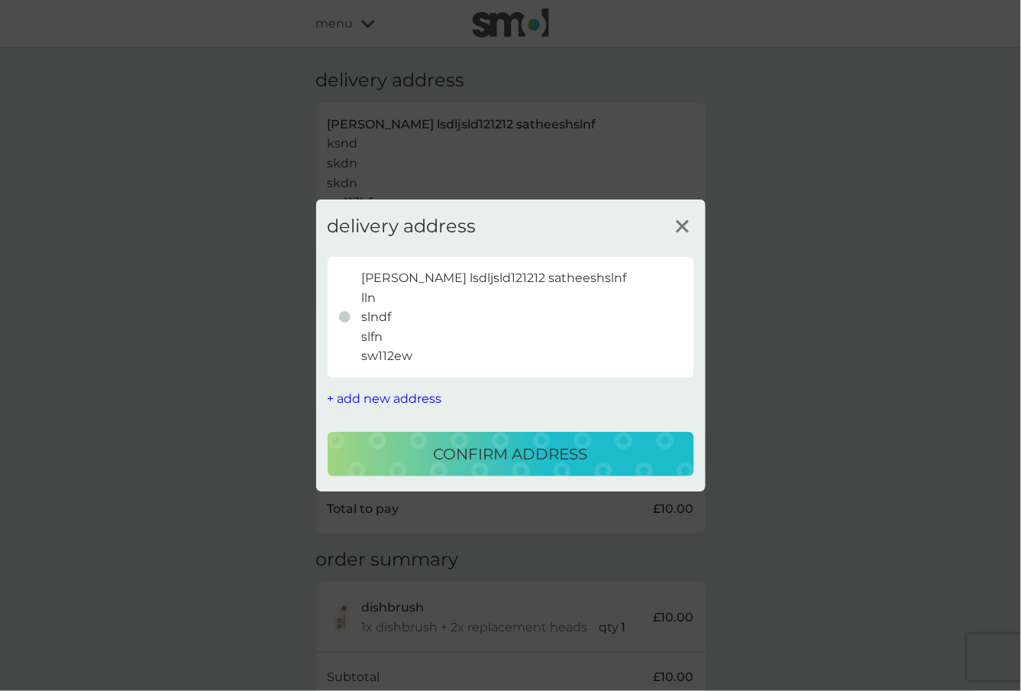
click at [416, 396] on span "+ add new address" at bounding box center [385, 398] width 115 height 15
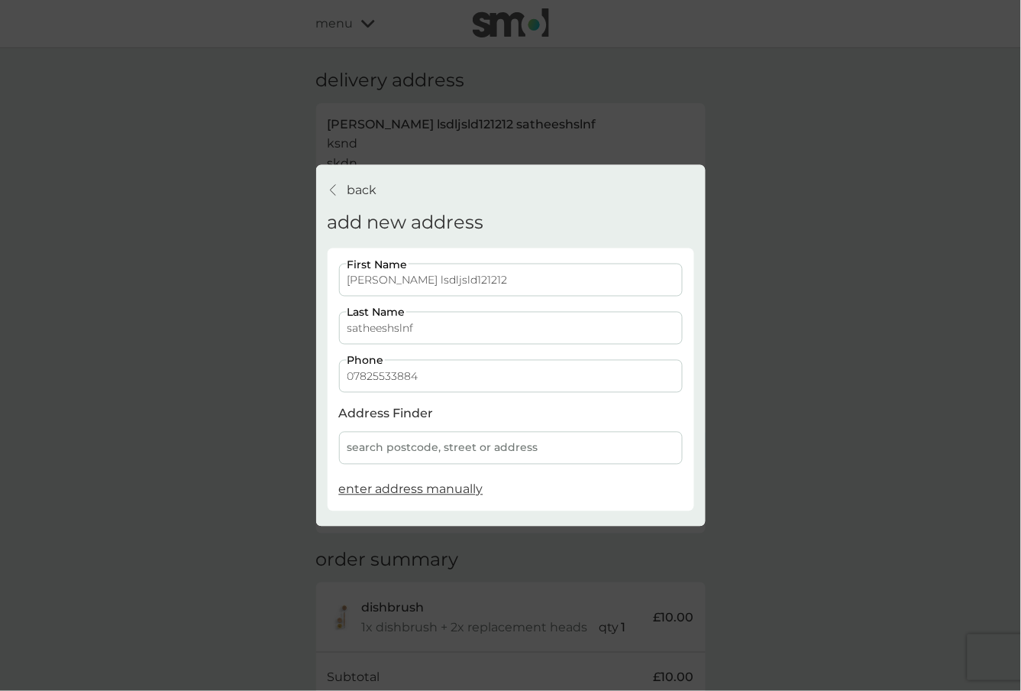
click at [394, 488] on span "enter address manually" at bounding box center [411, 489] width 144 height 15
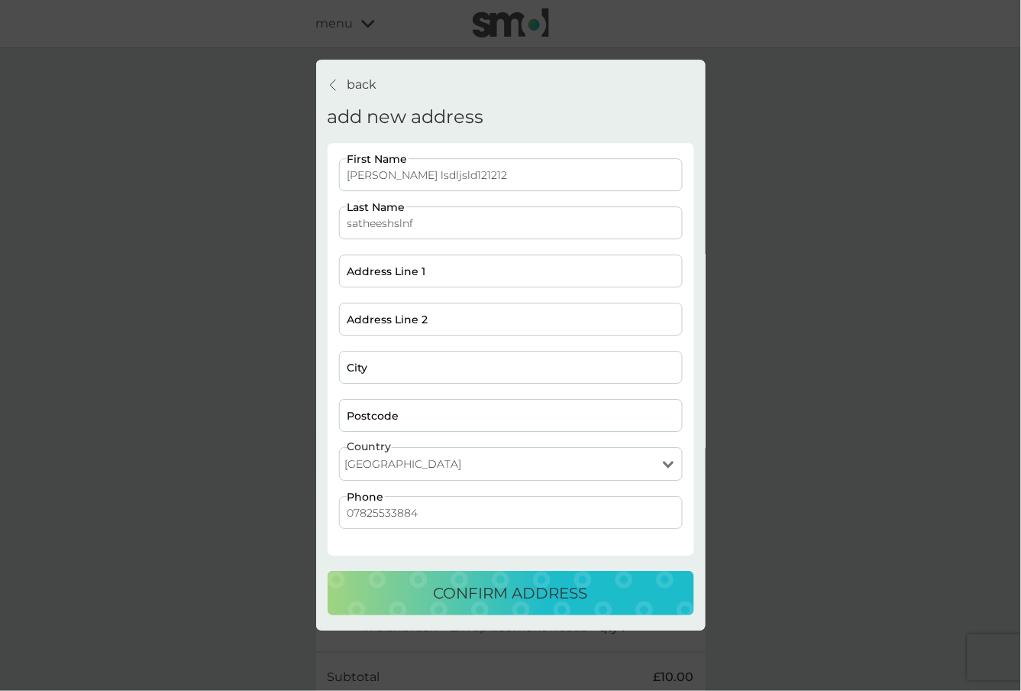
click at [397, 421] on input "Postcode" at bounding box center [511, 416] width 344 height 33
type input "IM1"
click at [373, 362] on input "City" at bounding box center [511, 367] width 344 height 33
type input "JSD"
click at [375, 321] on input "Address Line 2" at bounding box center [511, 319] width 344 height 33
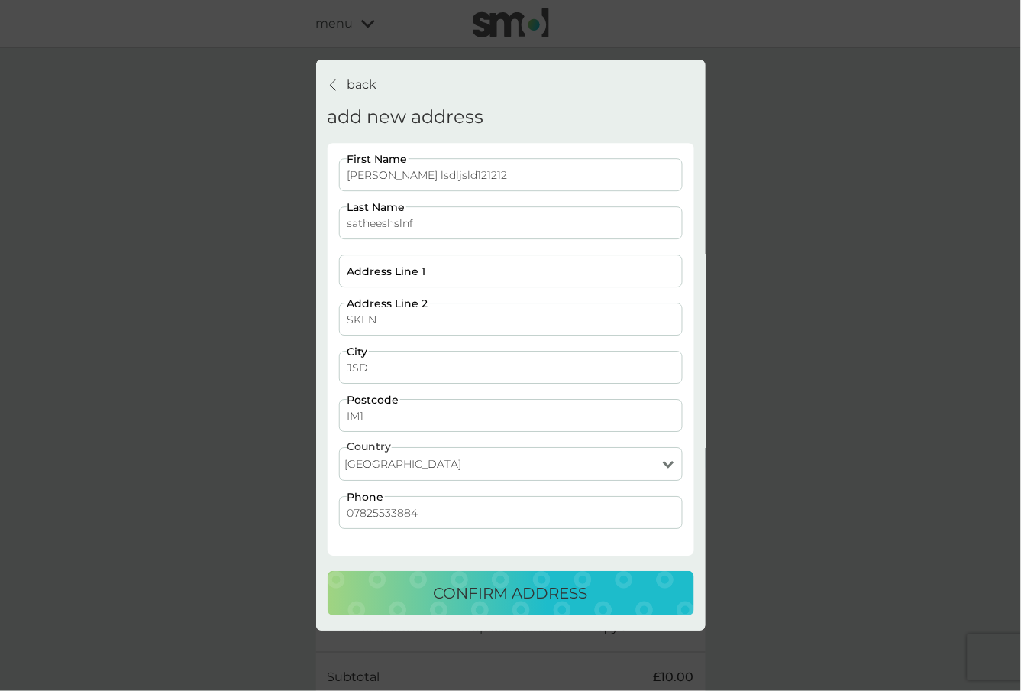
type input "SKFN"
click at [381, 257] on input "Address Line 1" at bounding box center [511, 271] width 344 height 33
type input "SKNF"
click at [457, 461] on select "United Kingdom Jersey Guernsey Isle of Man" at bounding box center [511, 465] width 344 height 34
select select "Isle of Man"
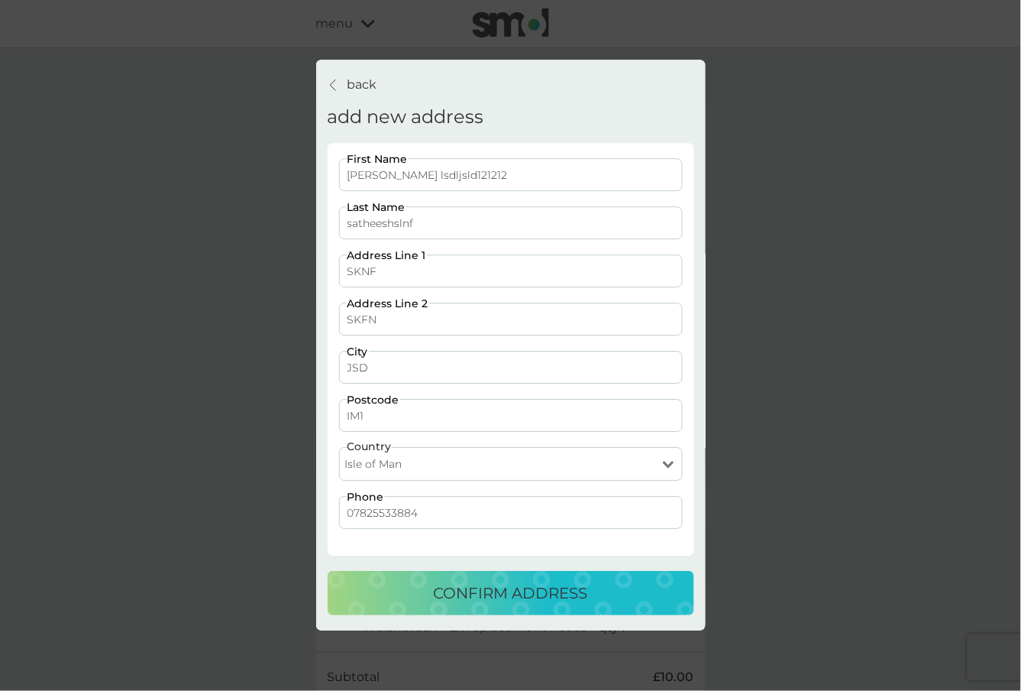
click at [339, 448] on select "United Kingdom Jersey Guernsey Isle of Man" at bounding box center [511, 465] width 344 height 34
click at [399, 585] on div "confirm address" at bounding box center [511, 593] width 336 height 24
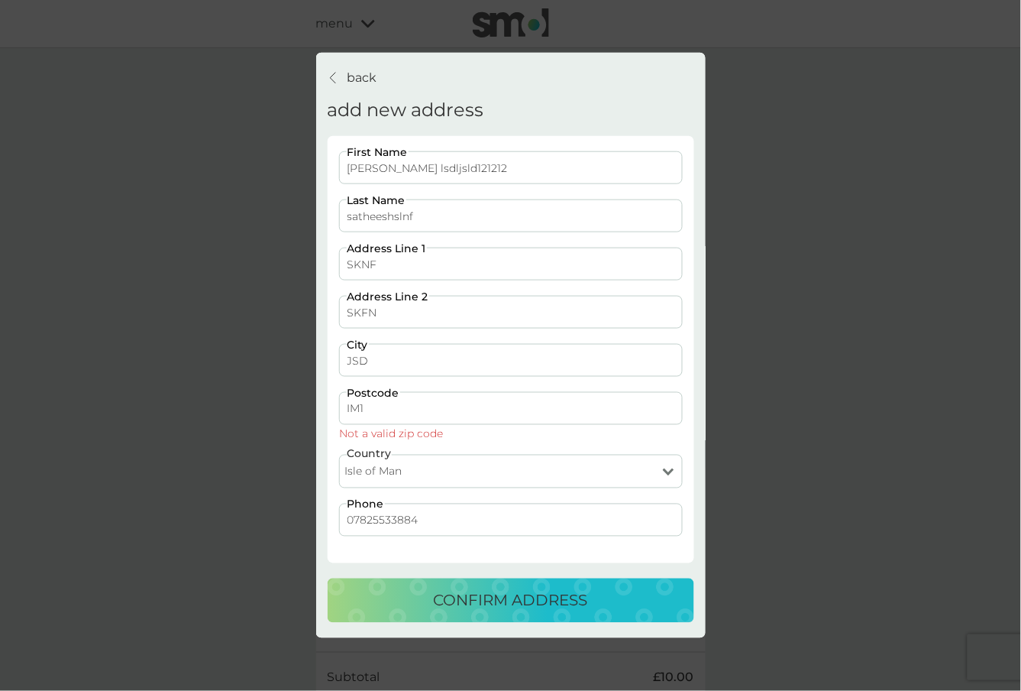
click at [399, 585] on button "confirm address" at bounding box center [511, 600] width 367 height 44
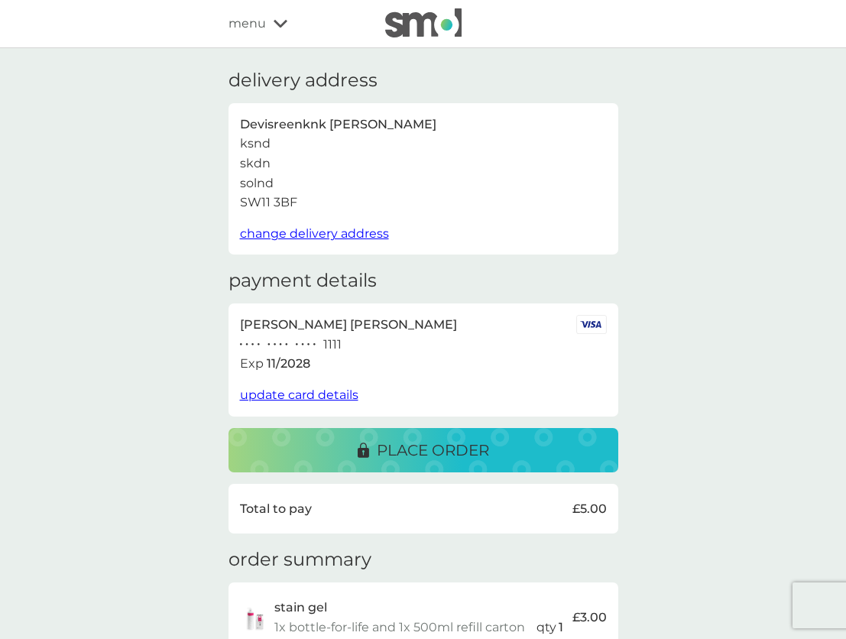
click at [340, 241] on button "change delivery address" at bounding box center [314, 234] width 149 height 20
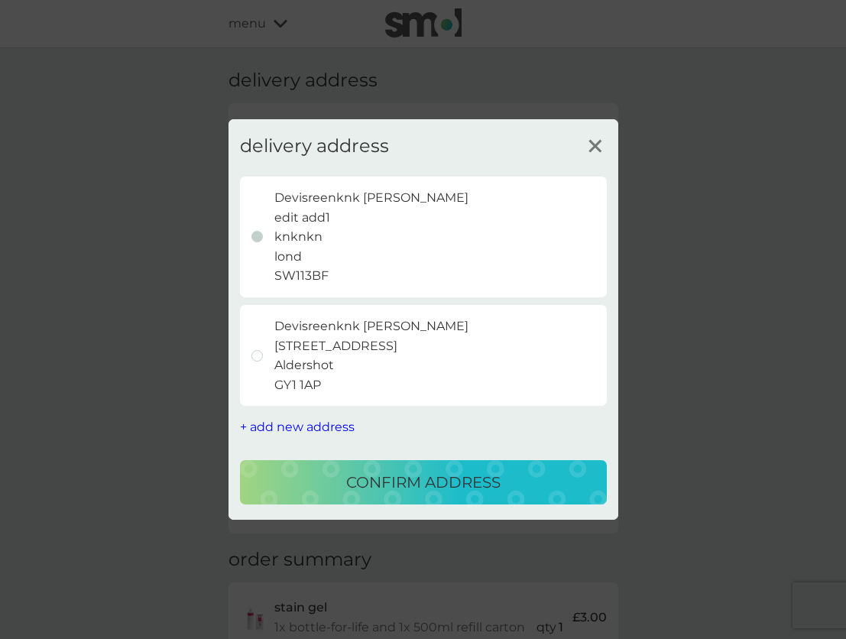
click at [300, 425] on span "+ add new address" at bounding box center [297, 426] width 115 height 15
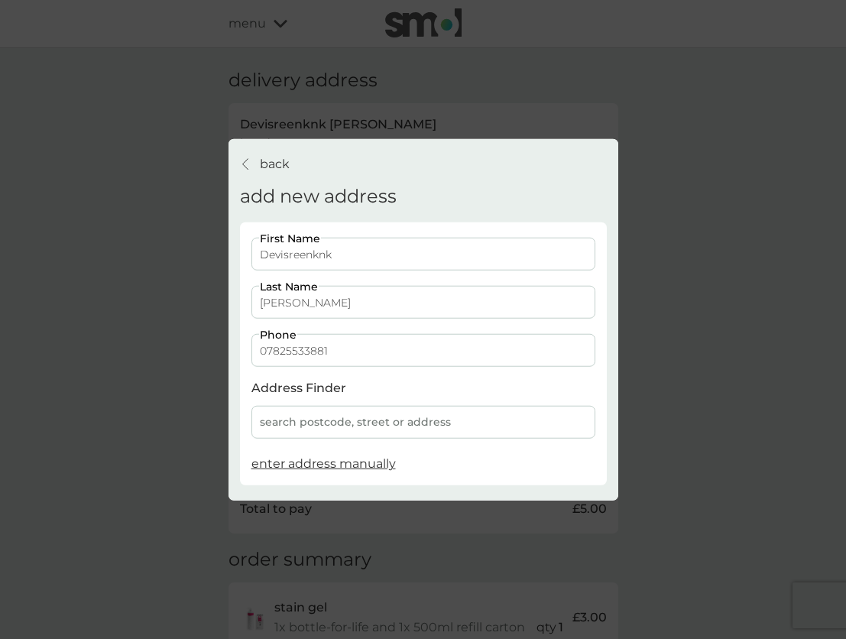
click at [313, 470] on span "enter address manually" at bounding box center [323, 463] width 144 height 15
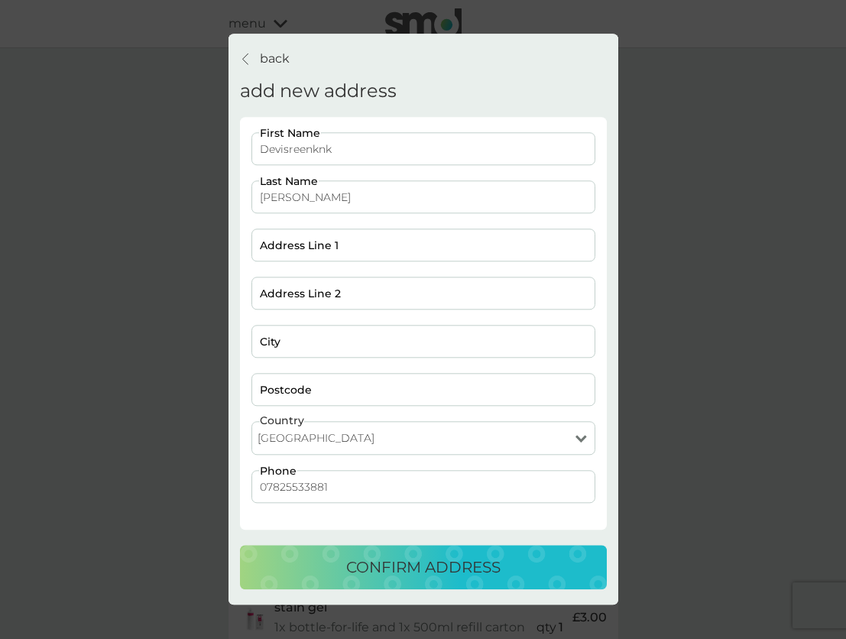
click at [309, 442] on select "[GEOGRAPHIC_DATA] [GEOGRAPHIC_DATA] [GEOGRAPHIC_DATA] [GEOGRAPHIC_DATA]" at bounding box center [423, 439] width 344 height 34
select select "Isle of Man"
click at [251, 422] on select "[GEOGRAPHIC_DATA] [GEOGRAPHIC_DATA] [GEOGRAPHIC_DATA] [GEOGRAPHIC_DATA]" at bounding box center [423, 439] width 344 height 34
click at [293, 246] on input "Address Line 1" at bounding box center [423, 245] width 344 height 33
type input "knskjfn"
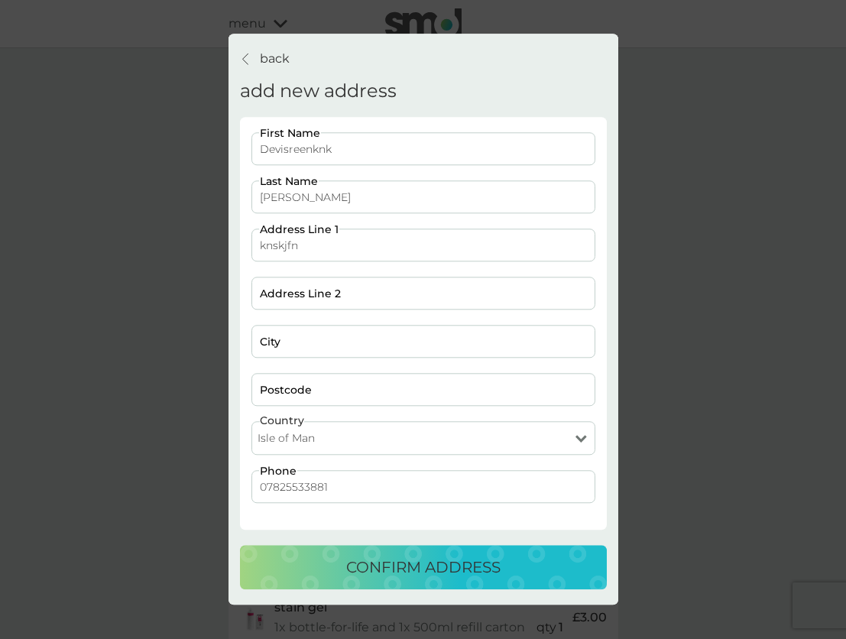
click at [295, 283] on input "Address Line 2" at bounding box center [423, 293] width 344 height 33
type input "skndksnf"
click at [282, 345] on input "City" at bounding box center [423, 341] width 344 height 33
type input "slnfnsfk"
click at [282, 399] on input "Postcode" at bounding box center [423, 390] width 344 height 33
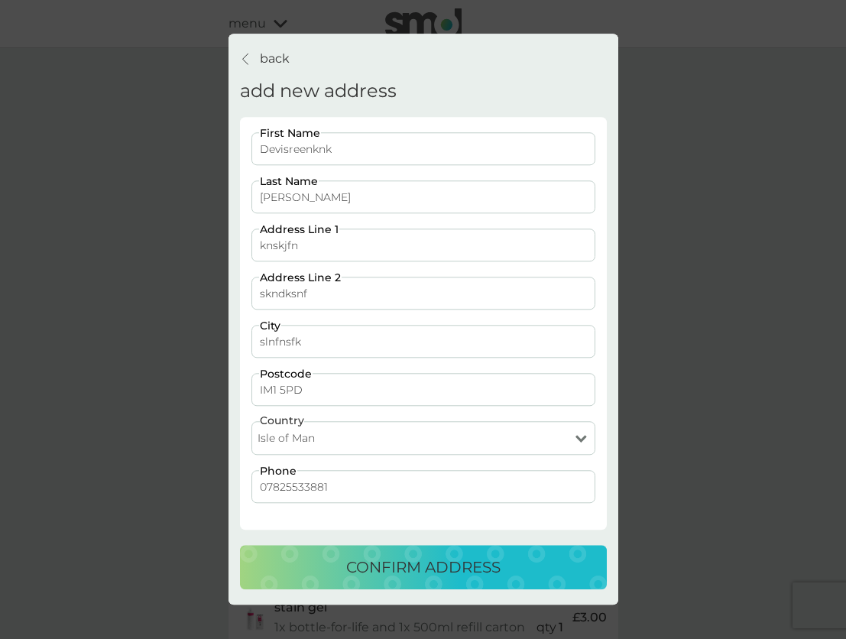
type input "IM1 5PD"
click at [316, 586] on button "confirm address" at bounding box center [423, 567] width 367 height 44
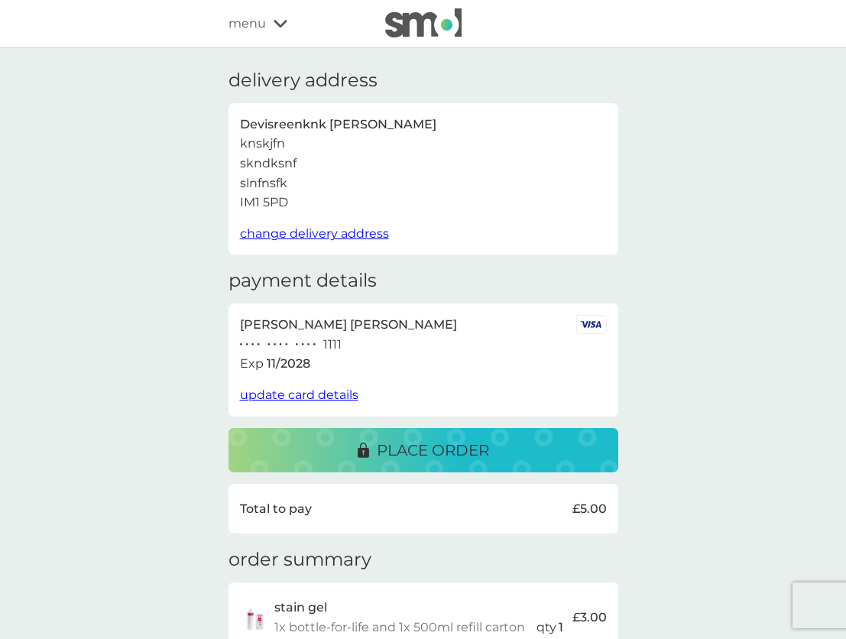
click at [306, 231] on span "change delivery address" at bounding box center [314, 233] width 149 height 15
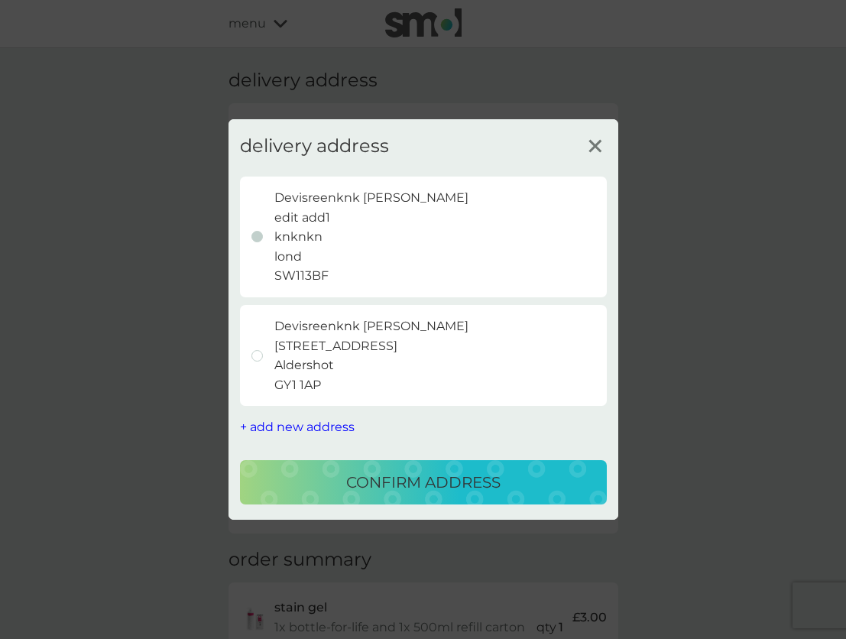
click at [296, 419] on span "+ add new address" at bounding box center [297, 426] width 115 height 15
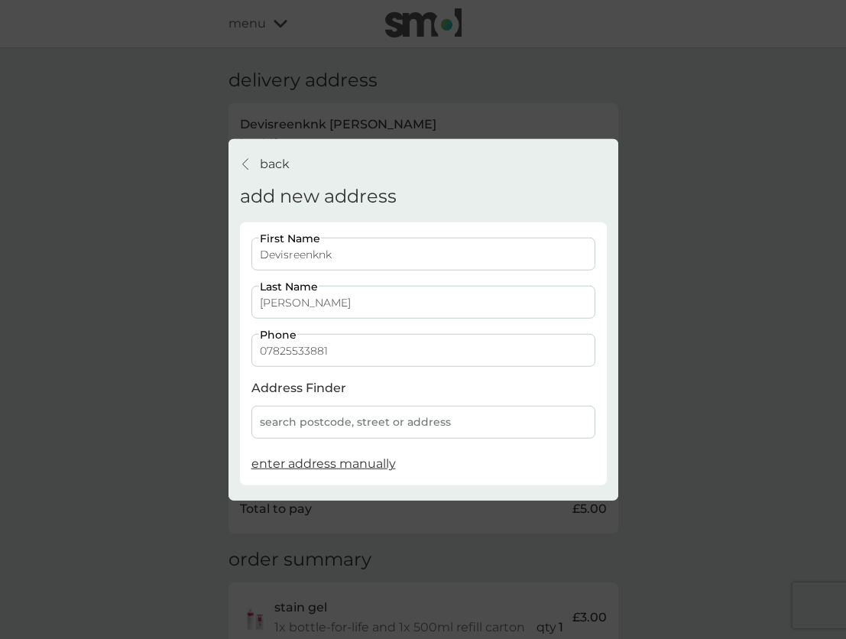
click at [297, 461] on span "enter address manually" at bounding box center [323, 463] width 144 height 15
select select "Isle of Man"
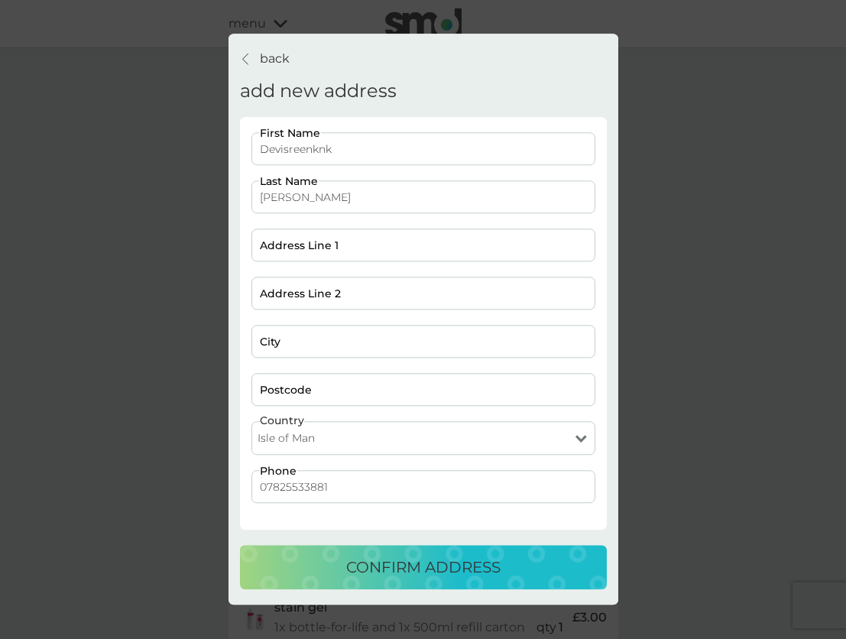
click at [299, 383] on input "Postcode" at bounding box center [423, 390] width 344 height 33
type input "IM1"
click at [289, 333] on input "City" at bounding box center [423, 341] width 344 height 33
type input "klnsd"
click at [286, 284] on input "Address Line 2" at bounding box center [423, 293] width 344 height 33
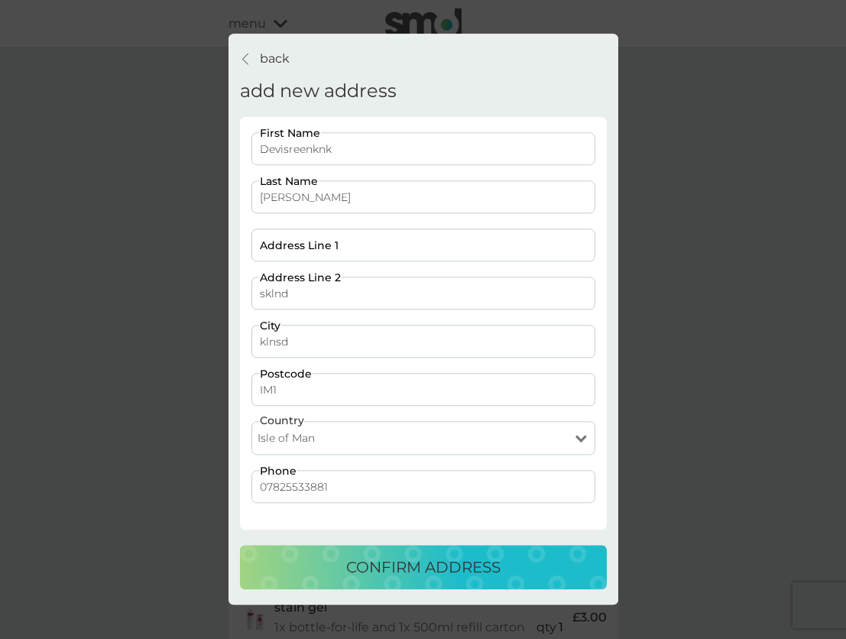
type input "sklnd"
click at [284, 239] on input "Address Line 1" at bounding box center [423, 245] width 344 height 33
type input "slkfnksn"
click at [340, 577] on div "confirm address" at bounding box center [423, 567] width 336 height 24
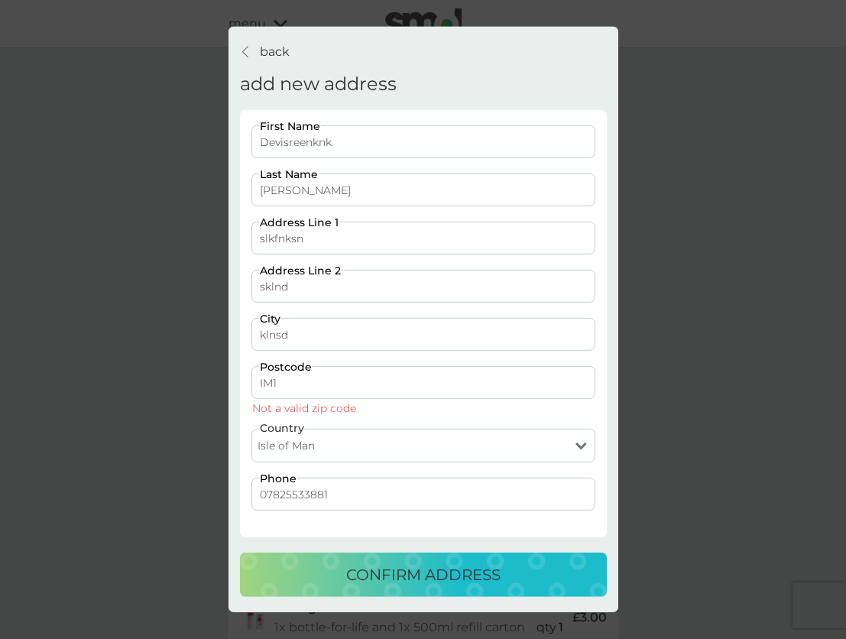
click at [340, 577] on div "confirm address" at bounding box center [423, 574] width 336 height 24
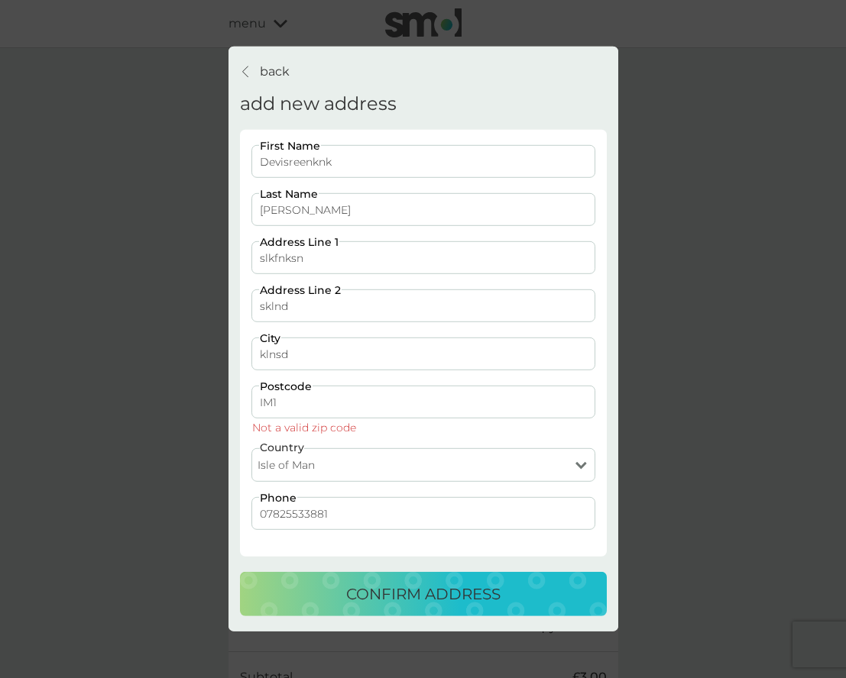
select select "Isle of Man"
